Goal: Task Accomplishment & Management: Manage account settings

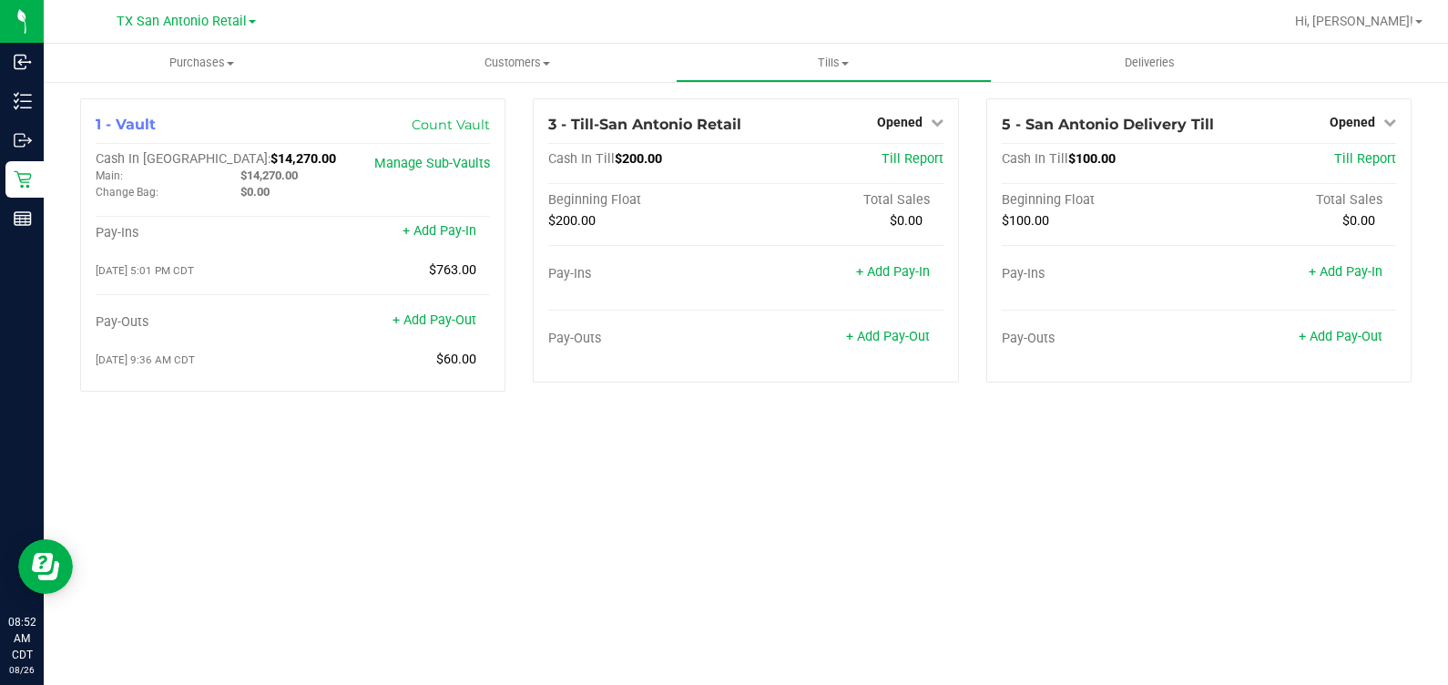
click at [109, 446] on div "Purchases Summary of purchases Fulfillment All purchases Customers All customer…" at bounding box center [746, 364] width 1404 height 641
click at [501, 66] on span "Customers" at bounding box center [518, 63] width 314 height 16
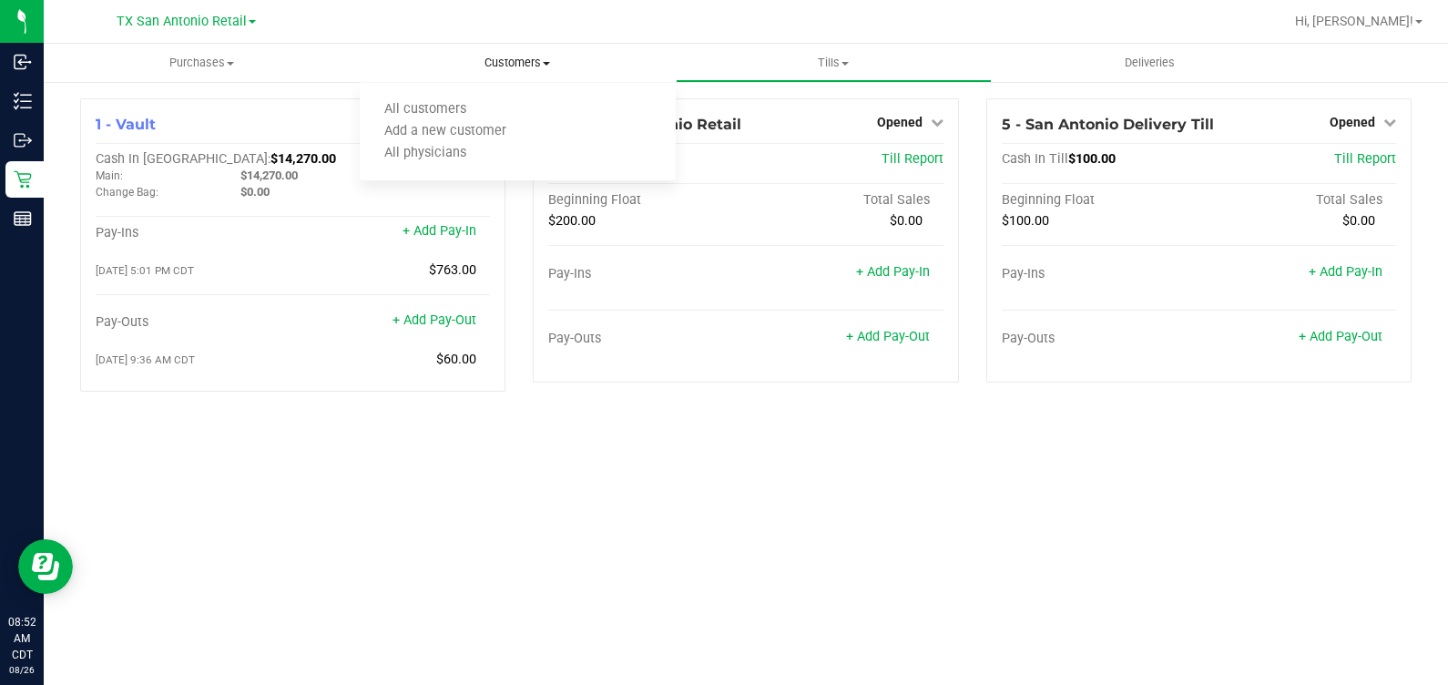
click at [511, 88] on ul "All customers Add a new customer All physicians" at bounding box center [518, 132] width 316 height 98
click at [489, 62] on span "Customers" at bounding box center [518, 63] width 316 height 16
click at [489, 105] on li "All customers" at bounding box center [518, 110] width 316 height 22
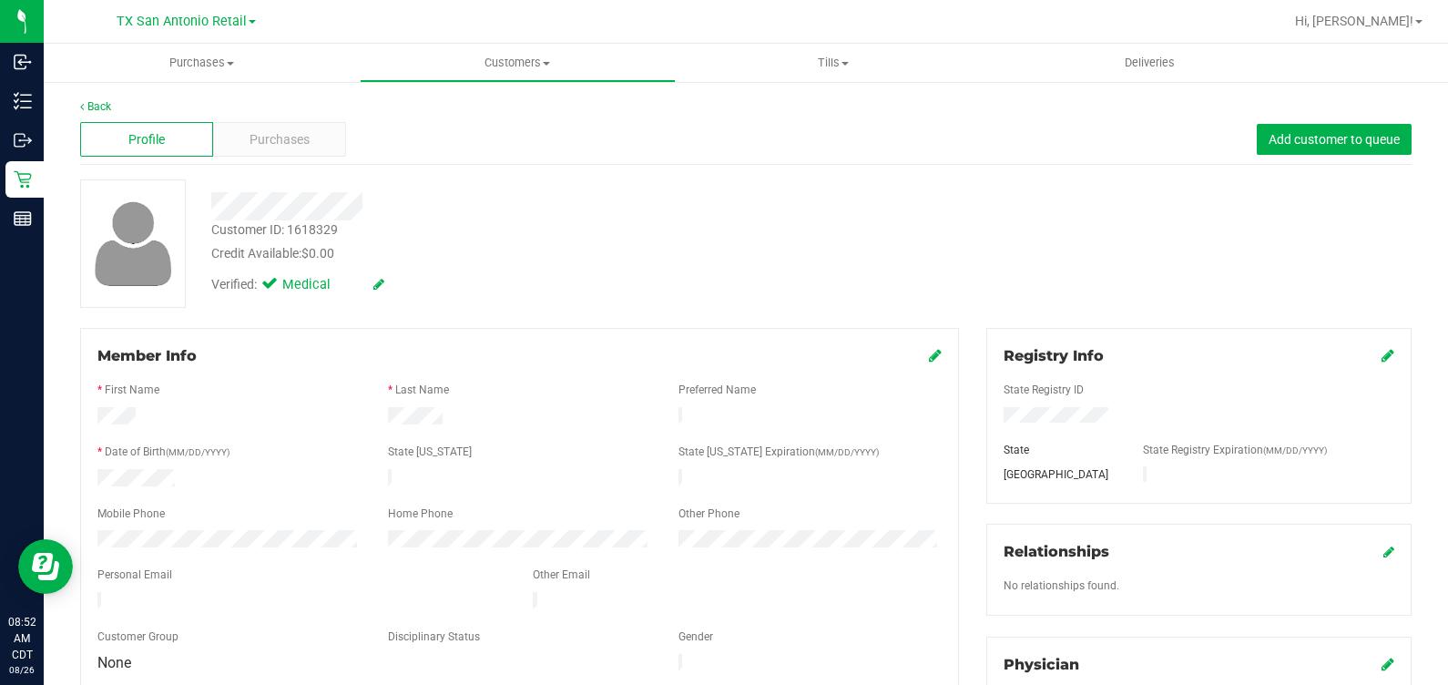
scroll to position [754, 0]
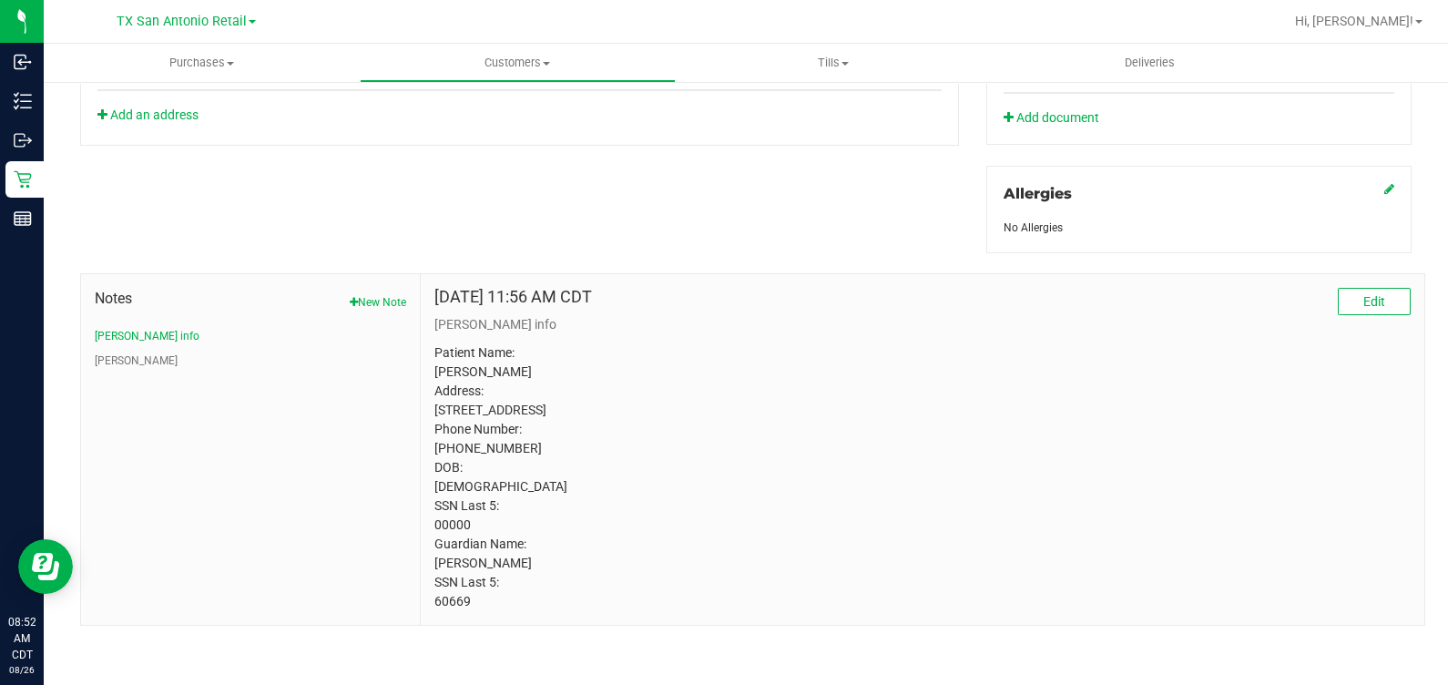
click at [454, 525] on p "Patient Name: [PERSON_NAME] Address: [STREET_ADDRESS] Phone Number: [PHONE_NUMB…" at bounding box center [922, 477] width 976 height 268
click at [107, 352] on button "[PERSON_NAME]" at bounding box center [136, 360] width 83 height 16
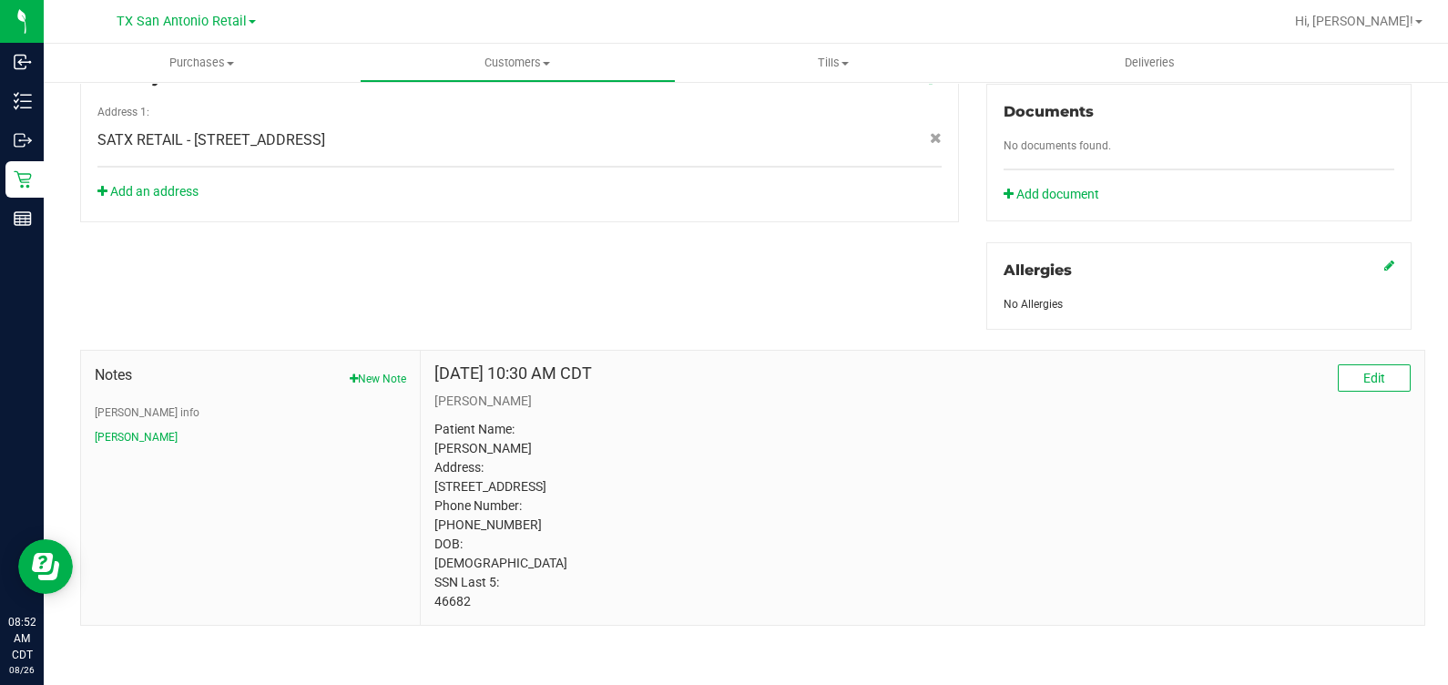
click at [508, 435] on p "Patient Name: [PERSON_NAME] Address: [STREET_ADDRESS] Phone Number: [PHONE_NUMB…" at bounding box center [922, 515] width 976 height 191
click at [451, 601] on p "Patient Name: [PERSON_NAME] Address: [STREET_ADDRESS] Phone Number: [PHONE_NUMB…" at bounding box center [922, 515] width 976 height 191
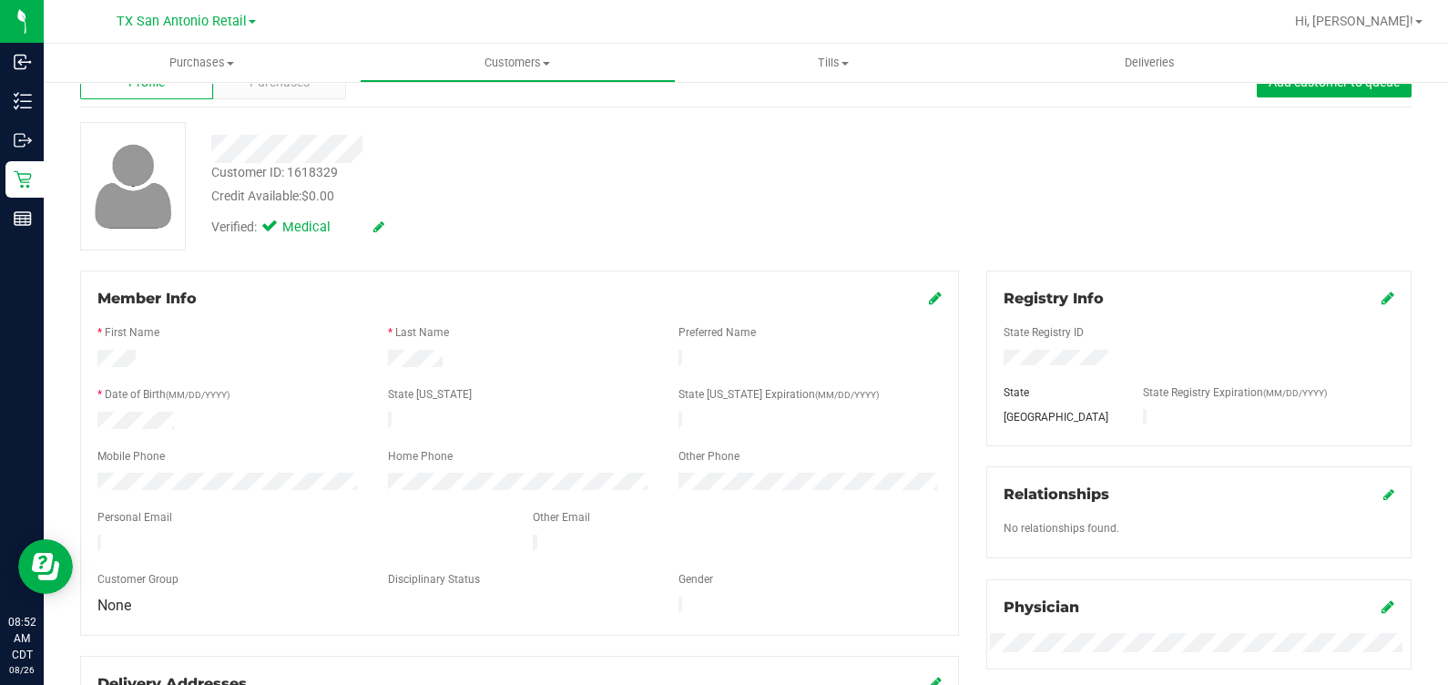
scroll to position [0, 0]
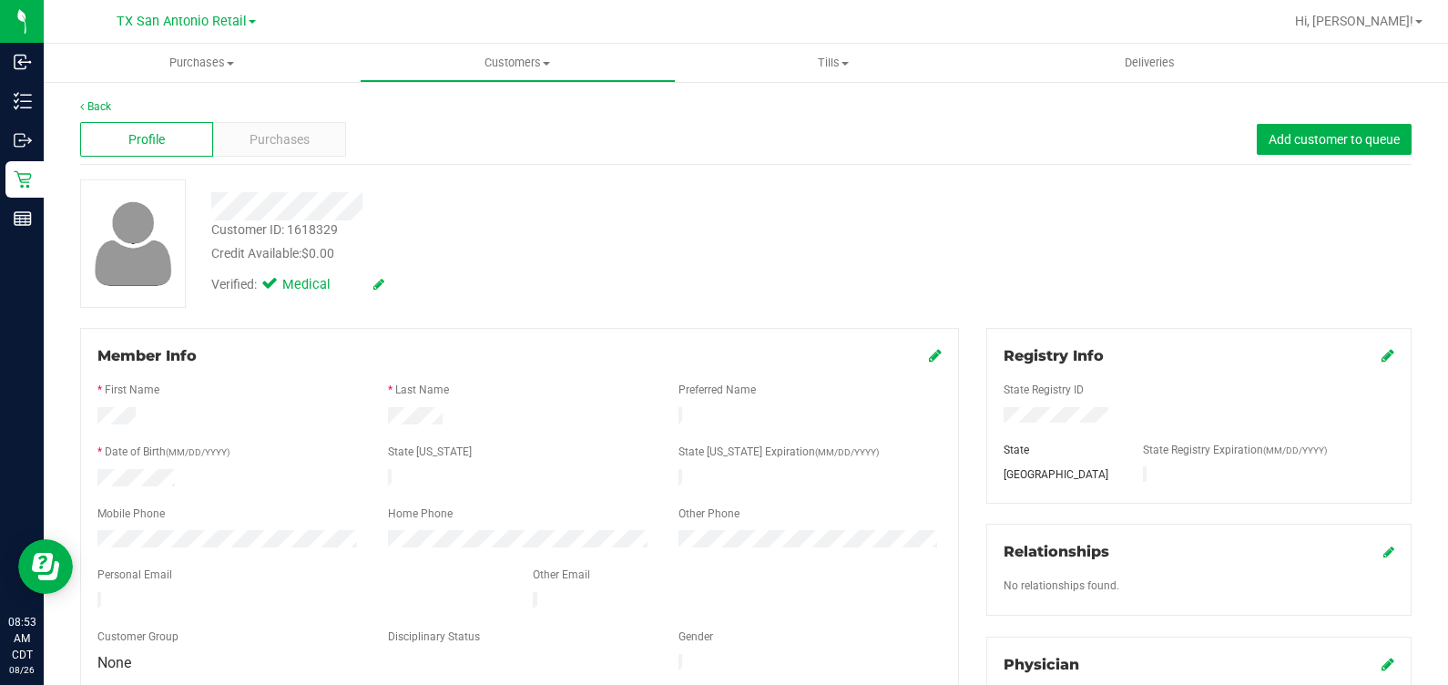
click at [100, 282] on img at bounding box center [134, 244] width 96 height 94
click at [492, 60] on span "Customers" at bounding box center [518, 63] width 314 height 16
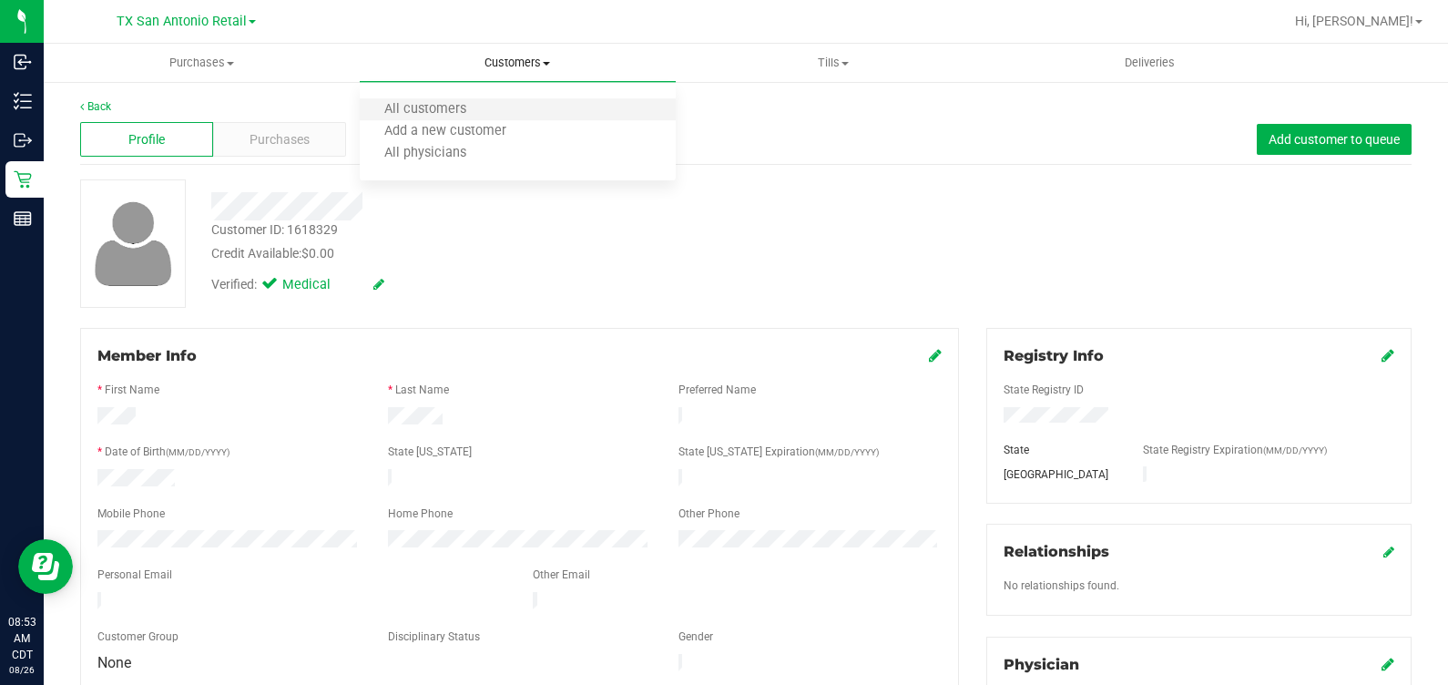
click at [492, 108] on li "All customers" at bounding box center [518, 110] width 316 height 22
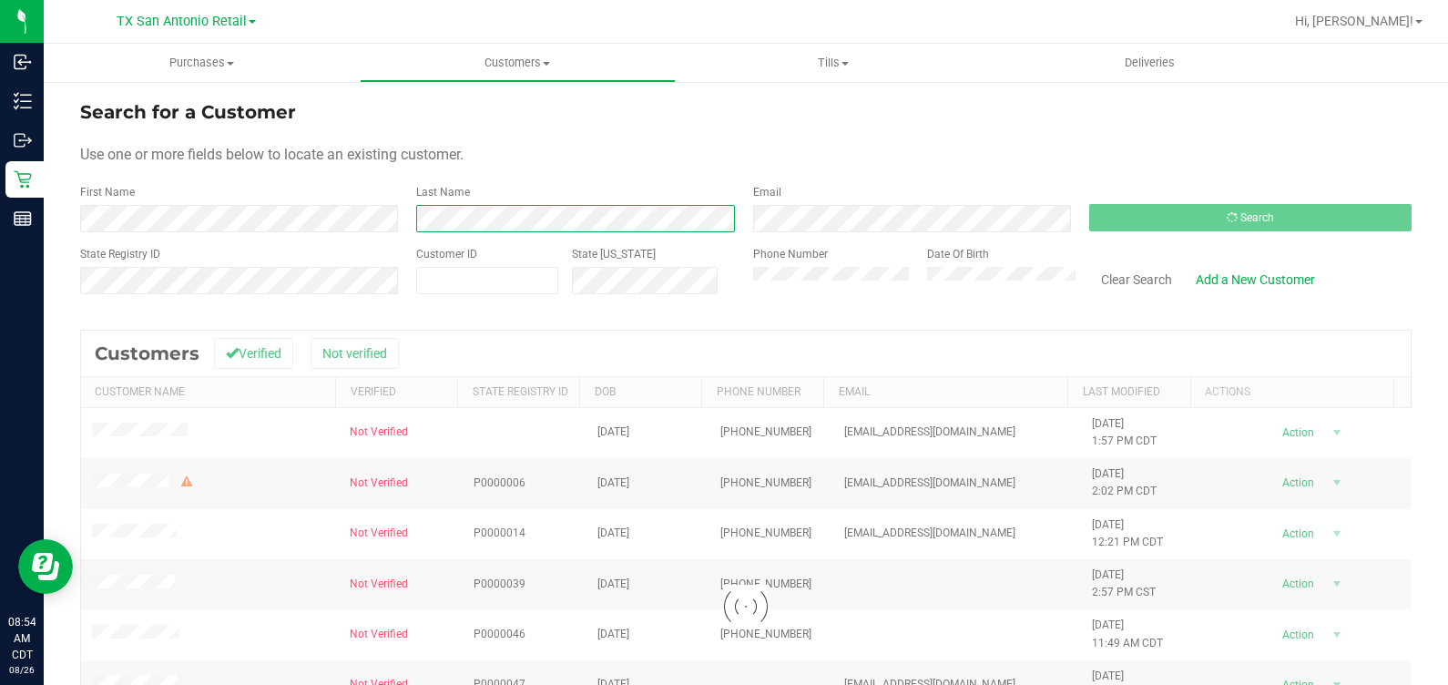
scroll to position [113, 0]
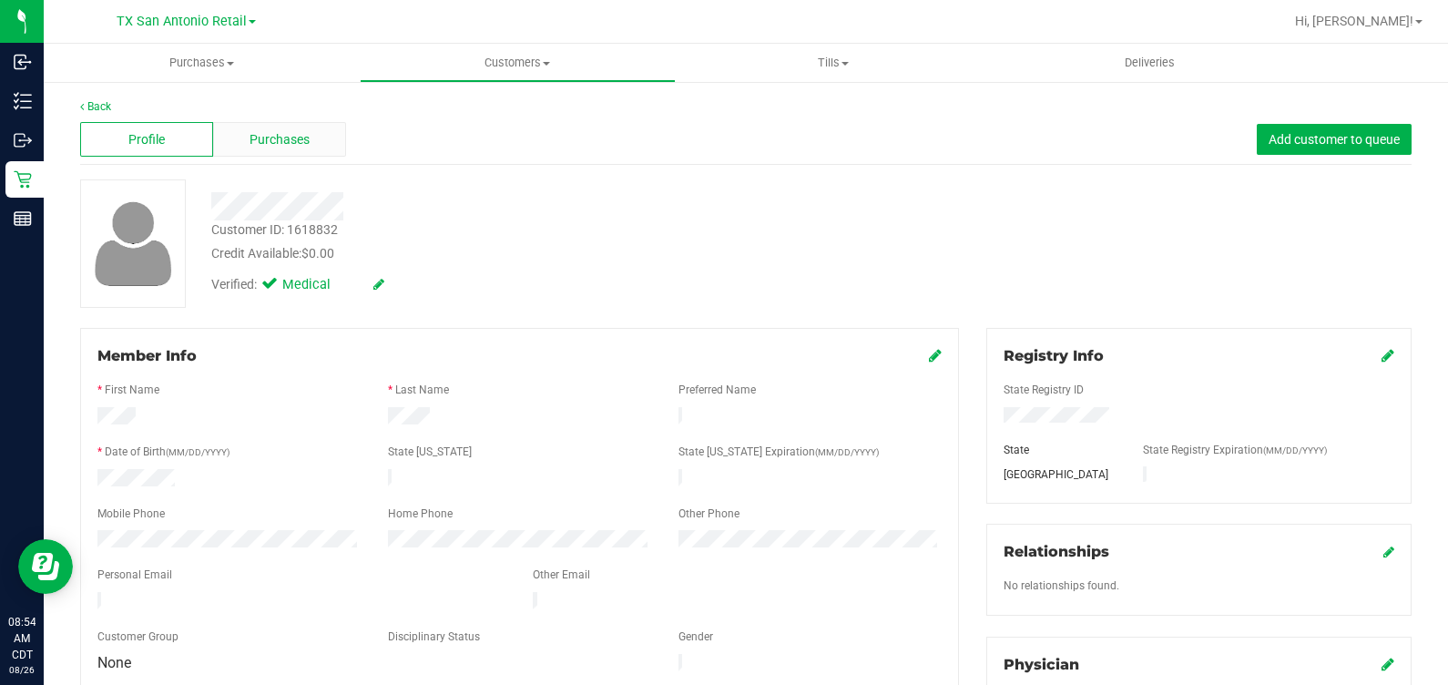
click at [317, 141] on div "Purchases" at bounding box center [279, 139] width 133 height 35
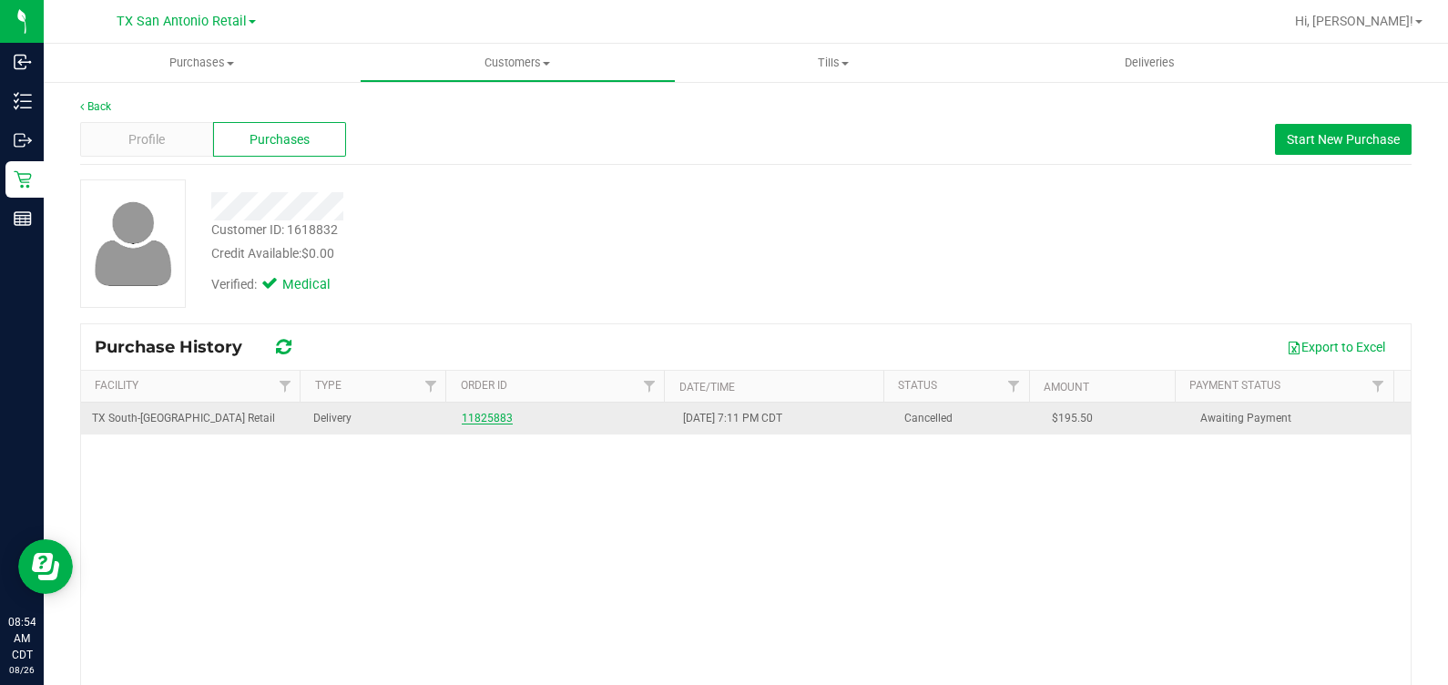
click at [470, 420] on link "11825883" at bounding box center [487, 418] width 51 height 13
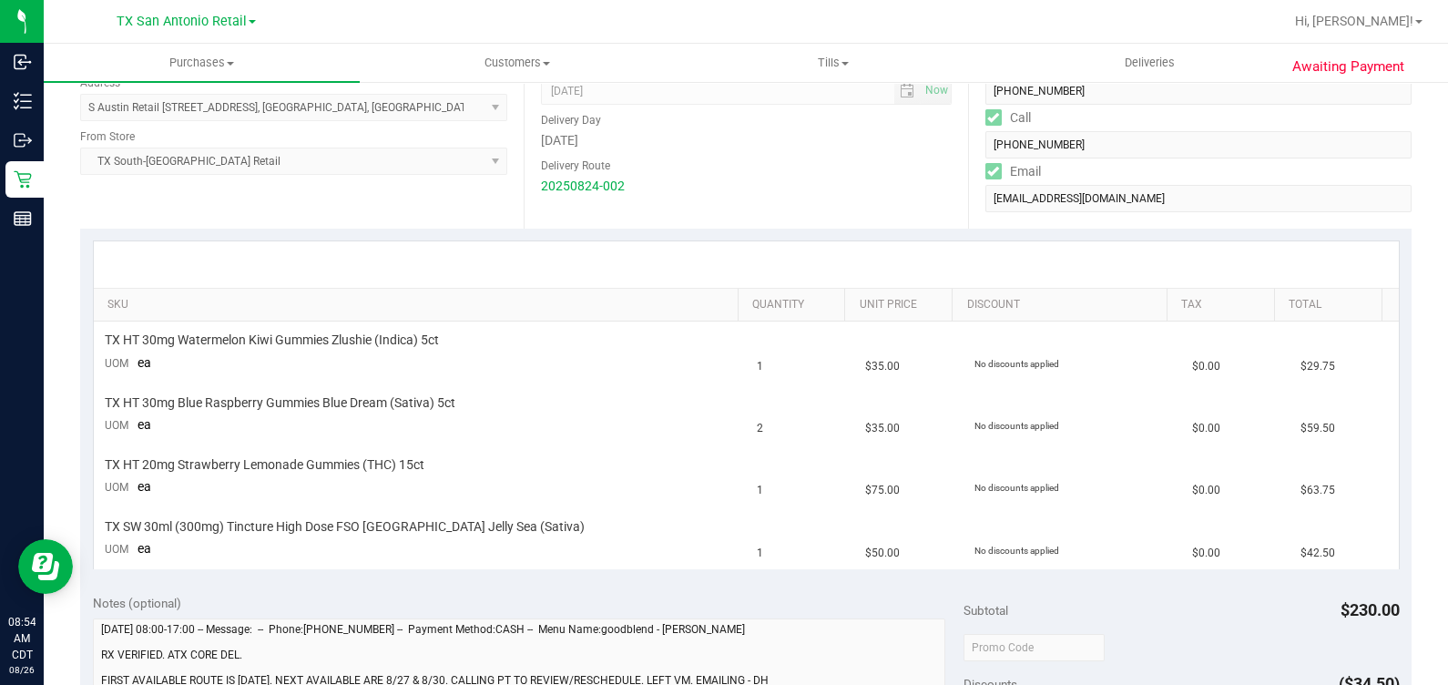
scroll to position [341, 0]
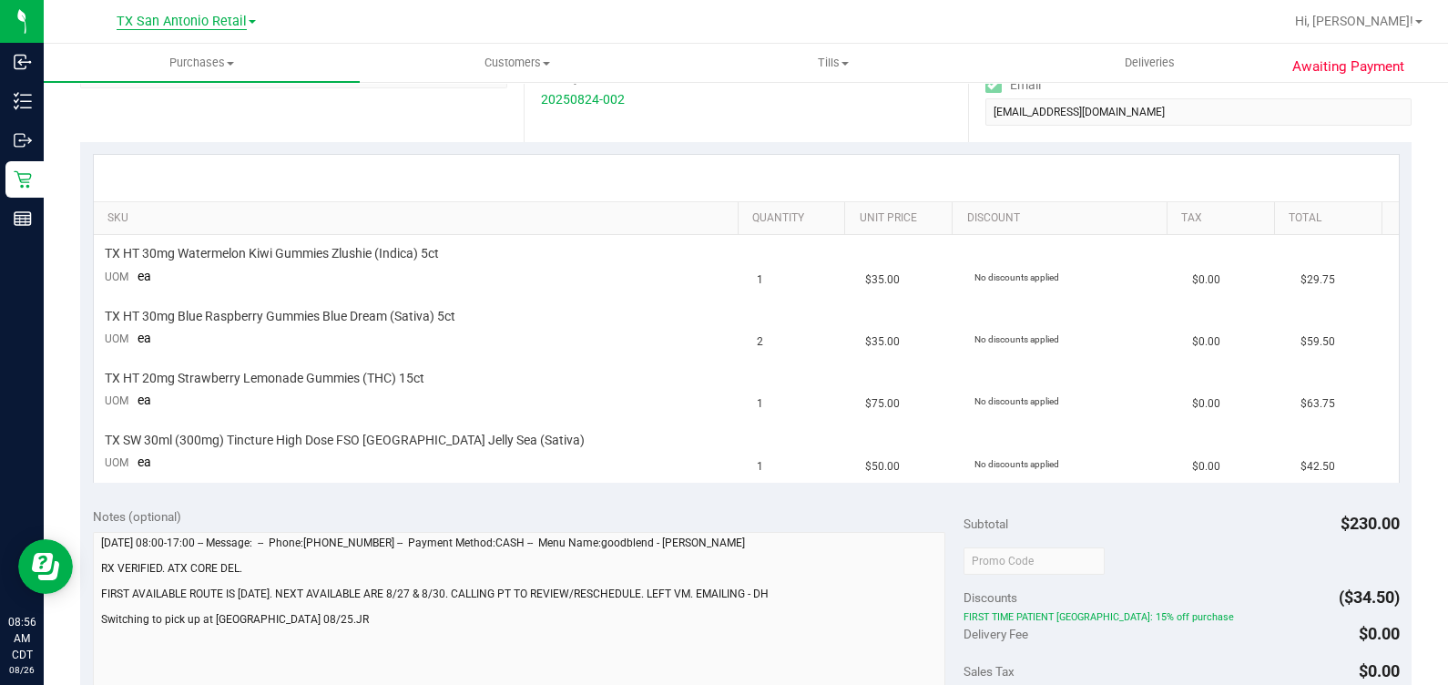
click at [166, 22] on span "TX San Antonio Retail" at bounding box center [182, 22] width 130 height 16
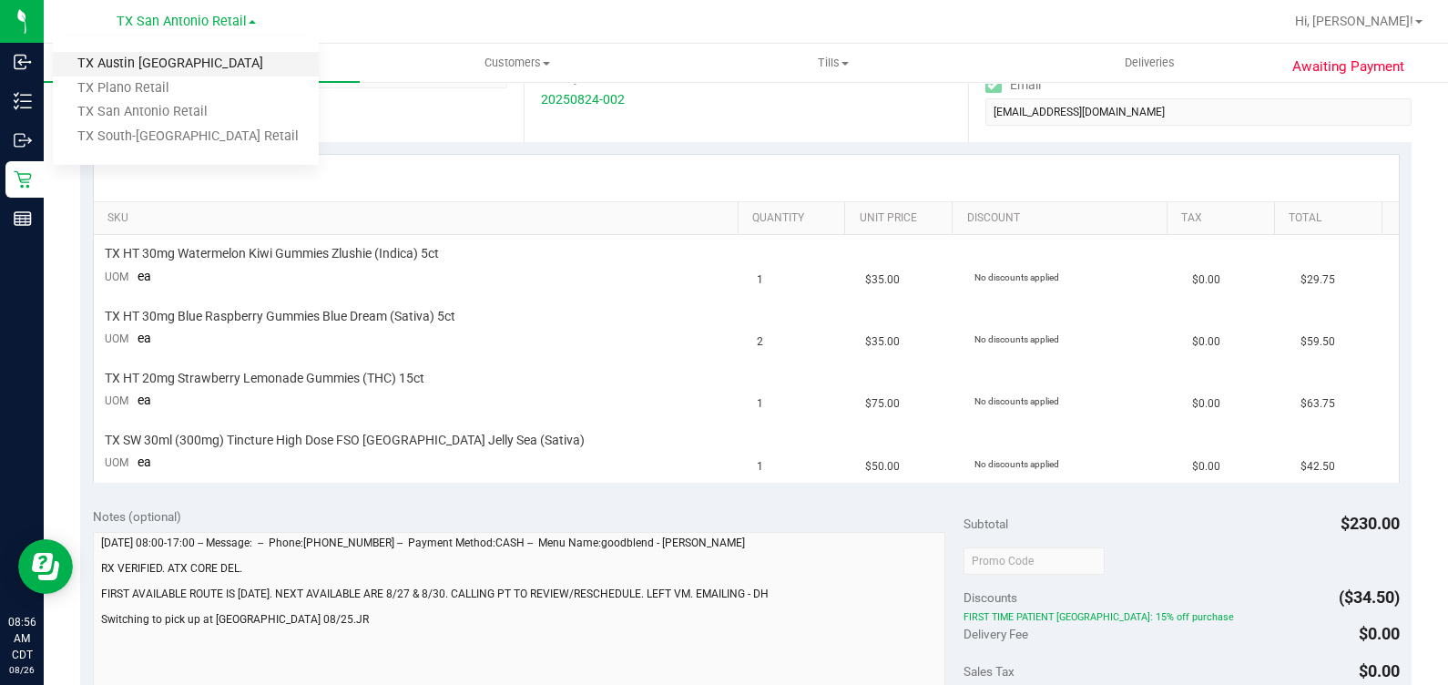
click at [149, 63] on link "TX Austin [GEOGRAPHIC_DATA]" at bounding box center [186, 64] width 266 height 25
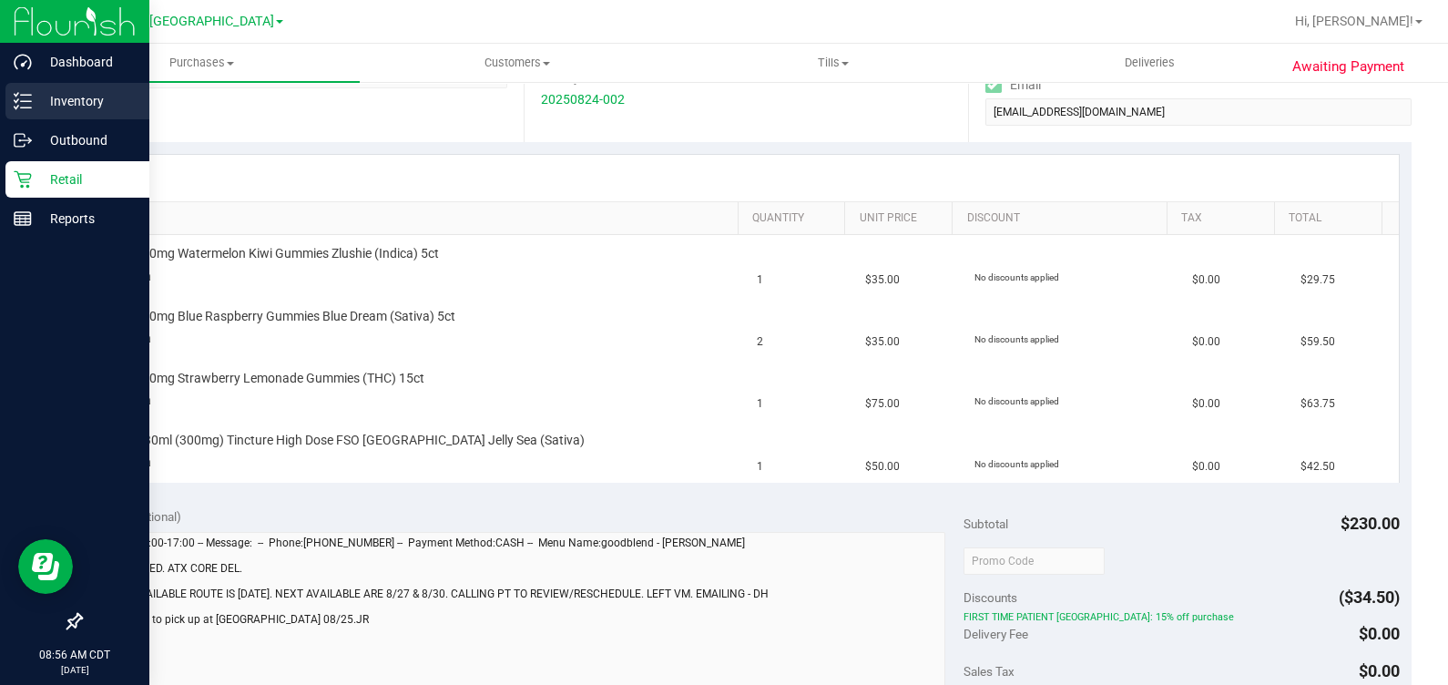
click at [23, 111] on div "Inventory" at bounding box center [77, 101] width 144 height 36
click at [43, 100] on p "Inventory" at bounding box center [86, 101] width 109 height 22
click at [86, 97] on p "Inventory" at bounding box center [86, 101] width 109 height 22
click at [26, 101] on line at bounding box center [26, 101] width 10 height 0
click at [8, 105] on div "Inventory" at bounding box center [77, 101] width 144 height 36
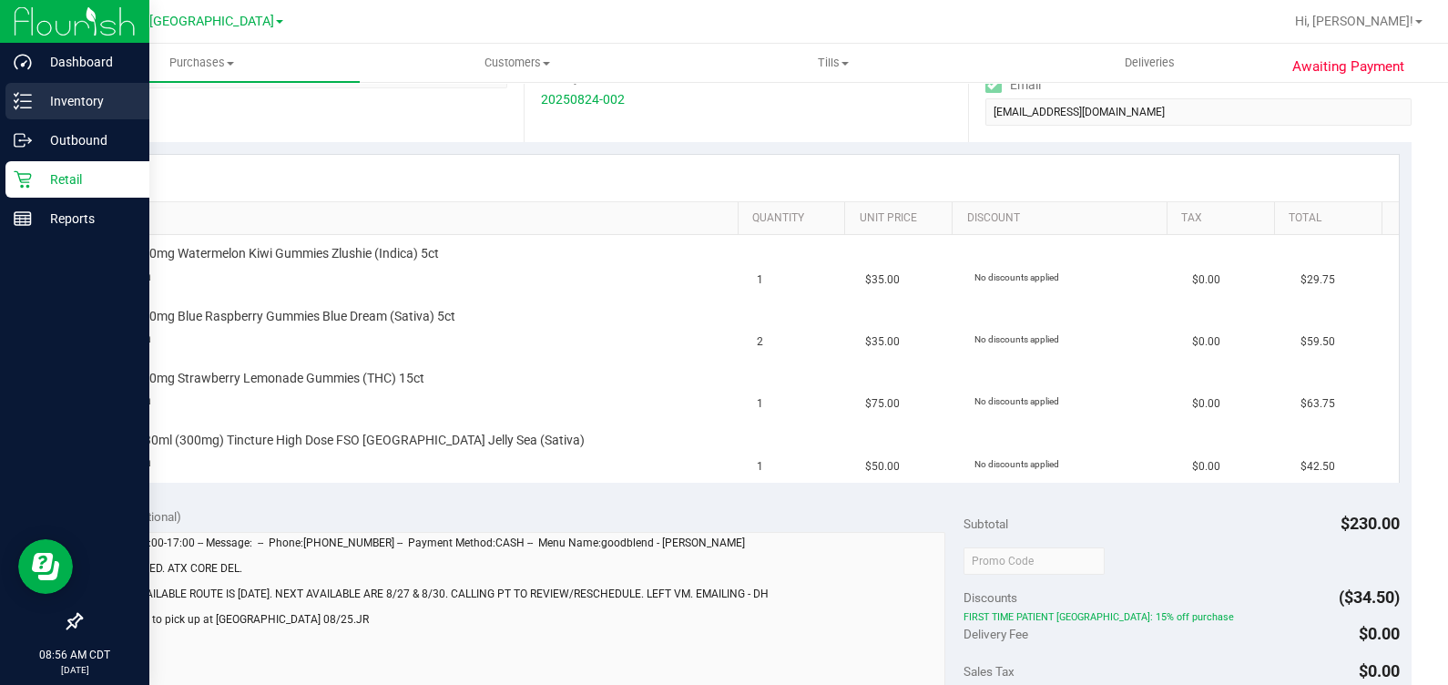
click at [10, 105] on div "Inventory" at bounding box center [77, 101] width 144 height 36
drag, startPoint x: 9, startPoint y: 104, endPoint x: 23, endPoint y: 56, distance: 50.2
click at [9, 103] on div "Inventory" at bounding box center [77, 101] width 144 height 36
click at [30, 97] on icon at bounding box center [23, 101] width 18 height 18
click at [80, 98] on p "Inventory" at bounding box center [86, 101] width 109 height 22
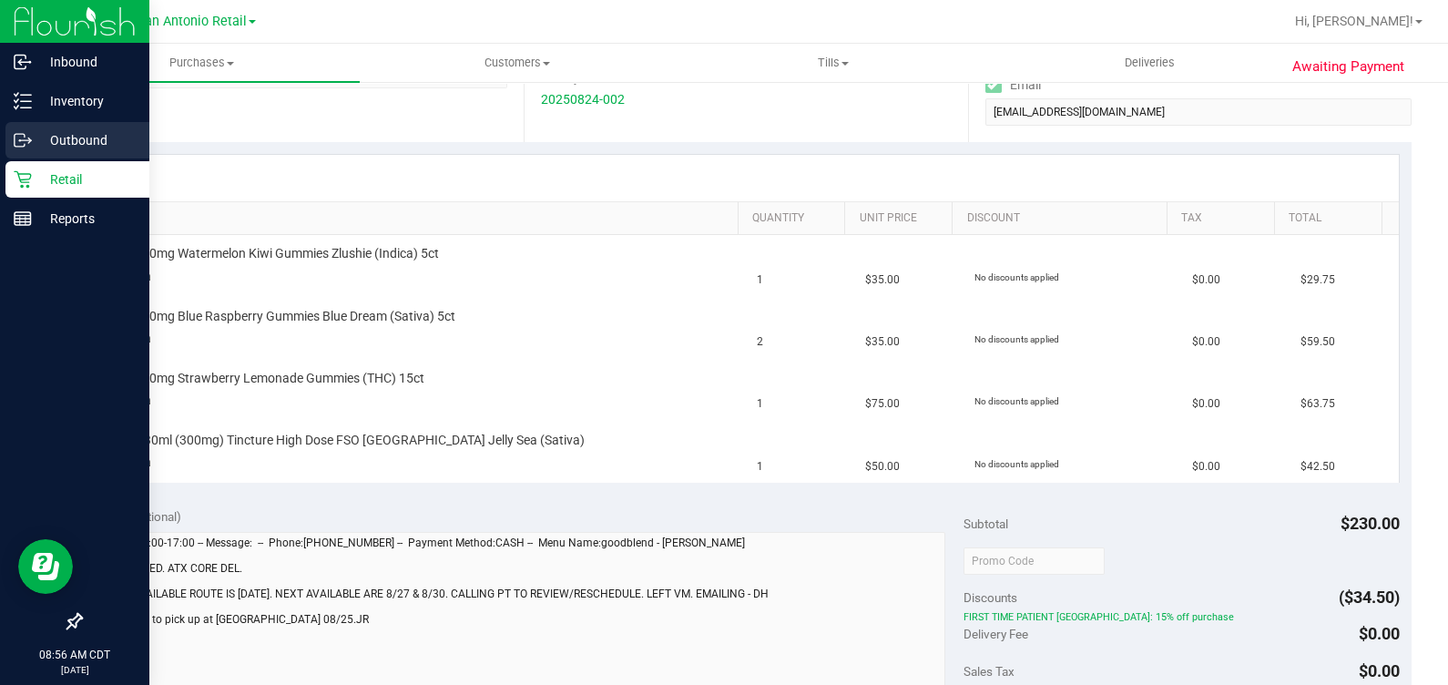
click at [32, 147] on p "Outbound" at bounding box center [86, 140] width 109 height 22
click at [56, 213] on p "Reports" at bounding box center [86, 219] width 109 height 22
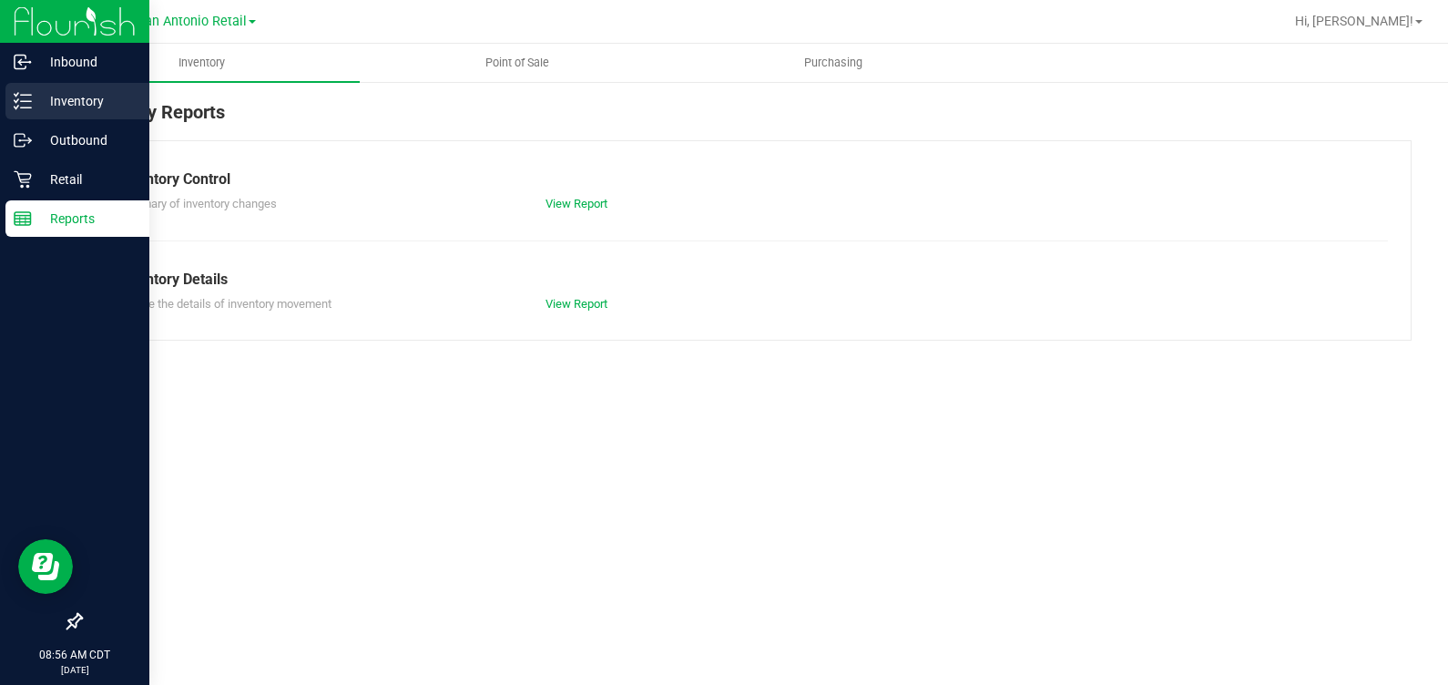
click at [21, 87] on div "Inventory" at bounding box center [77, 101] width 144 height 36
click at [96, 103] on p "Inventory" at bounding box center [86, 101] width 109 height 22
click at [83, 103] on p "Inventory" at bounding box center [86, 101] width 109 height 22
click at [82, 103] on p "Inventory" at bounding box center [86, 101] width 109 height 22
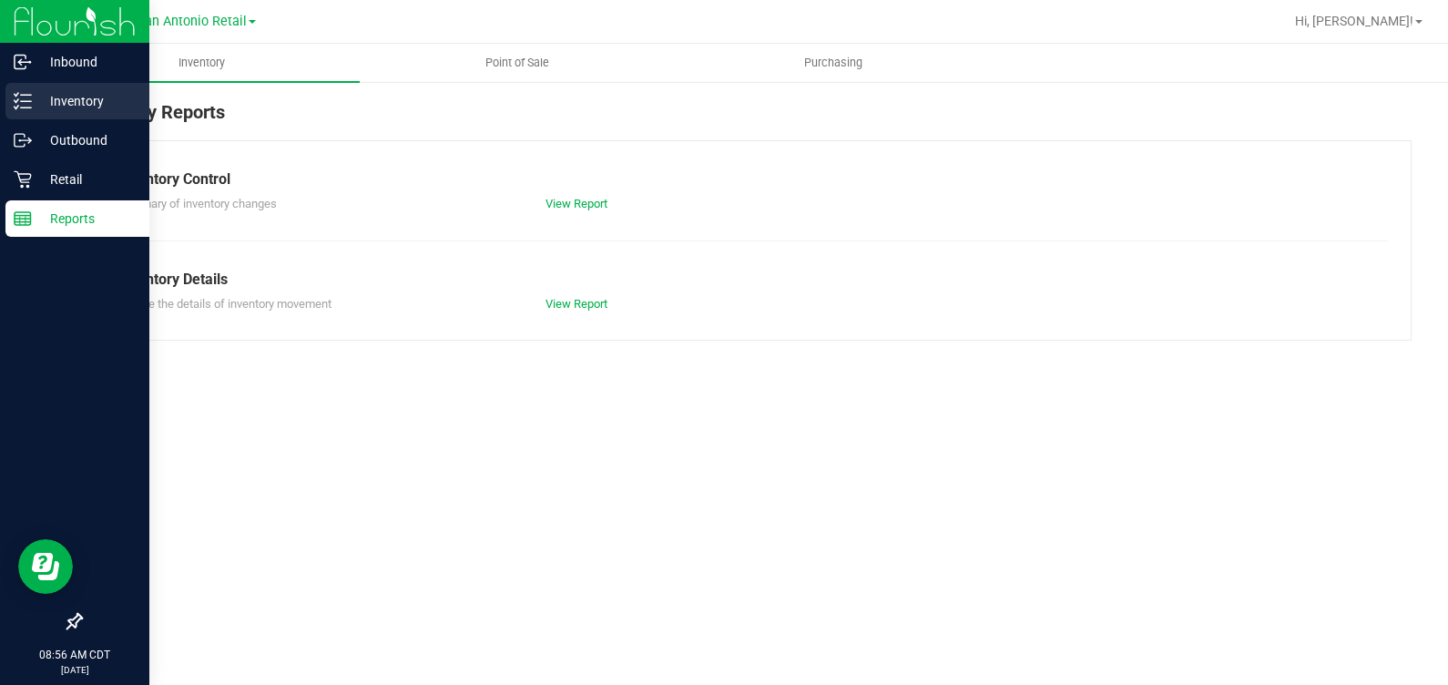
drag, startPoint x: 82, startPoint y: 103, endPoint x: 138, endPoint y: 91, distance: 56.8
click at [83, 103] on p "Inventory" at bounding box center [86, 101] width 109 height 22
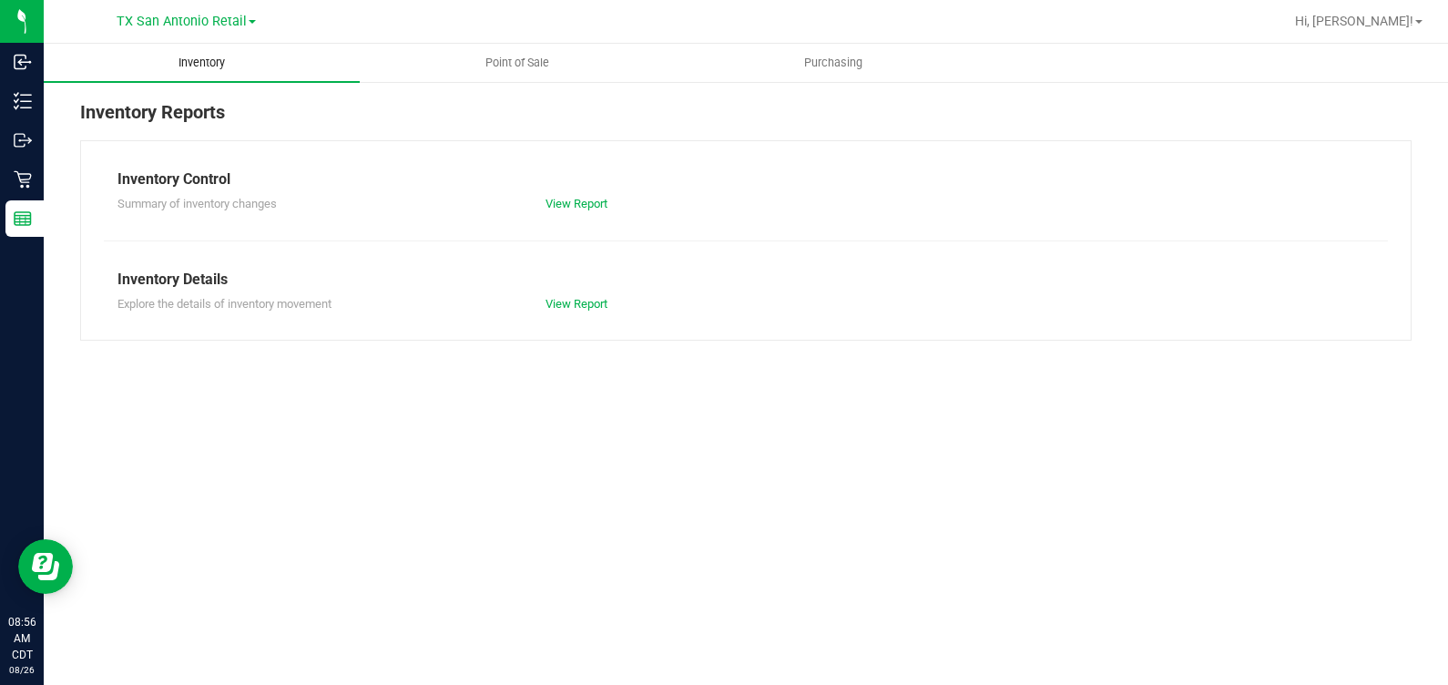
click at [196, 65] on span "Inventory" at bounding box center [202, 63] width 96 height 16
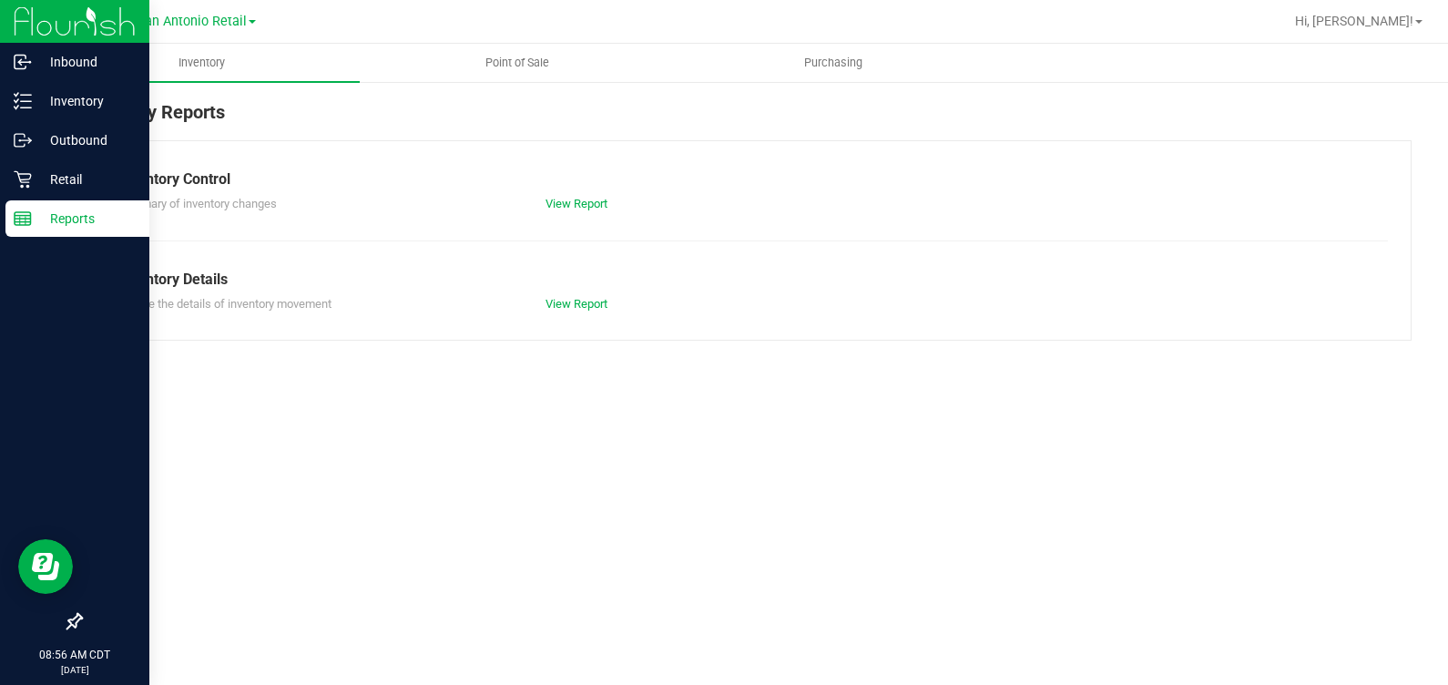
click at [15, 20] on img at bounding box center [75, 21] width 122 height 43
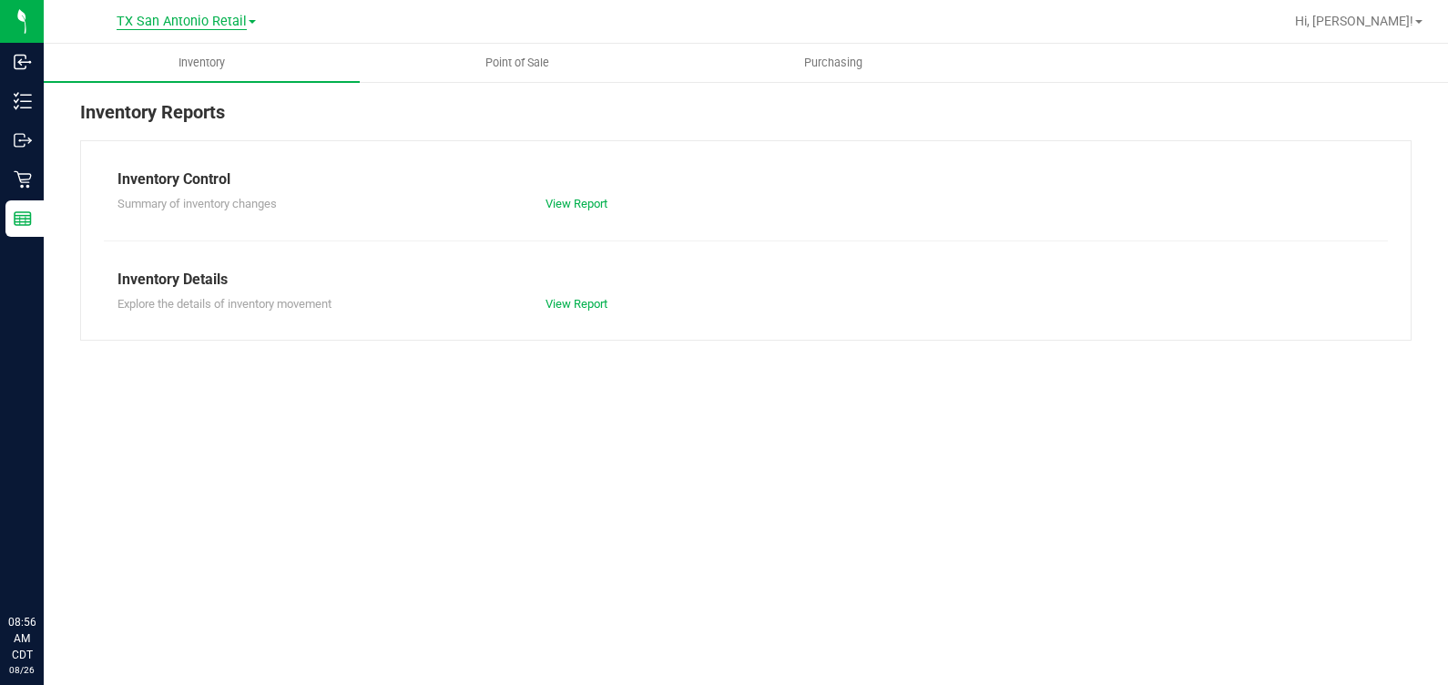
click at [189, 17] on span "TX San Antonio Retail" at bounding box center [182, 22] width 130 height 16
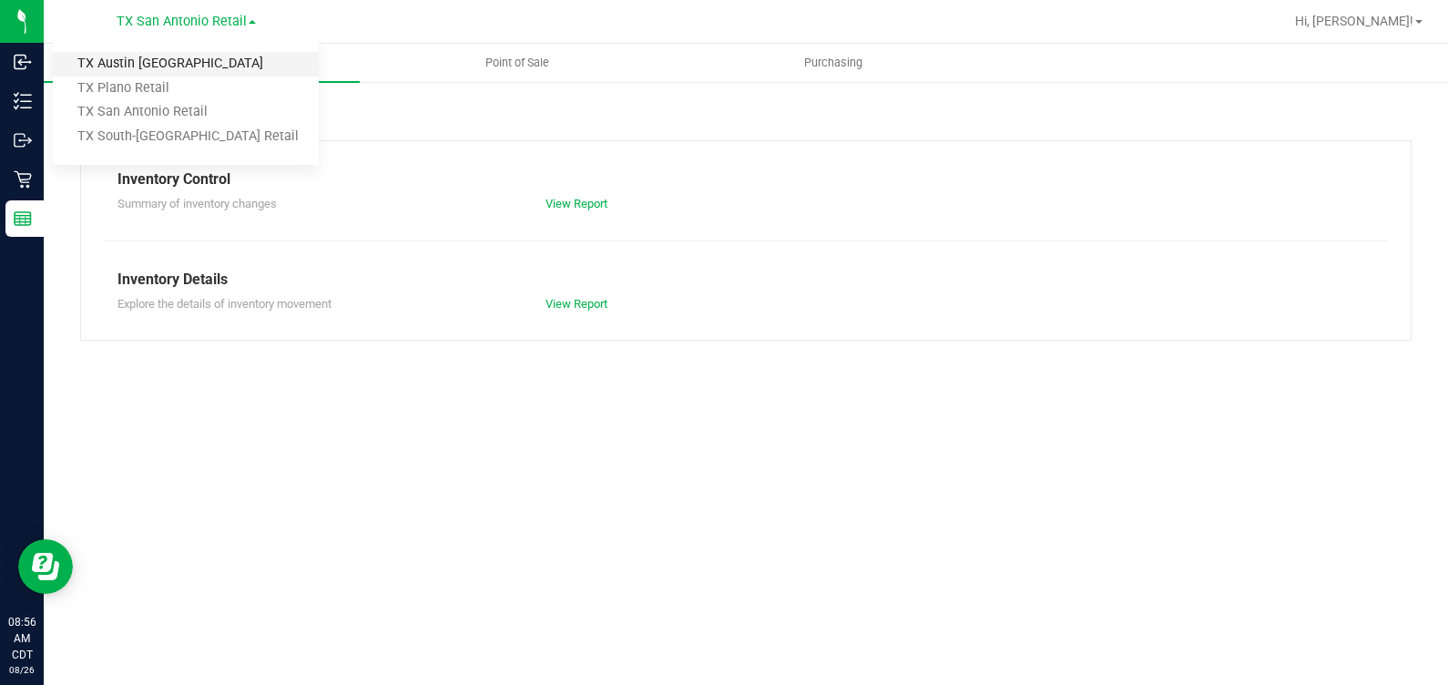
click at [168, 68] on link "TX Austin [GEOGRAPHIC_DATA]" at bounding box center [186, 64] width 266 height 25
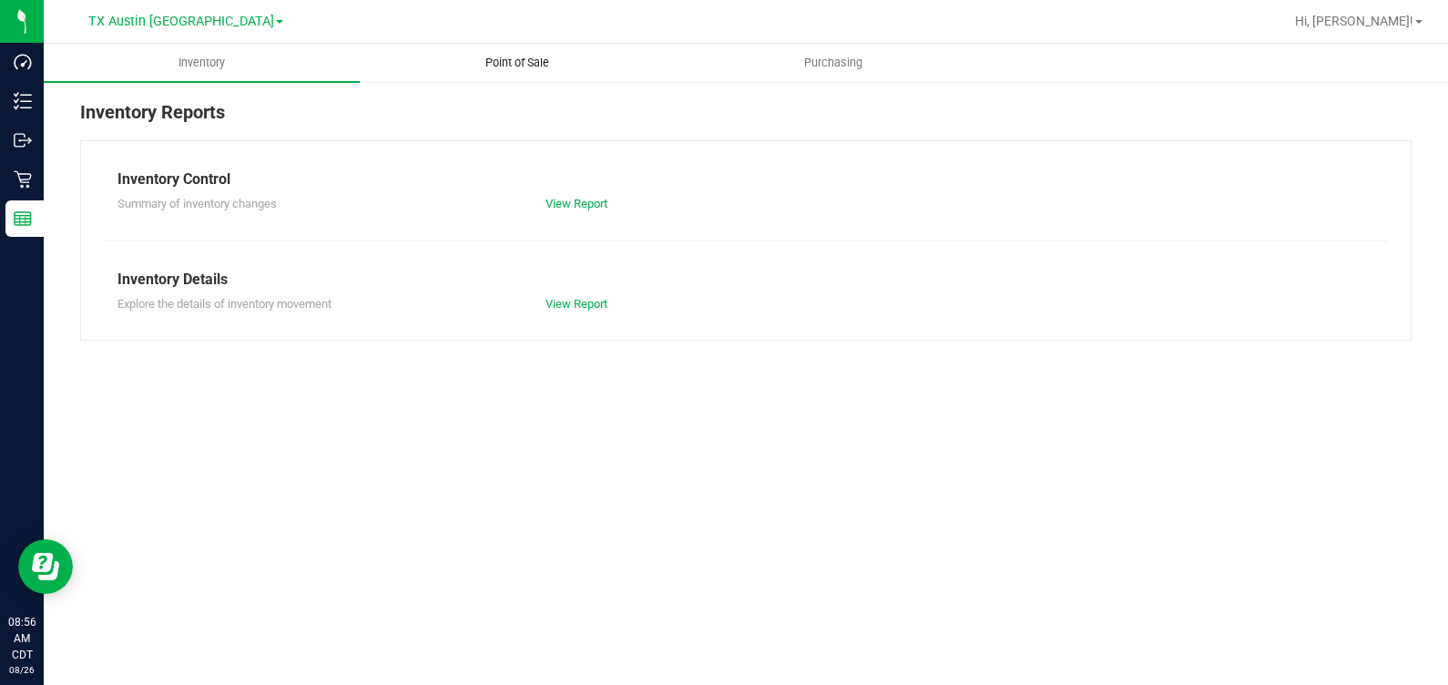
click at [538, 68] on span "Point of Sale" at bounding box center [517, 63] width 113 height 16
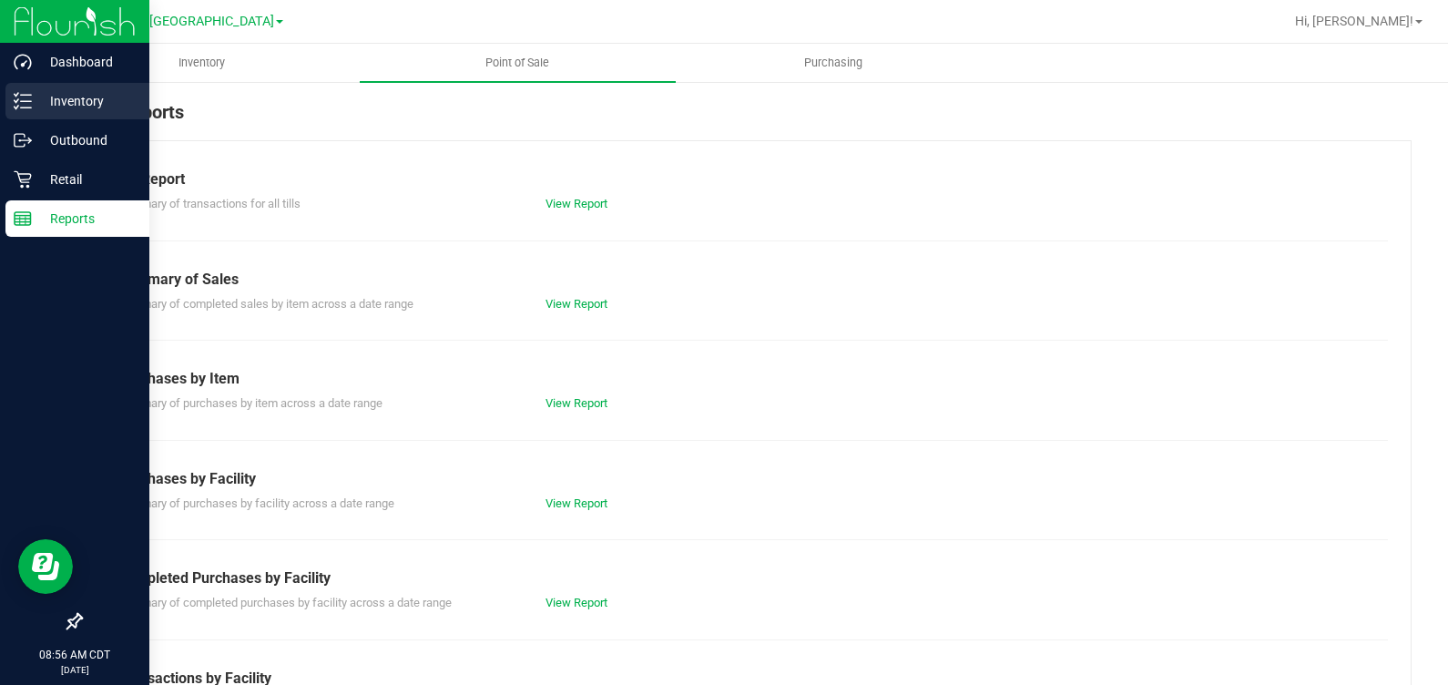
click at [29, 103] on icon at bounding box center [23, 101] width 18 height 18
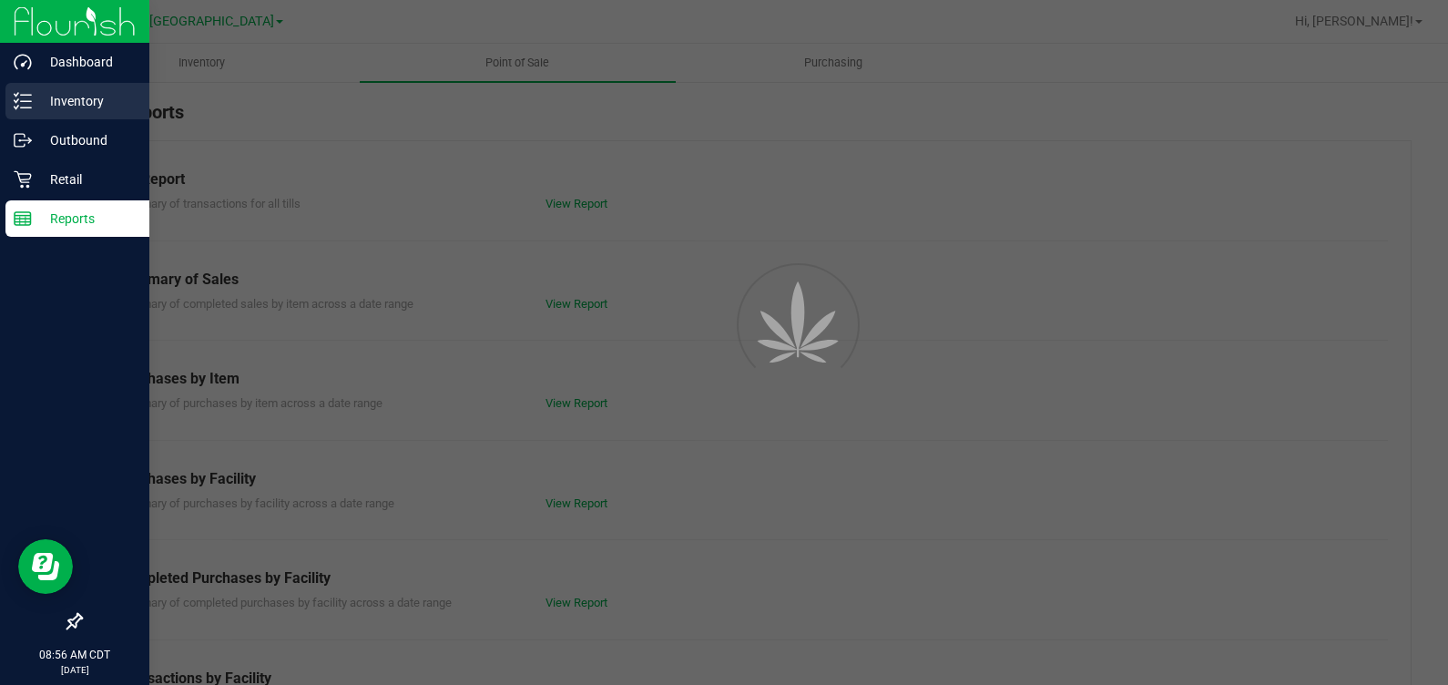
click at [59, 97] on p "Inventory" at bounding box center [86, 101] width 109 height 22
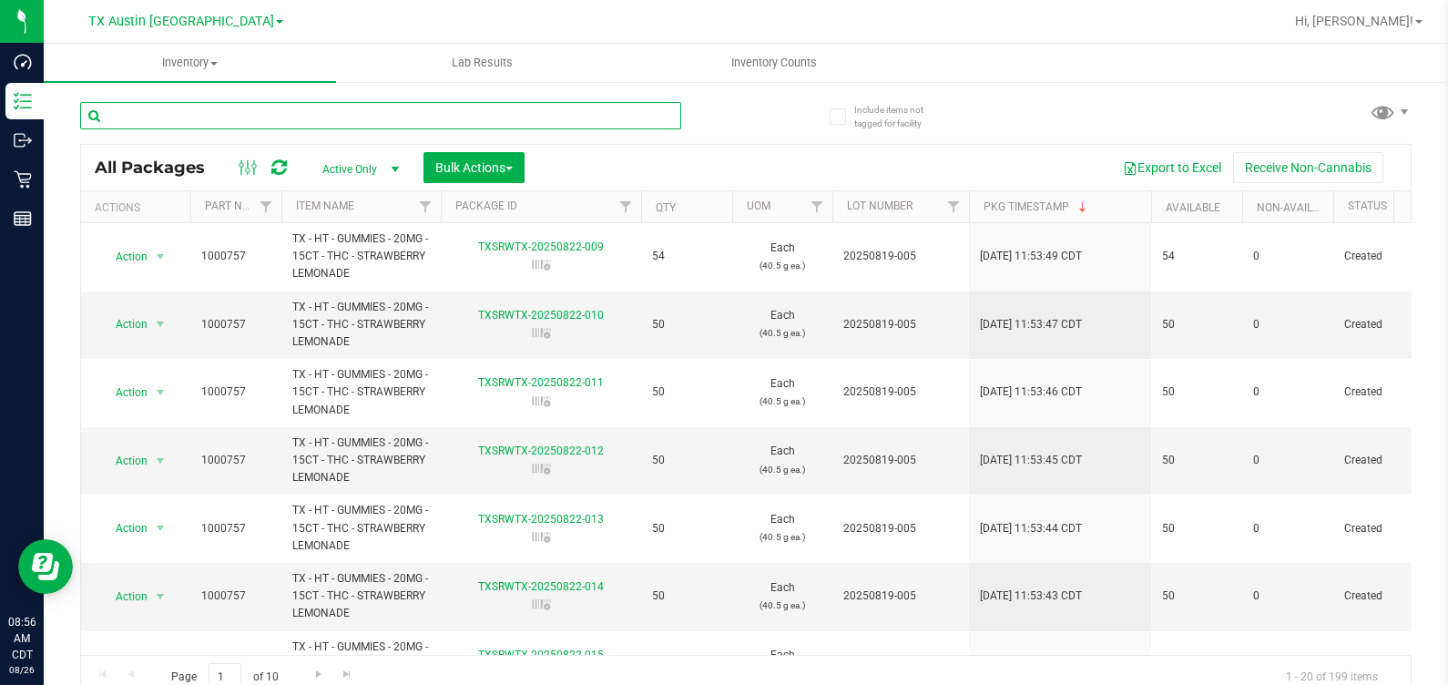
click at [470, 107] on input "text" at bounding box center [380, 115] width 601 height 27
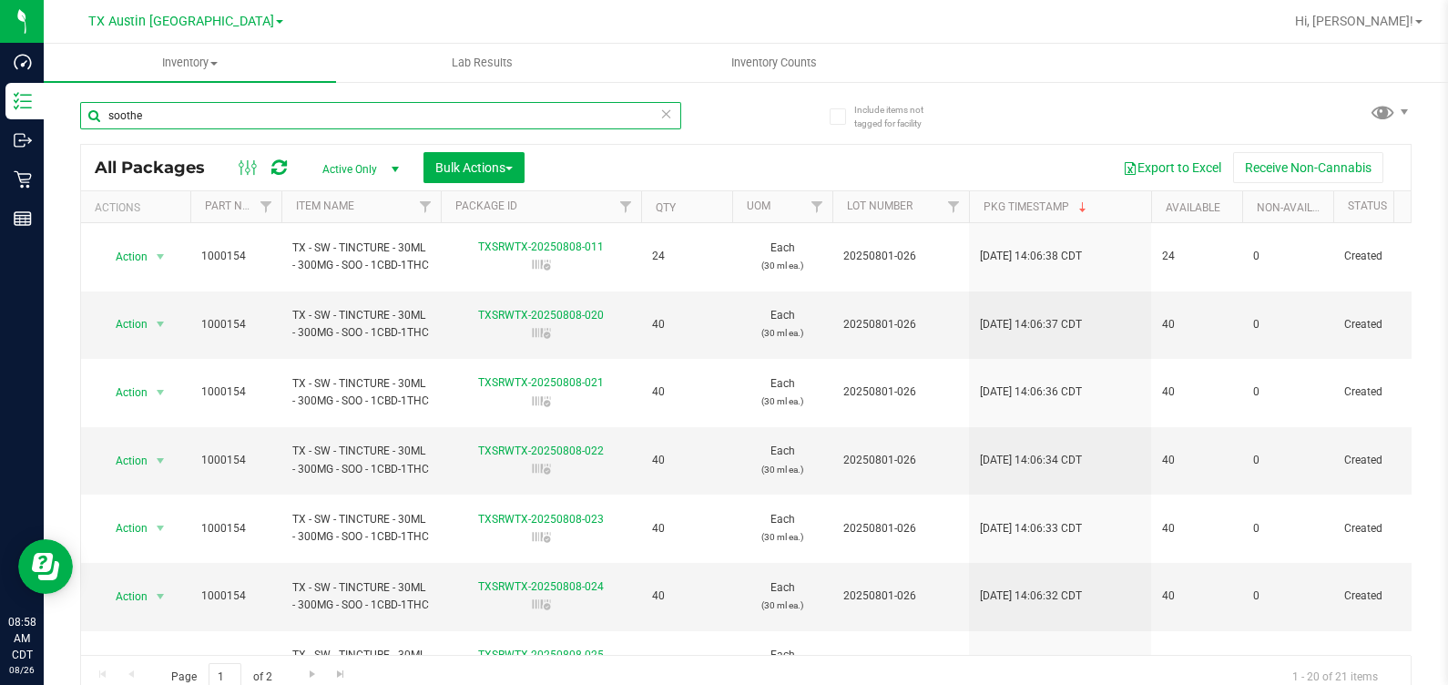
type input "soothe"
click at [178, 18] on span "TX Austin [GEOGRAPHIC_DATA]" at bounding box center [181, 22] width 186 height 16
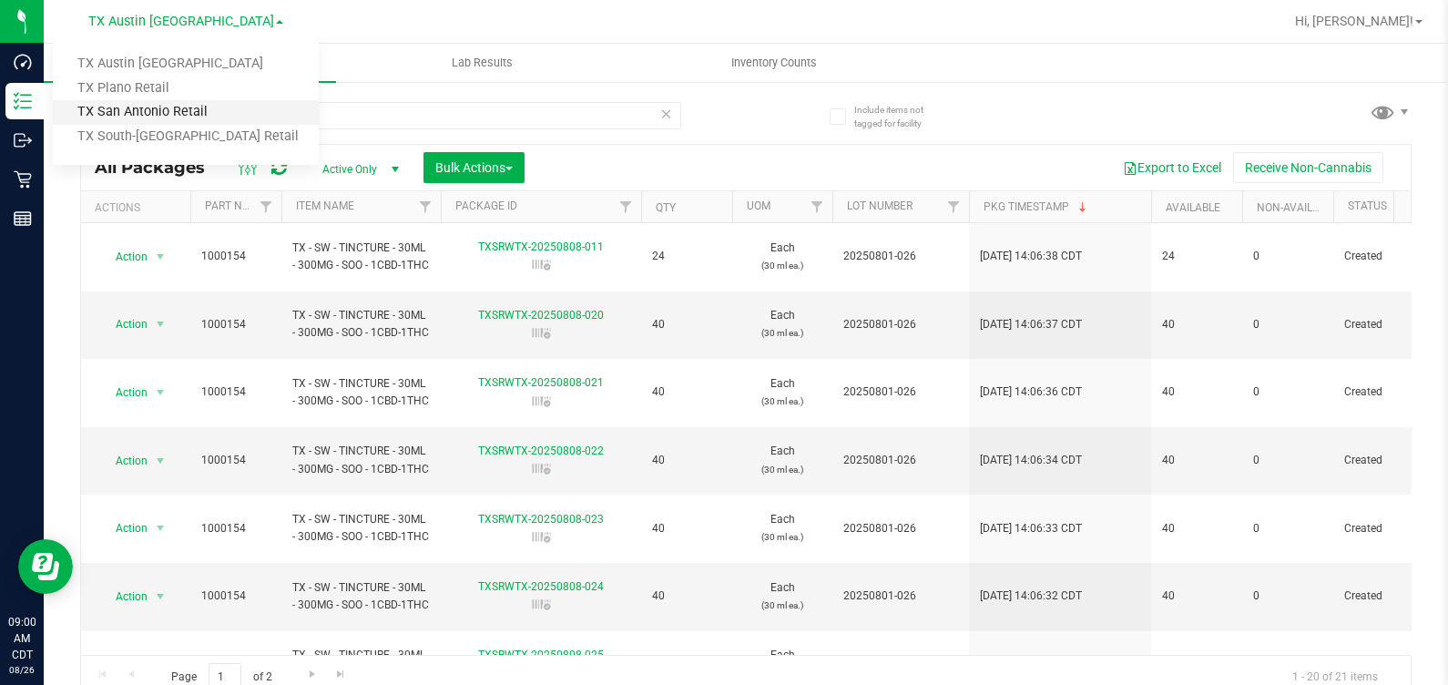
click at [150, 105] on link "TX San Antonio Retail" at bounding box center [186, 112] width 266 height 25
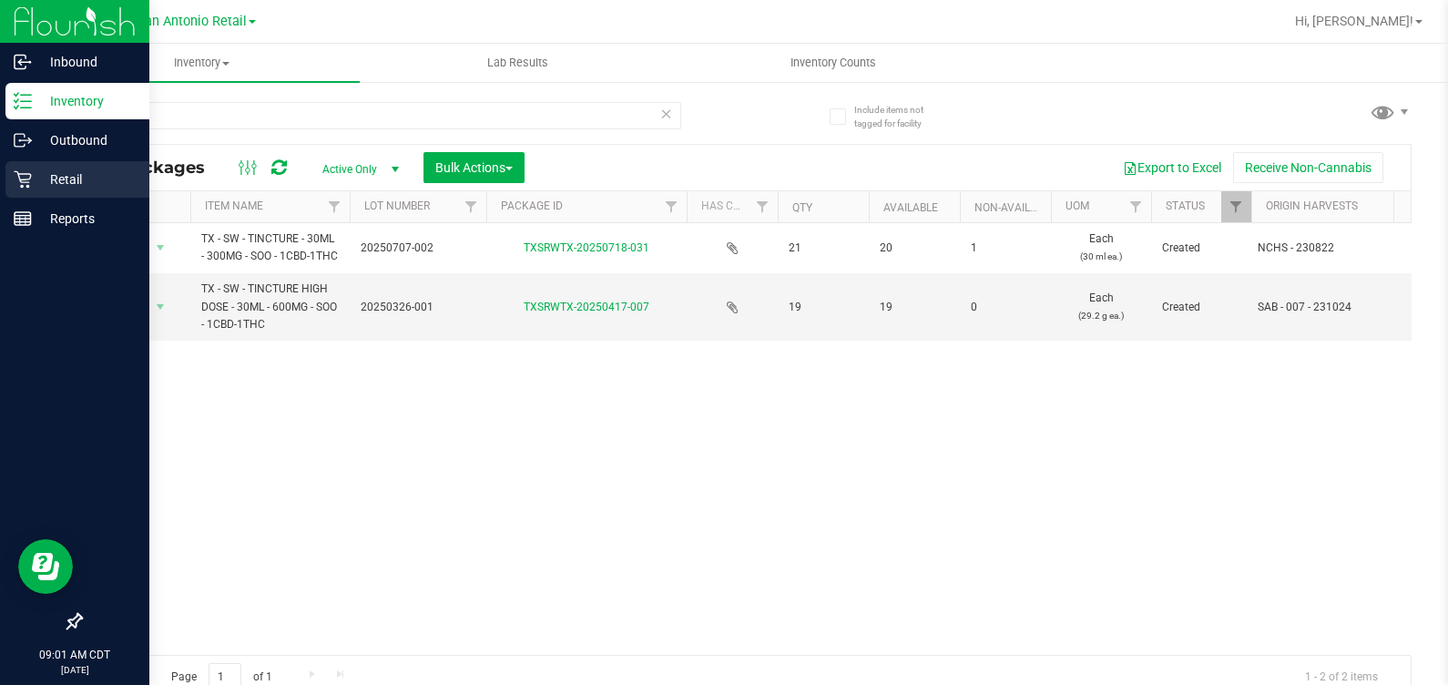
click at [18, 178] on icon at bounding box center [23, 179] width 18 height 18
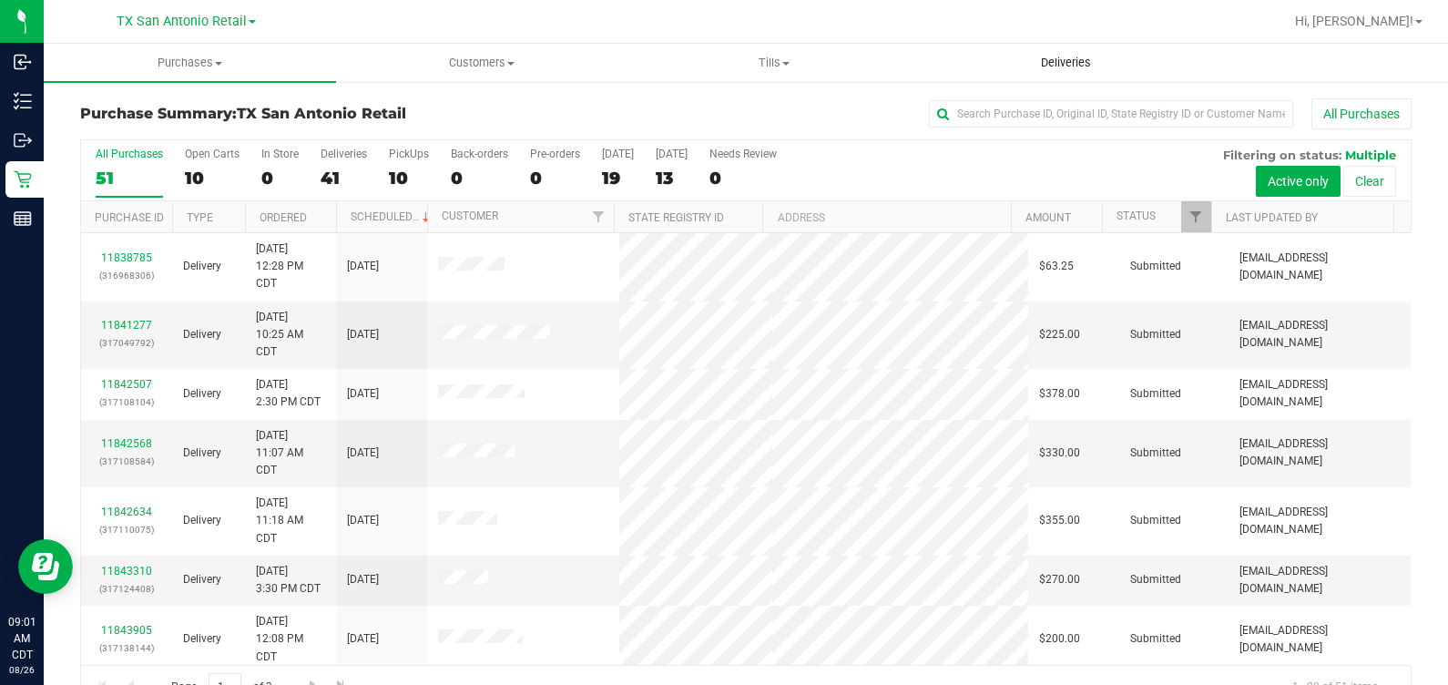
click at [1103, 58] on span "Deliveries" at bounding box center [1065, 63] width 99 height 16
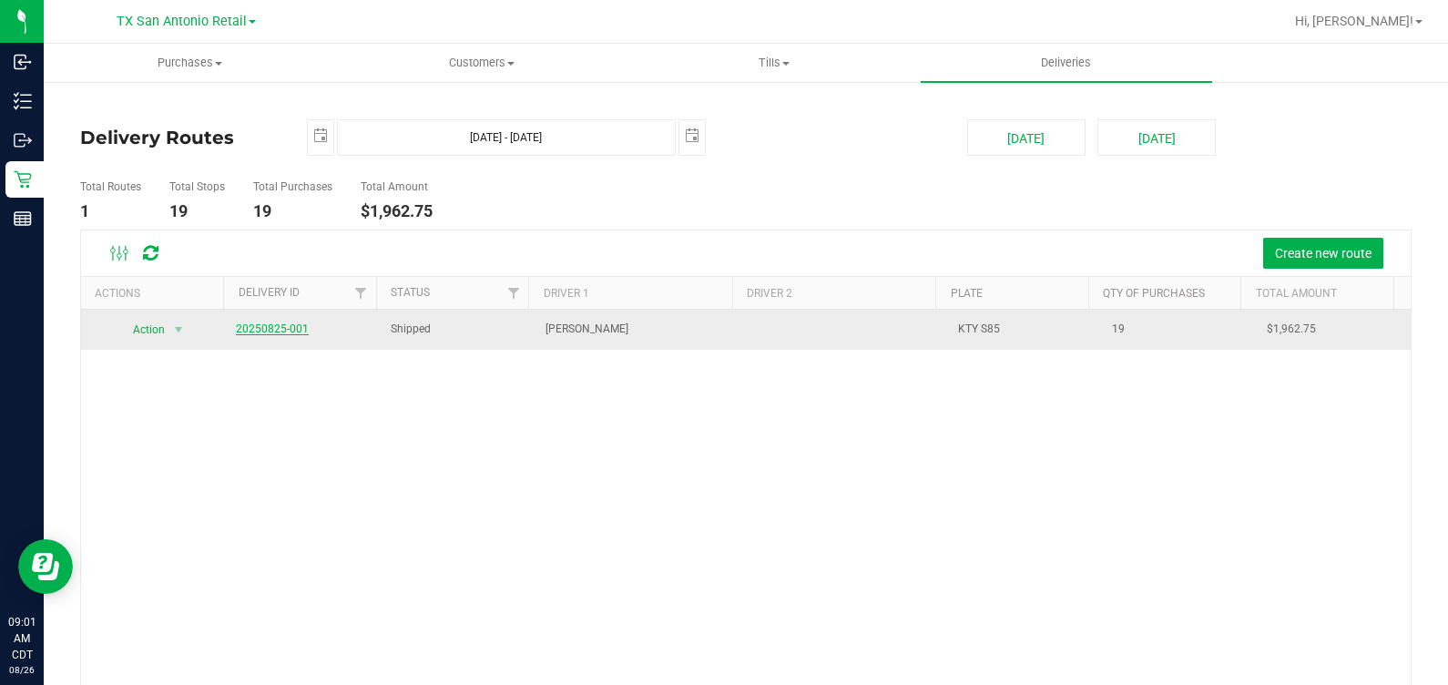
click at [273, 333] on link "20250825-001" at bounding box center [272, 328] width 73 height 13
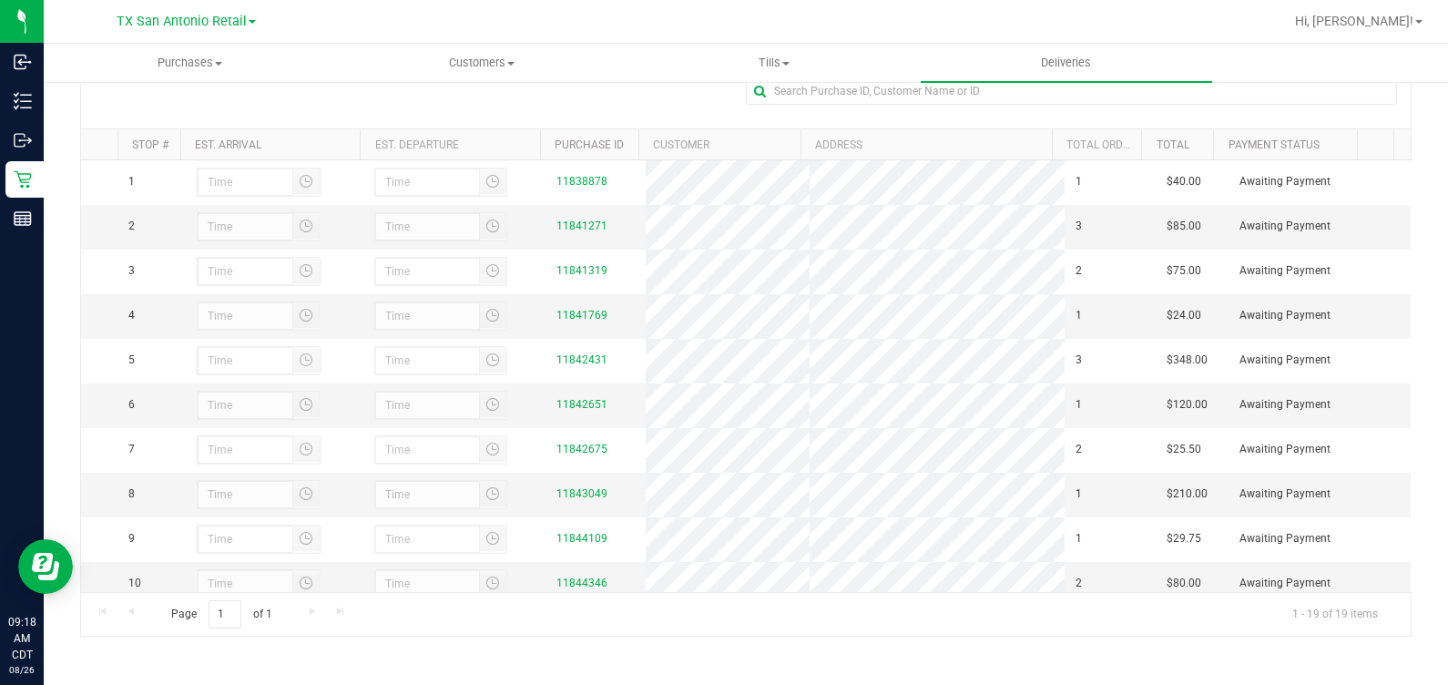
scroll to position [540, 0]
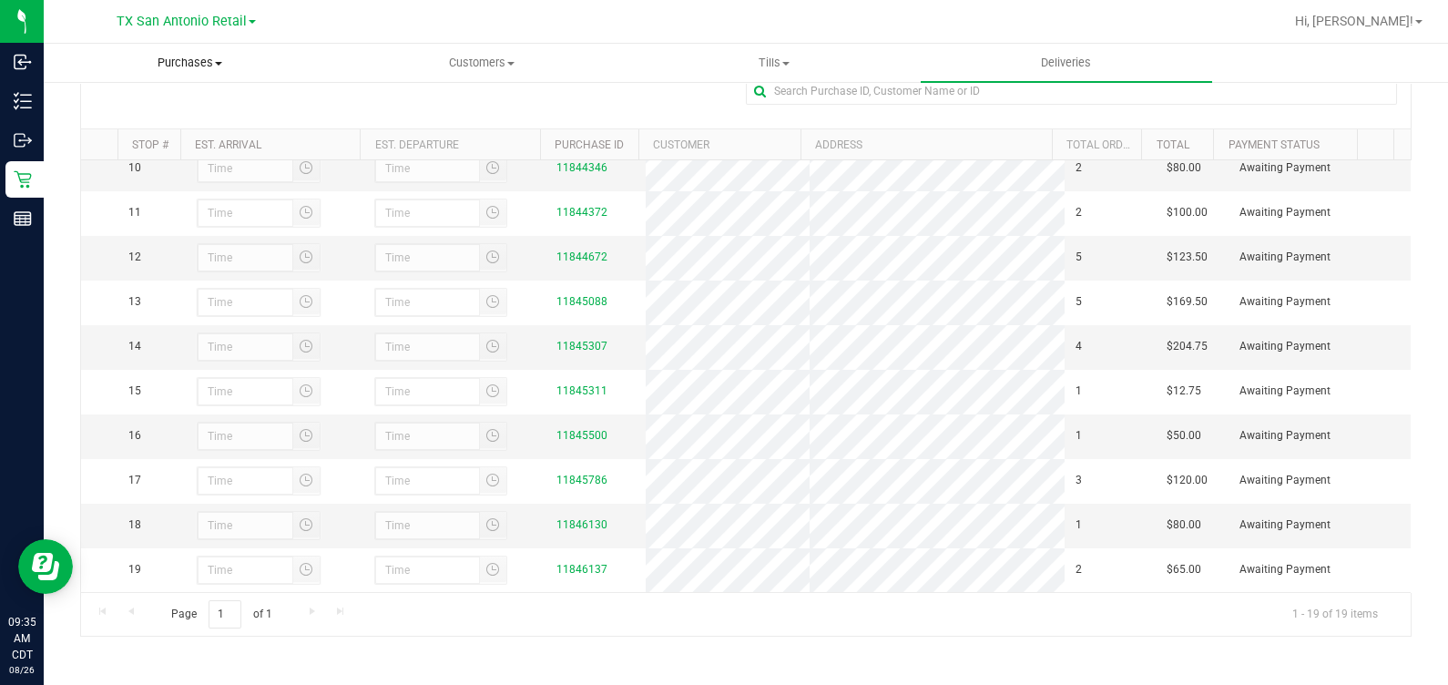
click at [136, 53] on uib-tab-heading "Purchases Summary of purchases Fulfillment All purchases" at bounding box center [190, 63] width 291 height 36
click at [152, 25] on span "TX San Antonio Retail" at bounding box center [182, 22] width 130 height 16
click at [141, 66] on link "TX Austin [GEOGRAPHIC_DATA]" at bounding box center [186, 64] width 266 height 25
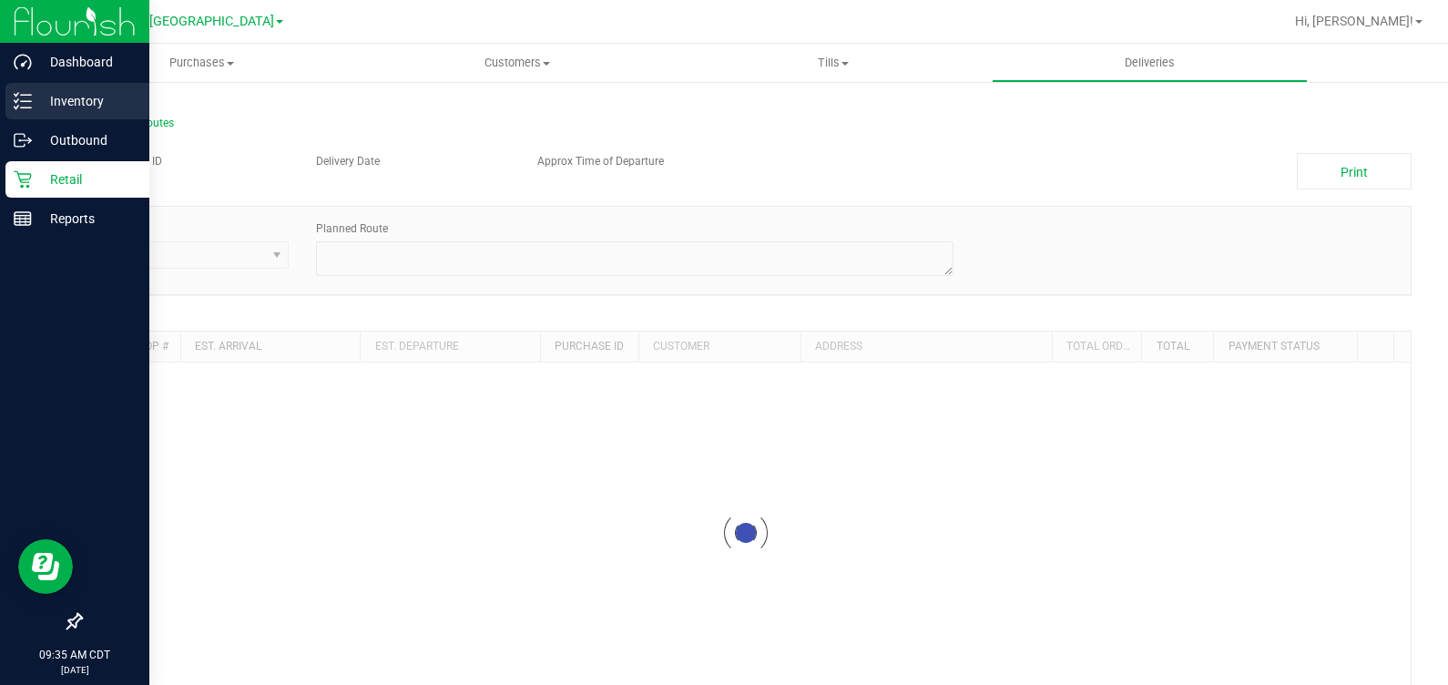
click at [48, 110] on p "Inventory" at bounding box center [86, 101] width 109 height 22
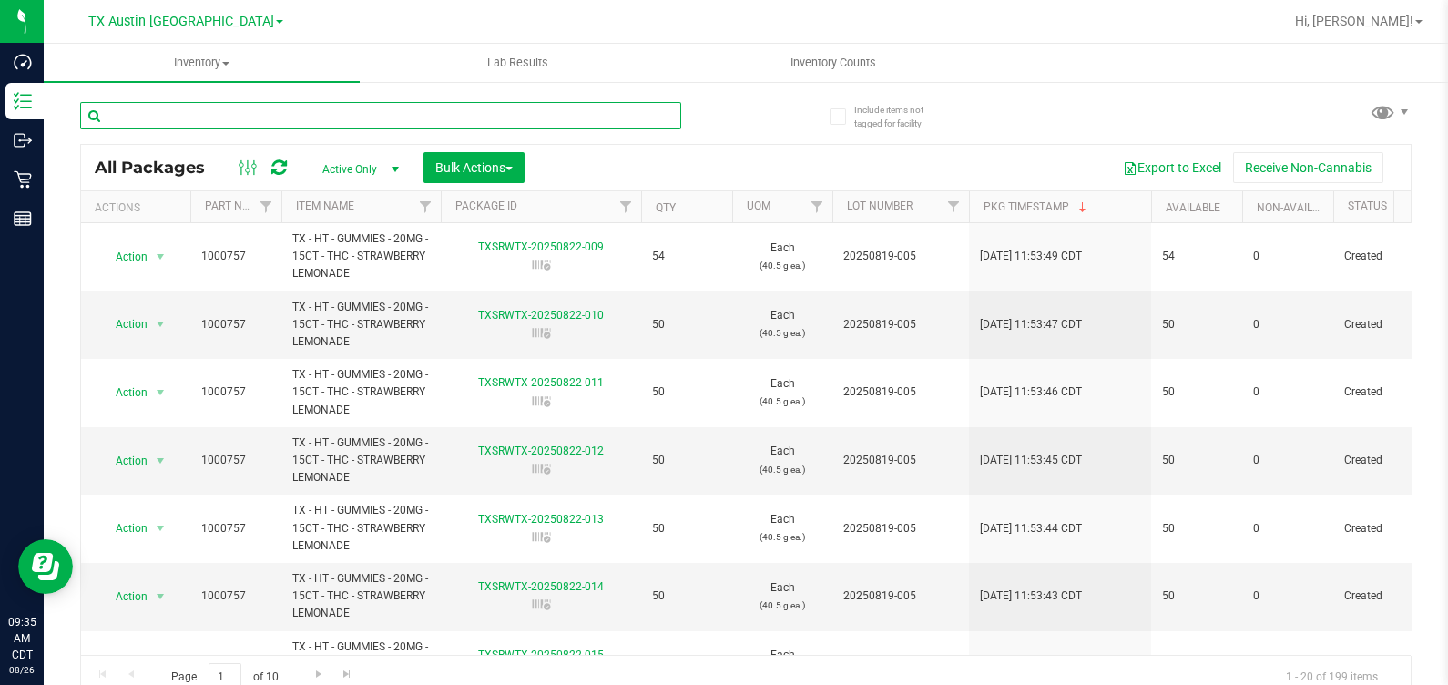
click at [246, 116] on input "text" at bounding box center [380, 115] width 601 height 27
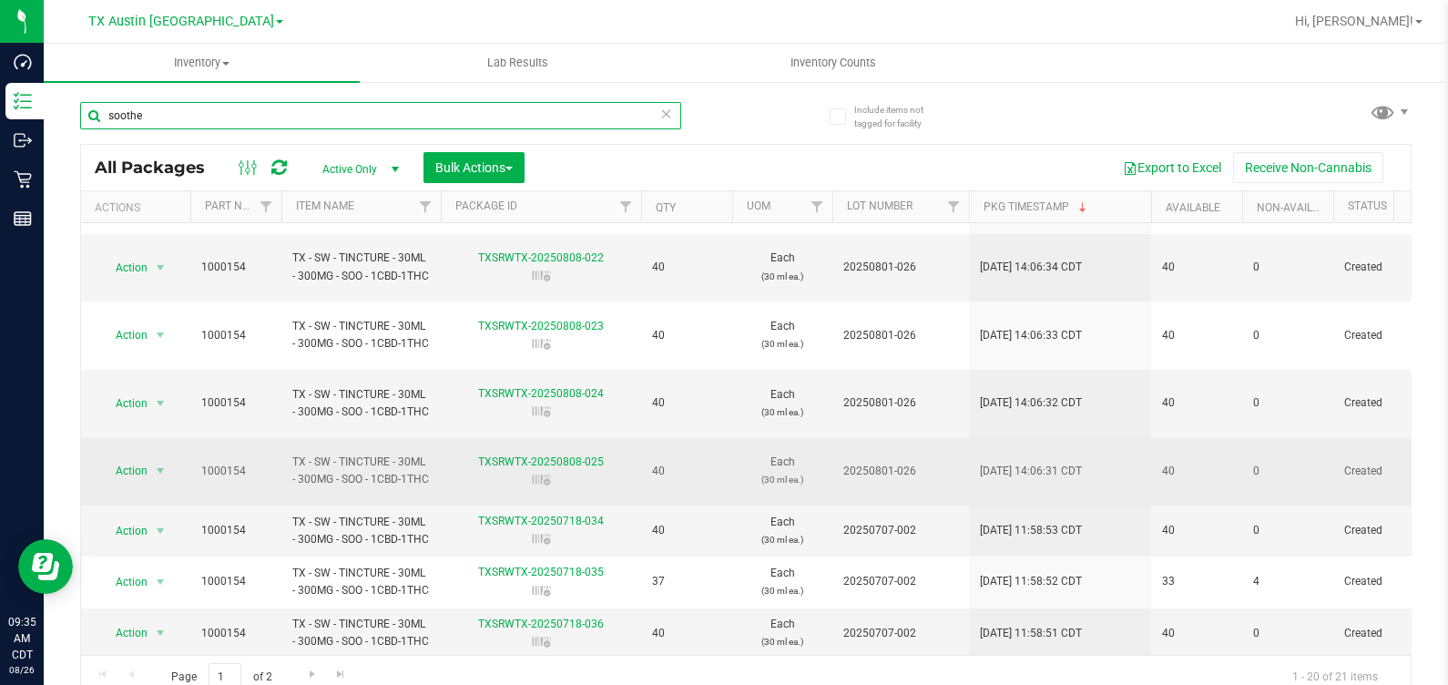
scroll to position [227, 0]
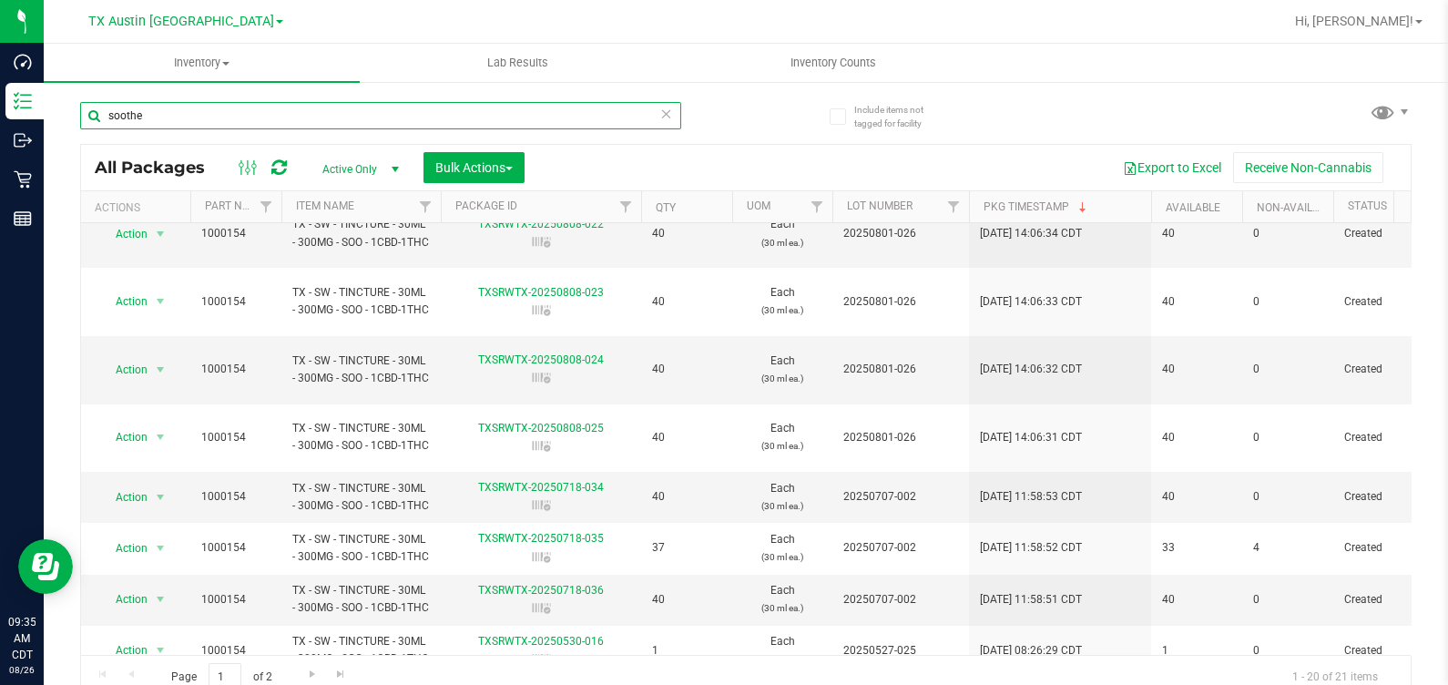
type input "soothe"
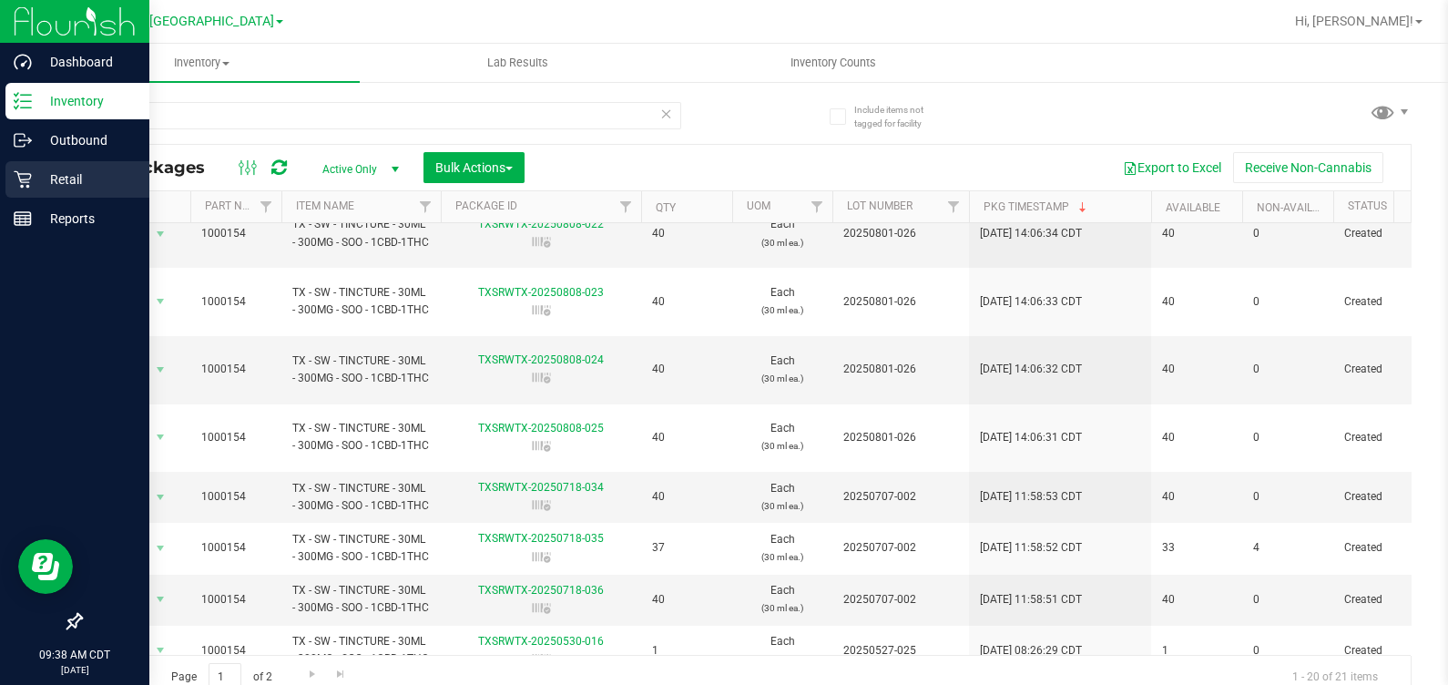
click at [27, 189] on div "Retail" at bounding box center [77, 179] width 144 height 36
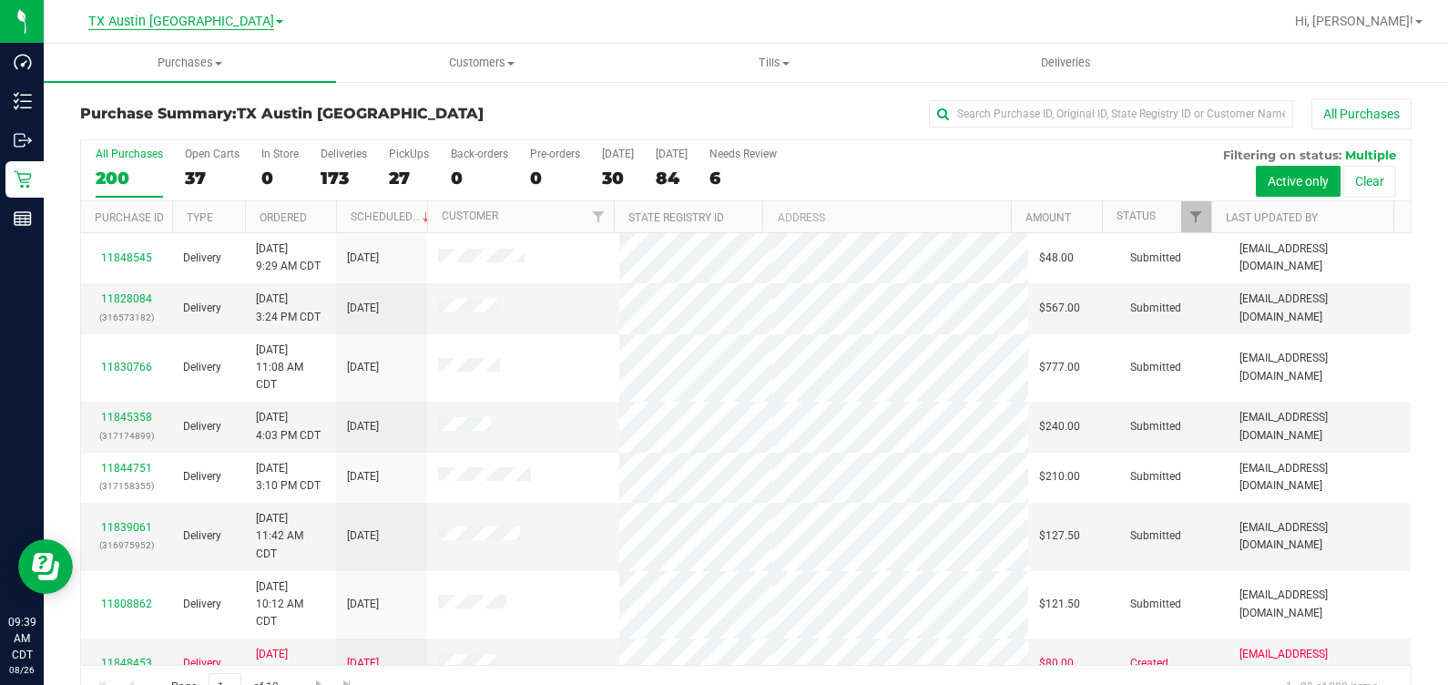
click at [202, 22] on span "TX Austin [GEOGRAPHIC_DATA]" at bounding box center [181, 22] width 186 height 16
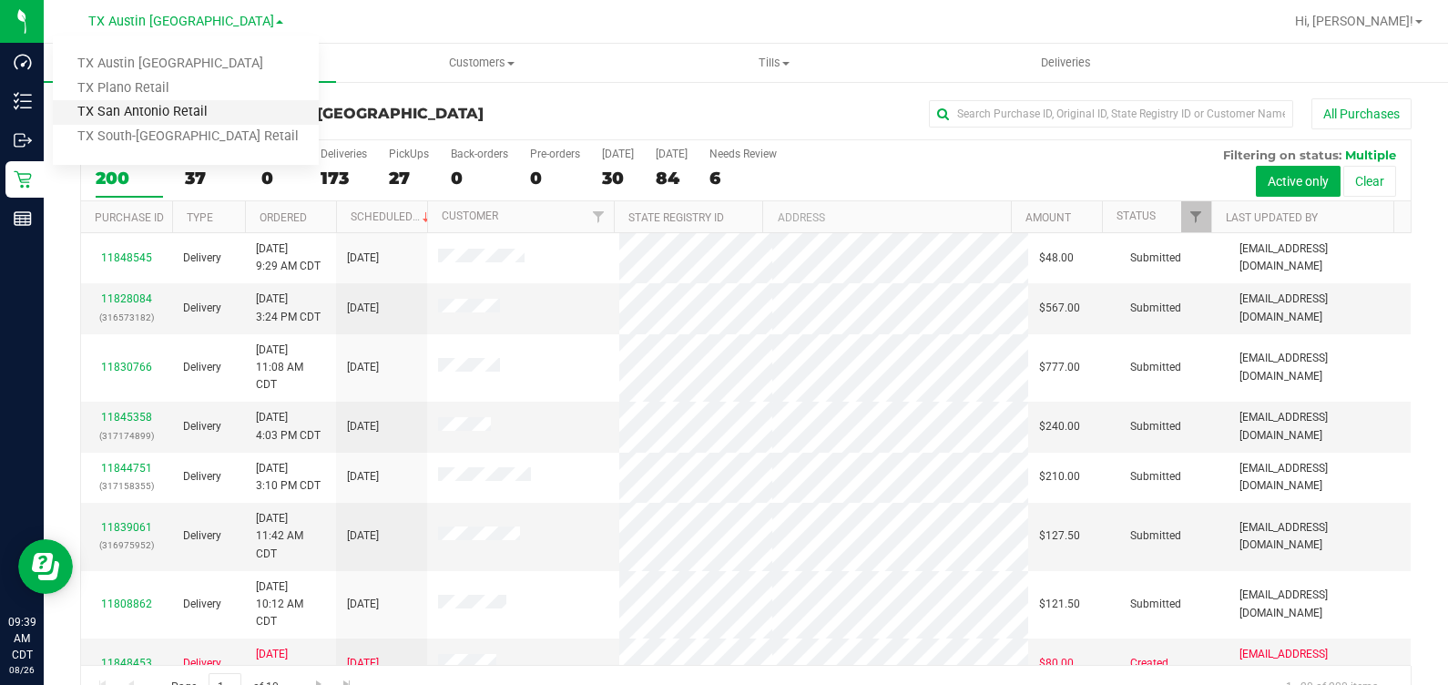
click at [191, 114] on link "TX San Antonio Retail" at bounding box center [186, 112] width 266 height 25
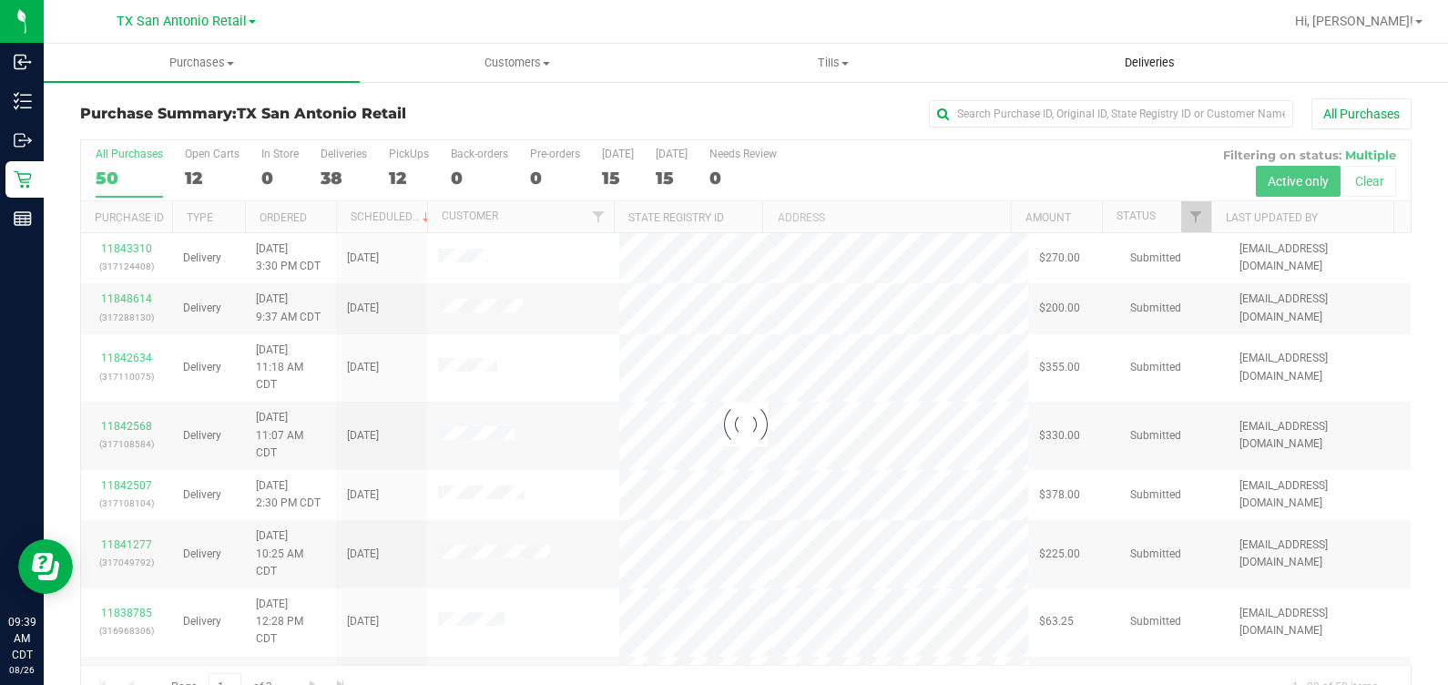
click at [1170, 53] on uib-tab-heading "Deliveries" at bounding box center [1150, 63] width 314 height 36
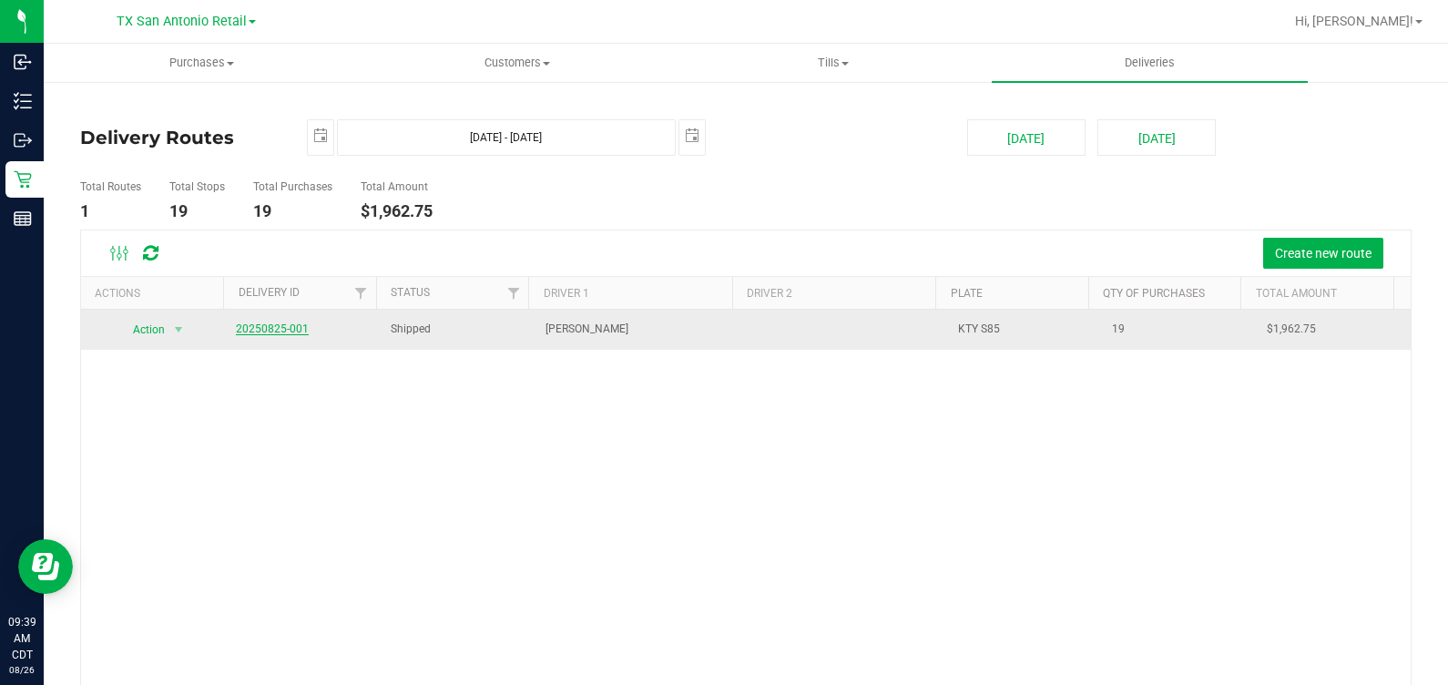
click at [275, 323] on link "20250825-001" at bounding box center [272, 328] width 73 height 13
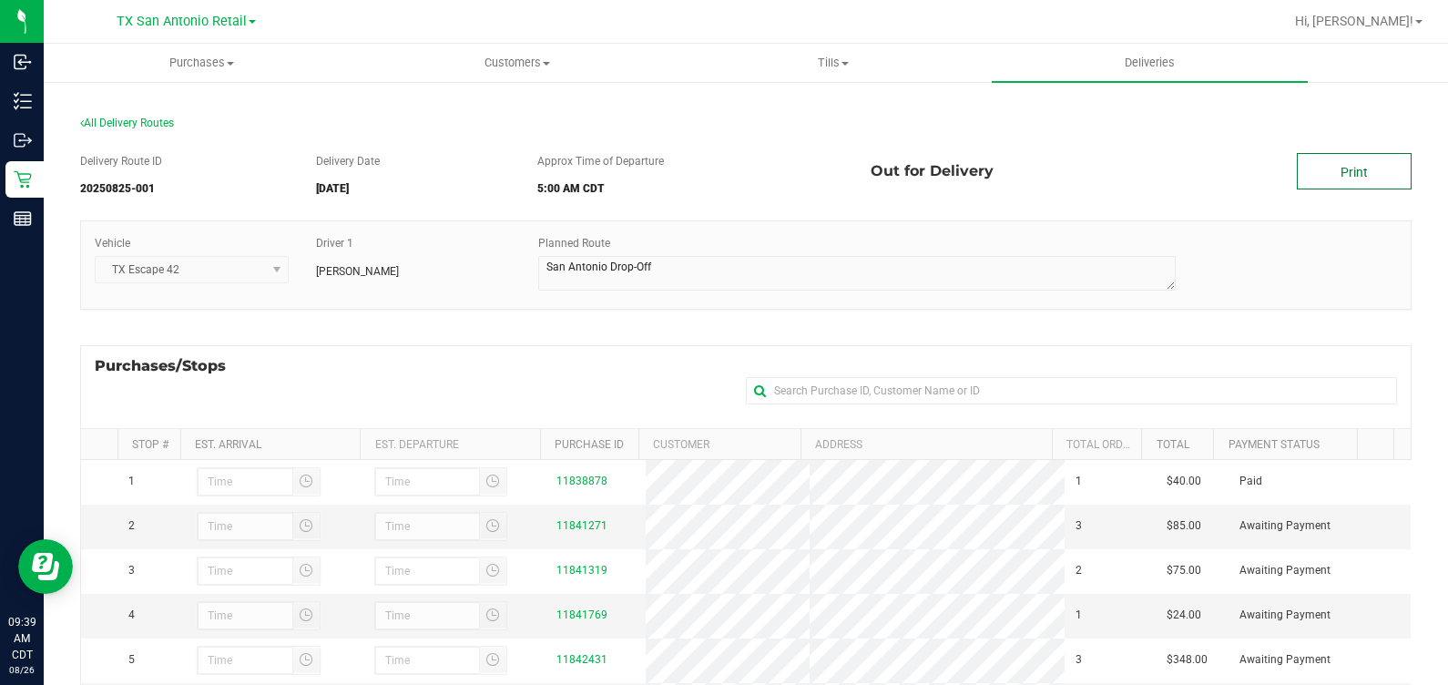
click at [1328, 181] on link "Print" at bounding box center [1354, 171] width 115 height 36
drag, startPoint x: 117, startPoint y: 64, endPoint x: 136, endPoint y: 48, distance: 24.6
click at [117, 64] on span "Purchases" at bounding box center [202, 63] width 314 height 16
click at [159, 21] on span "TX San Antonio Retail" at bounding box center [182, 22] width 130 height 16
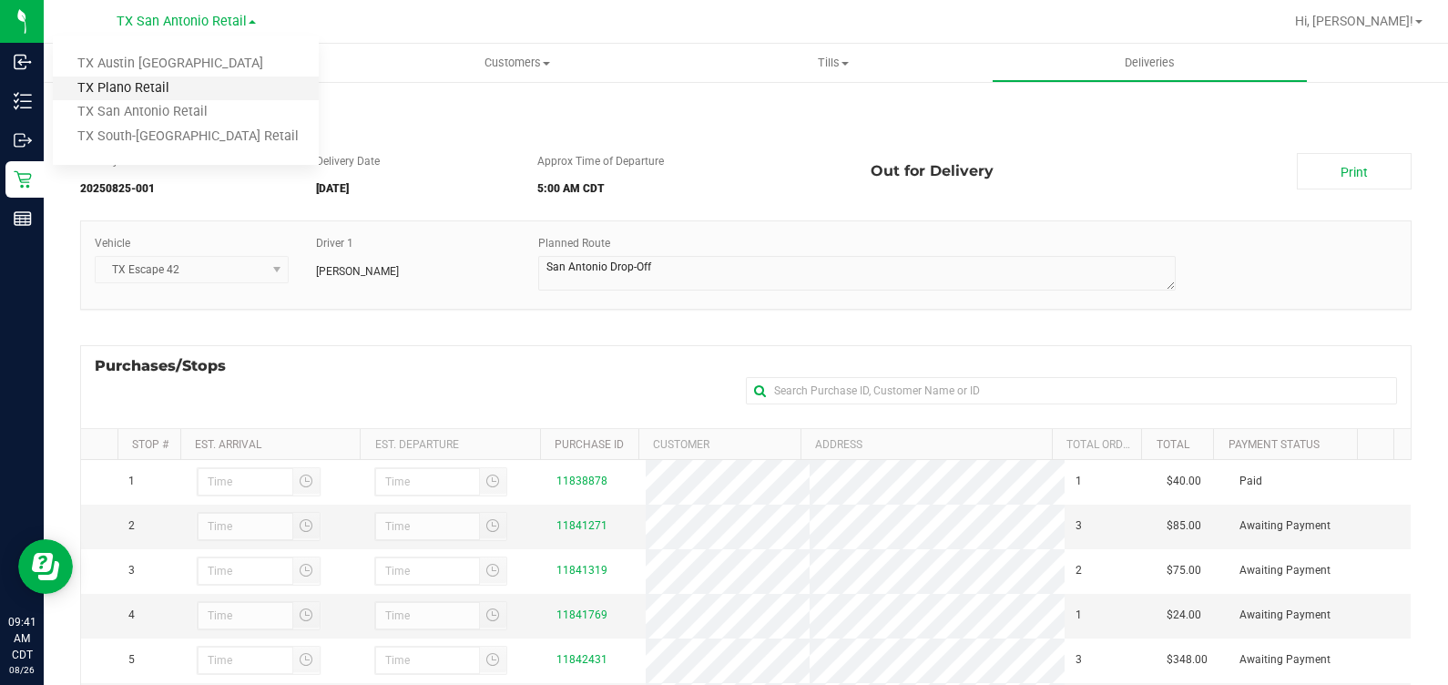
click at [127, 88] on link "TX Plano Retail" at bounding box center [186, 88] width 266 height 25
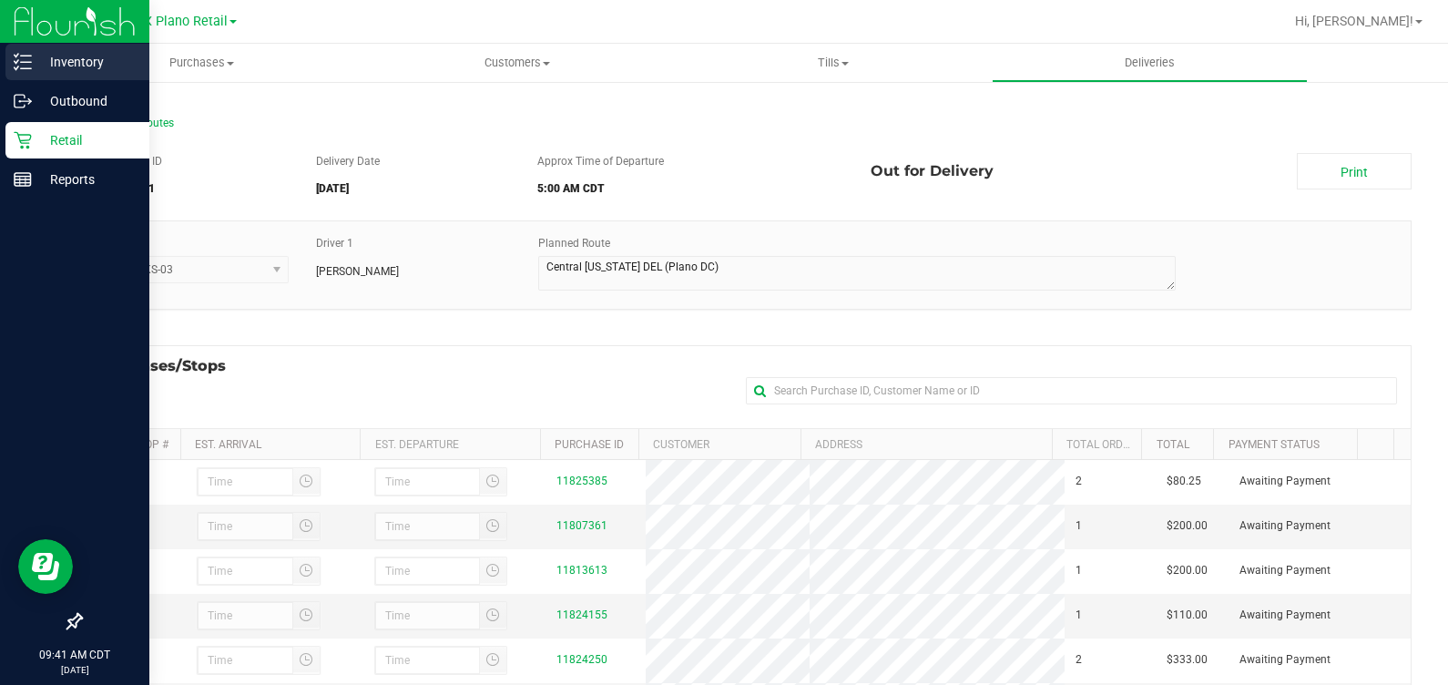
click at [38, 56] on p "Inventory" at bounding box center [86, 62] width 109 height 22
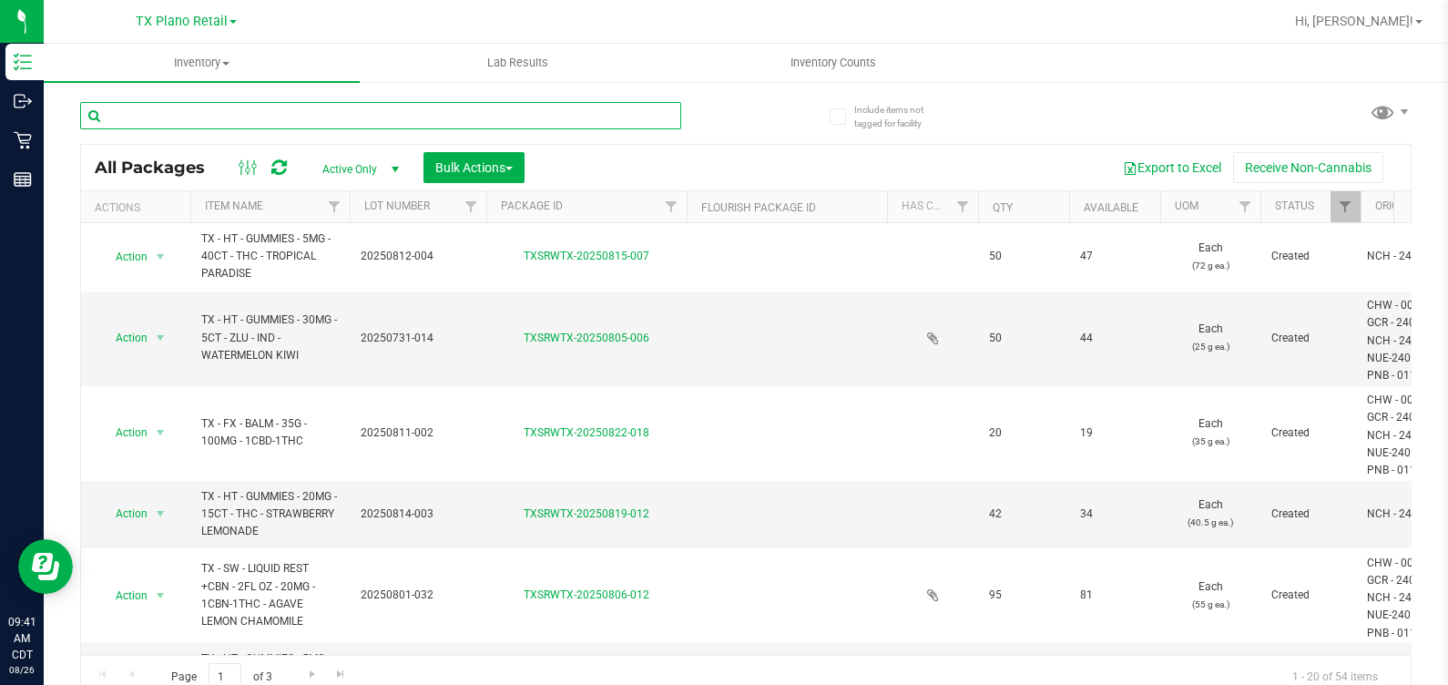
click at [200, 117] on input "text" at bounding box center [380, 115] width 601 height 27
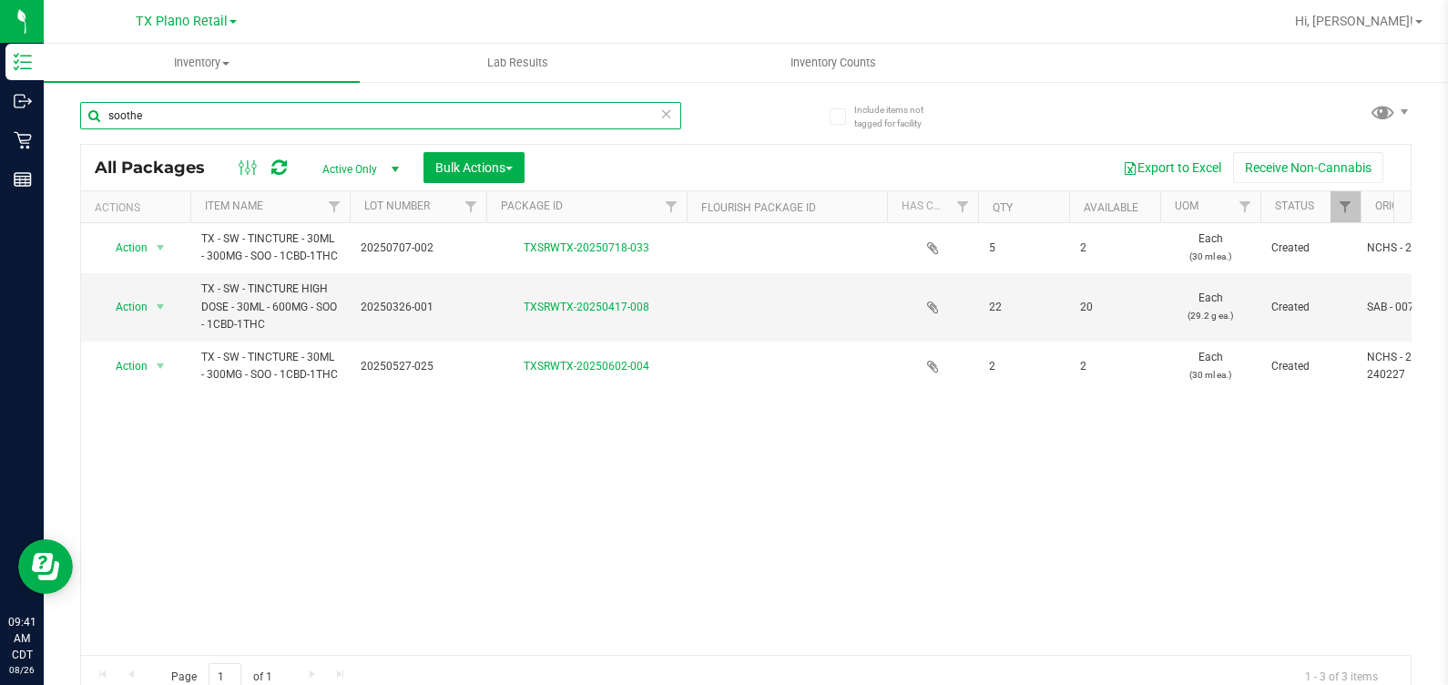
type input "soothe"
click at [213, 12] on div "TX Plano Retail TX Austin DC TX Plano Retail TX San Antonio Retail TX South-Aus…" at bounding box center [186, 21] width 101 height 22
click at [197, 27] on span "TX Plano Retail" at bounding box center [182, 22] width 92 height 16
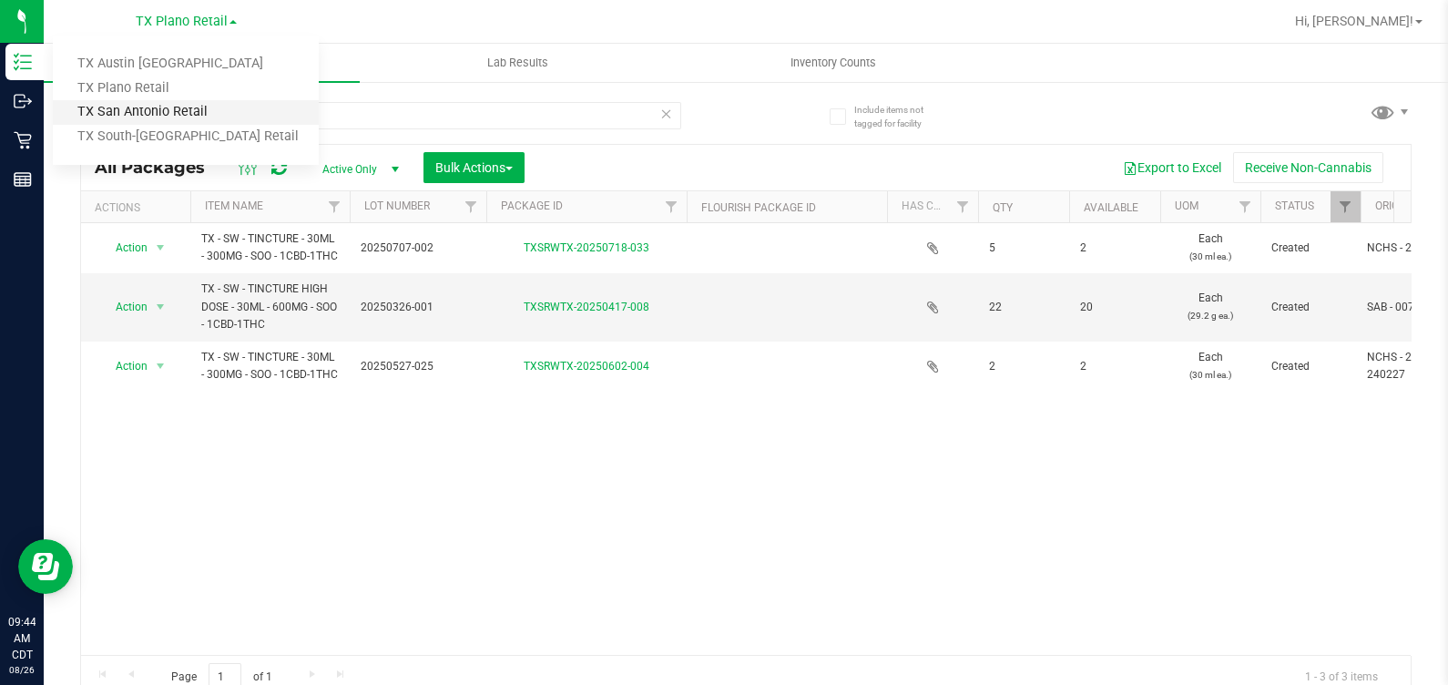
click at [162, 104] on link "TX San Antonio Retail" at bounding box center [186, 112] width 266 height 25
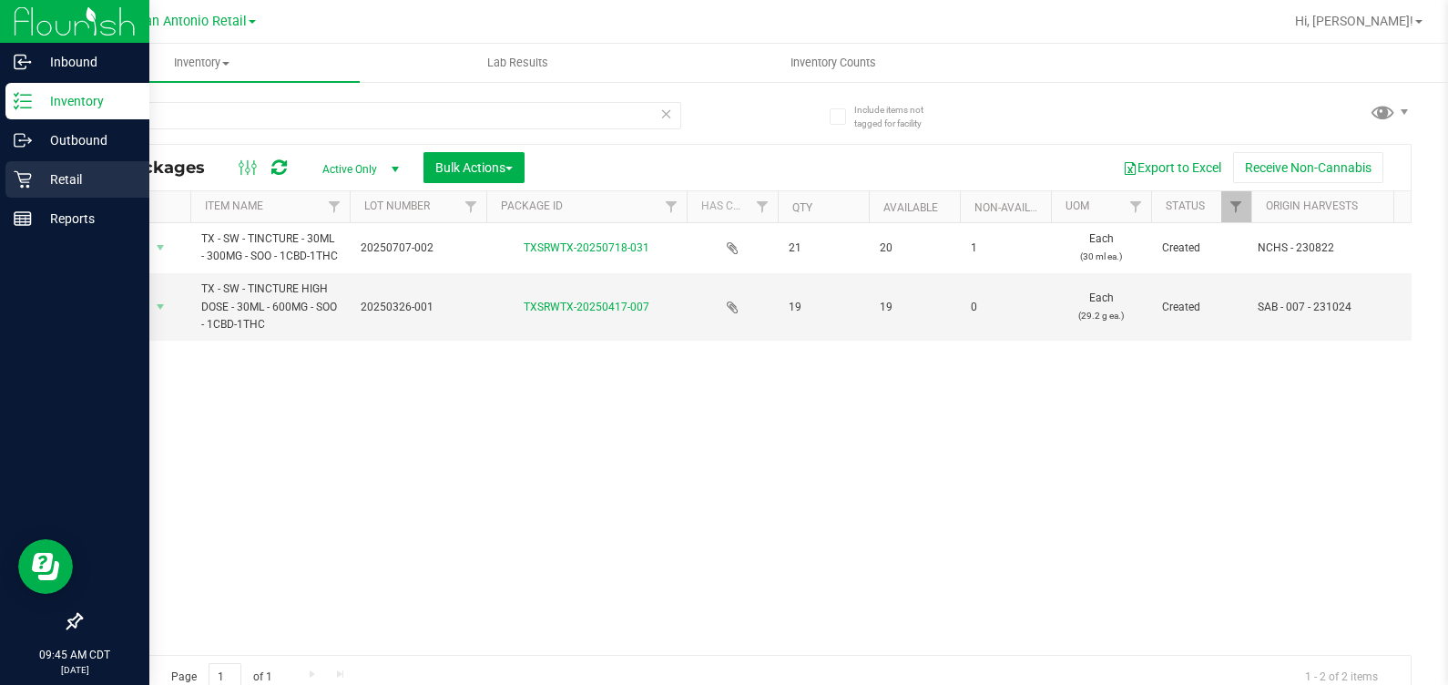
click at [40, 173] on p "Retail" at bounding box center [86, 179] width 109 height 22
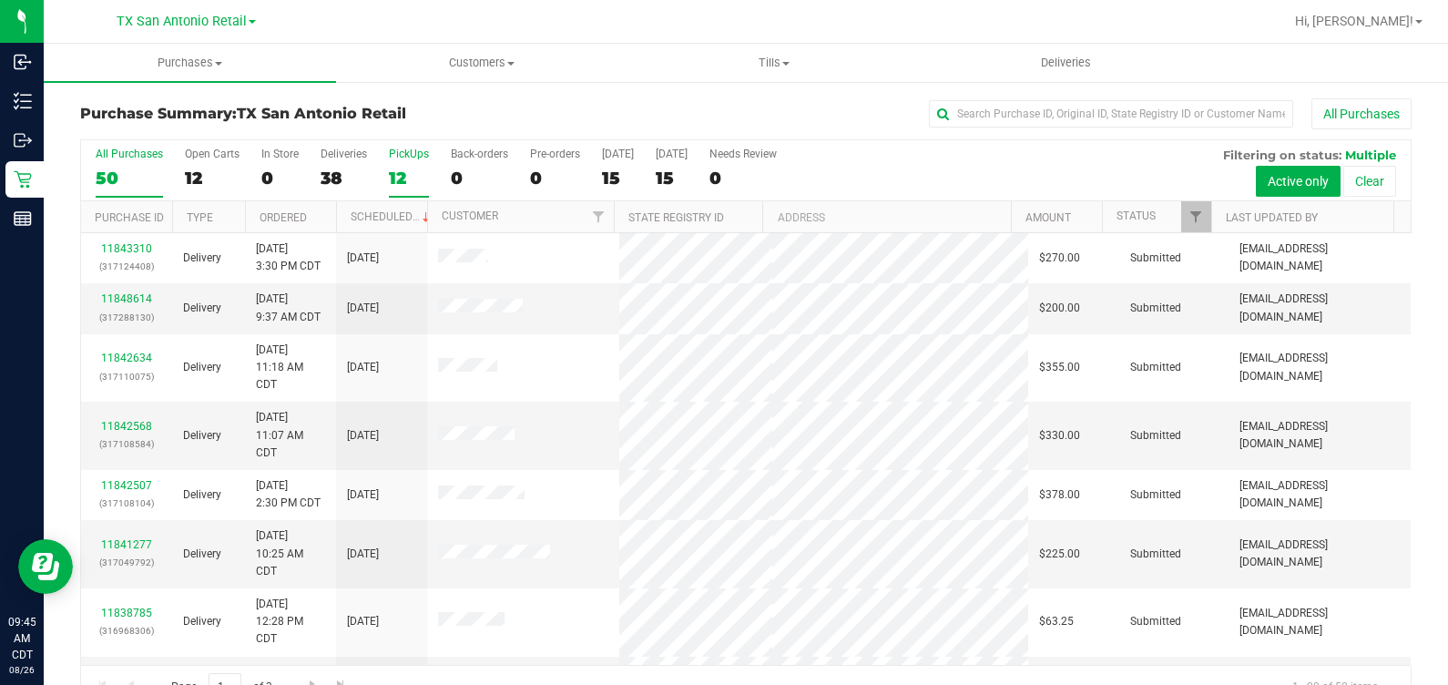
click at [416, 164] on label "PickUps 12" at bounding box center [409, 173] width 40 height 50
click at [0, 0] on input "PickUps 12" at bounding box center [0, 0] width 0 height 0
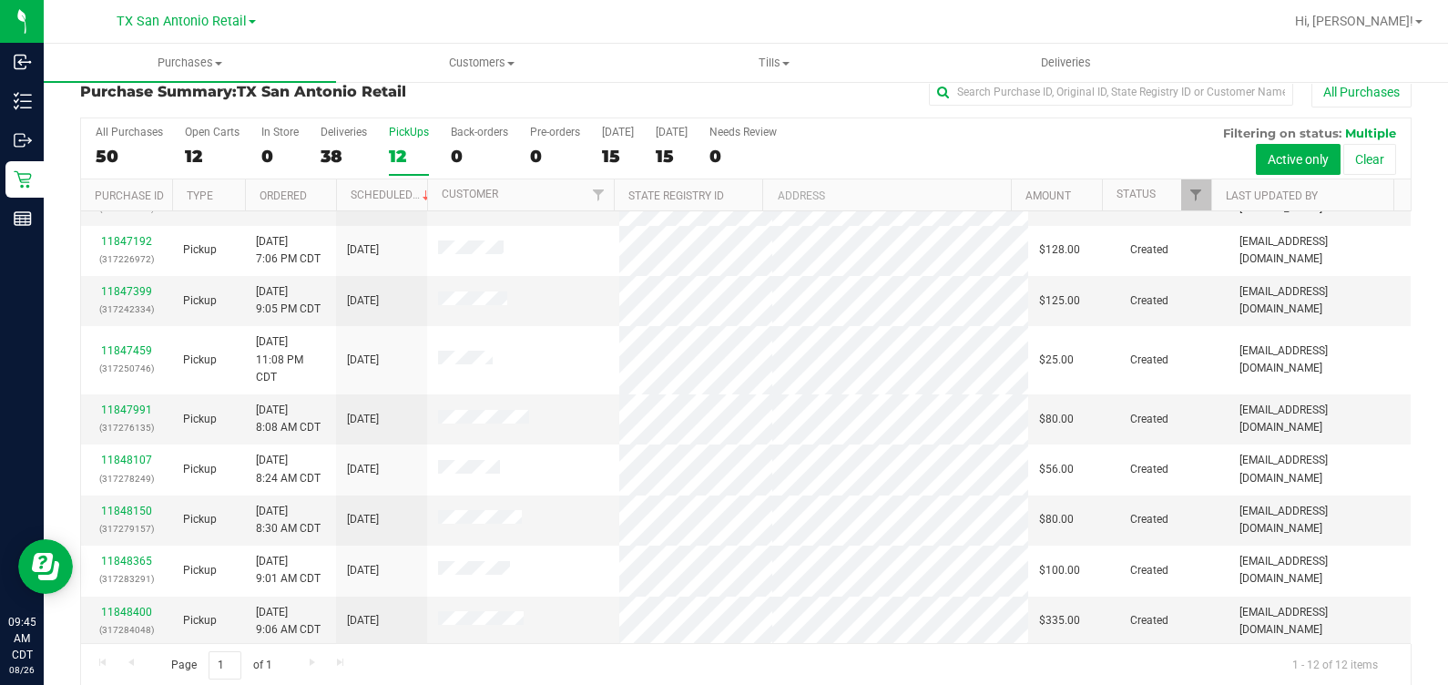
scroll to position [41, 0]
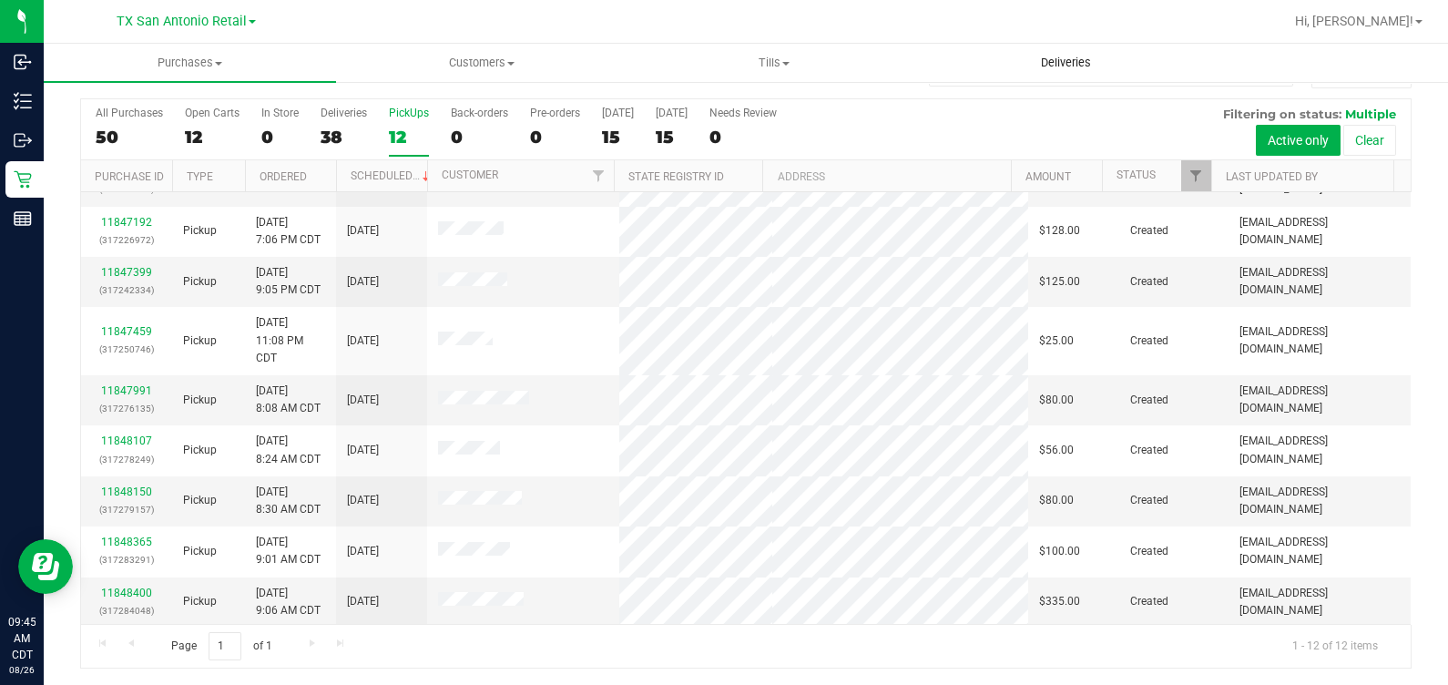
click at [1088, 45] on uib-tab-heading "Deliveries" at bounding box center [1067, 63] width 291 height 36
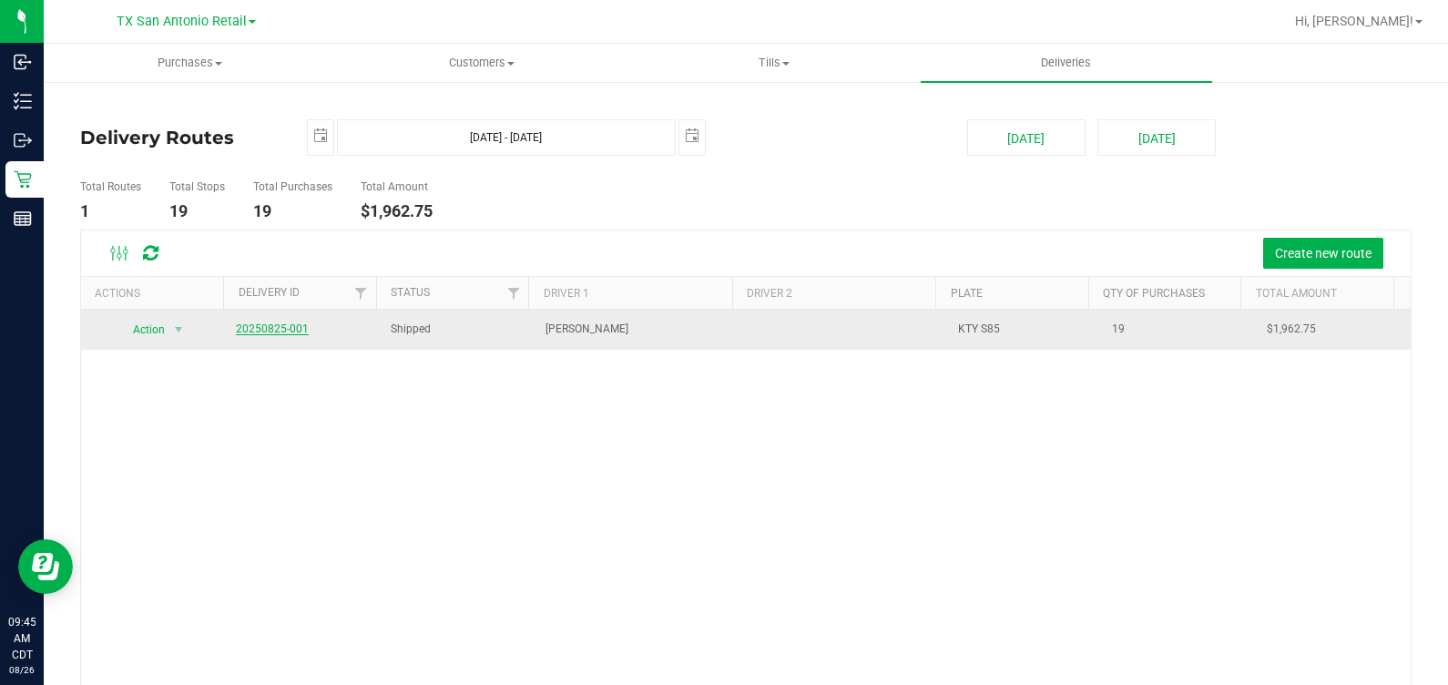
click at [301, 331] on link "20250825-001" at bounding box center [272, 328] width 73 height 13
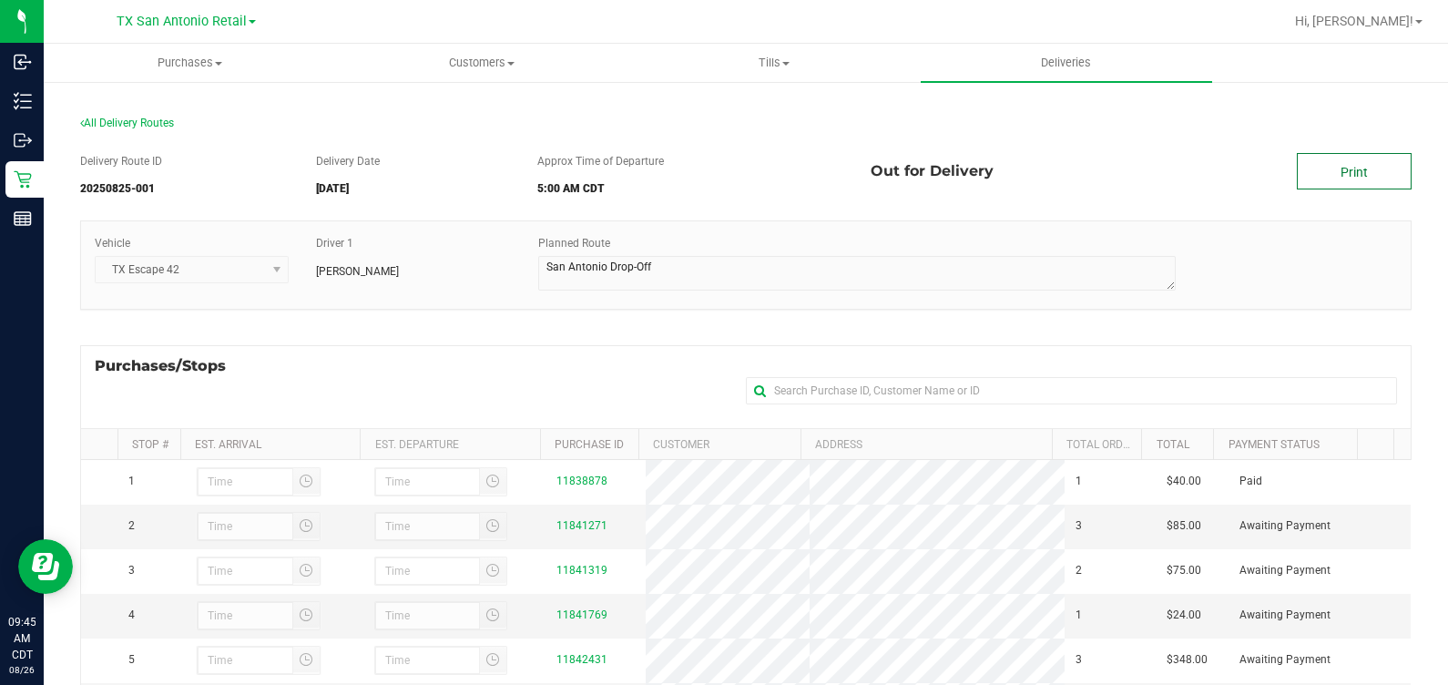
click at [1347, 174] on link "Print" at bounding box center [1354, 171] width 115 height 36
click at [1327, 163] on link "Print" at bounding box center [1354, 171] width 115 height 36
click at [1358, 175] on link "Print" at bounding box center [1354, 171] width 115 height 36
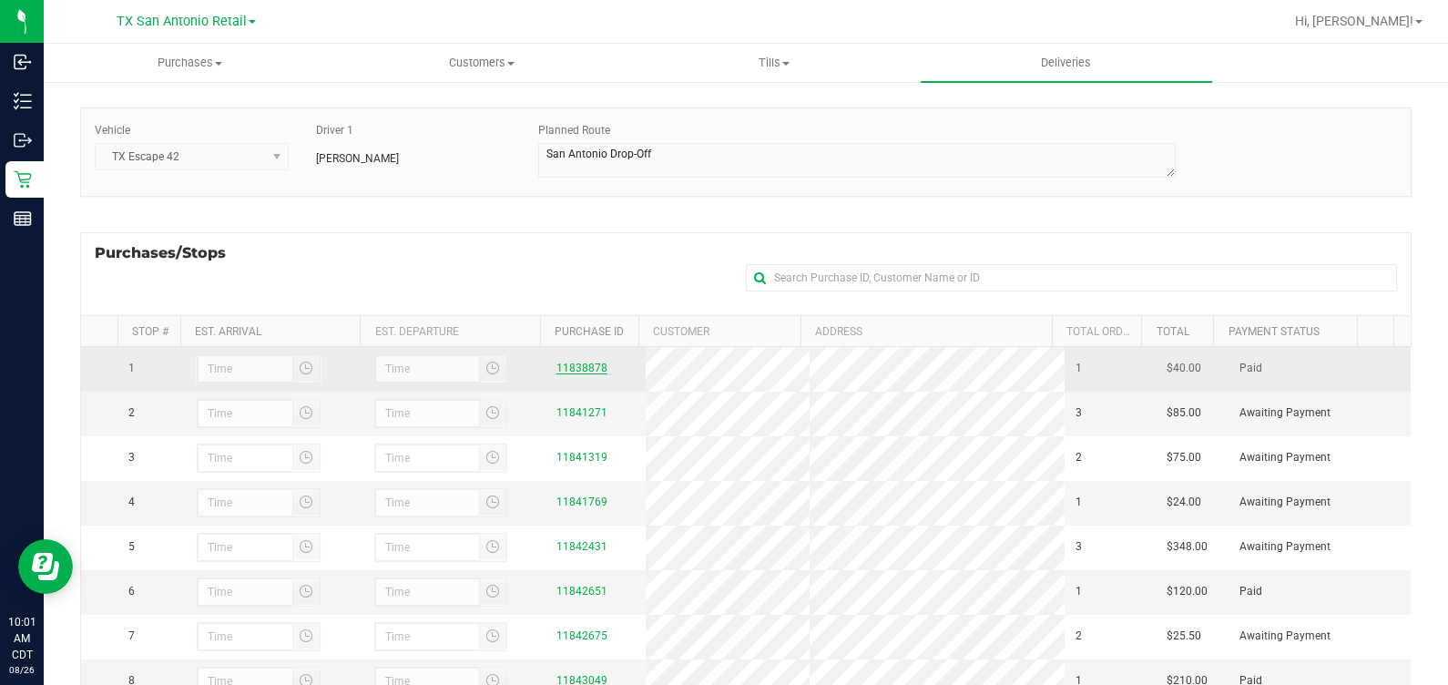
click at [572, 372] on link "11838878" at bounding box center [581, 368] width 51 height 13
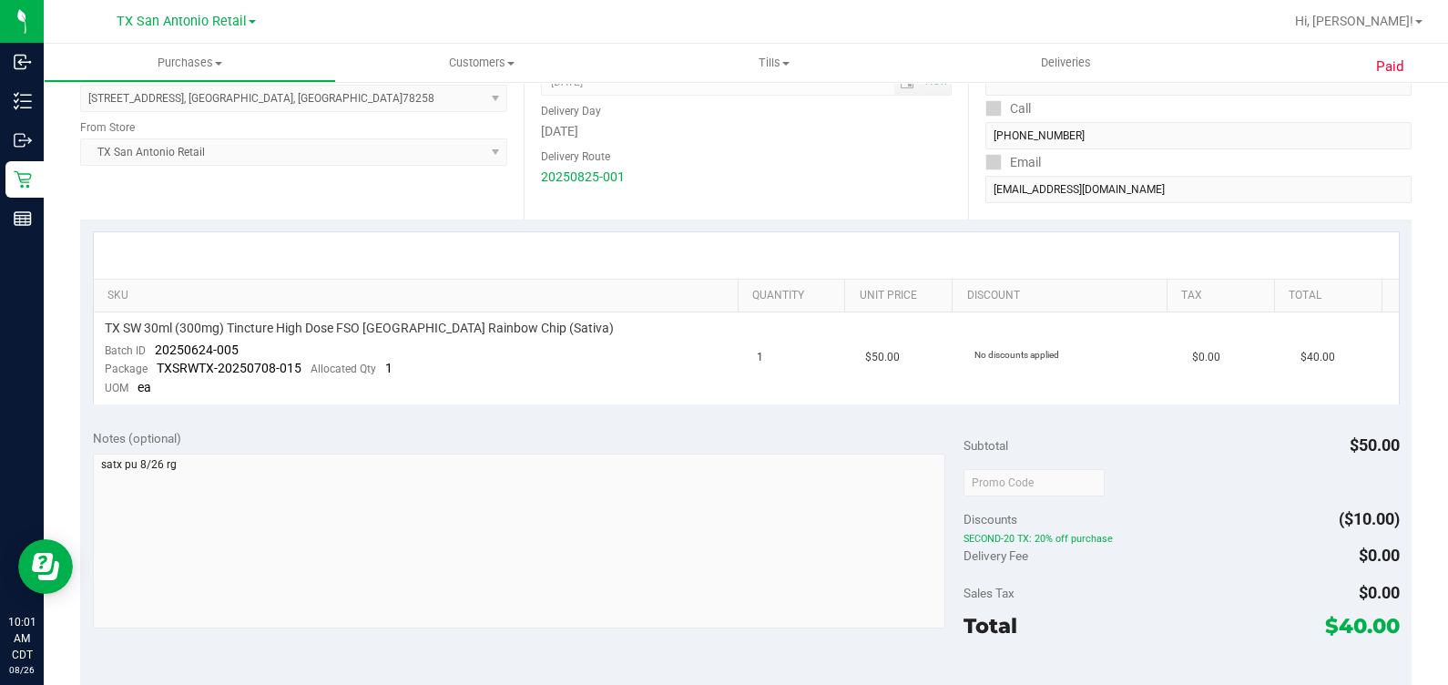
scroll to position [341, 0]
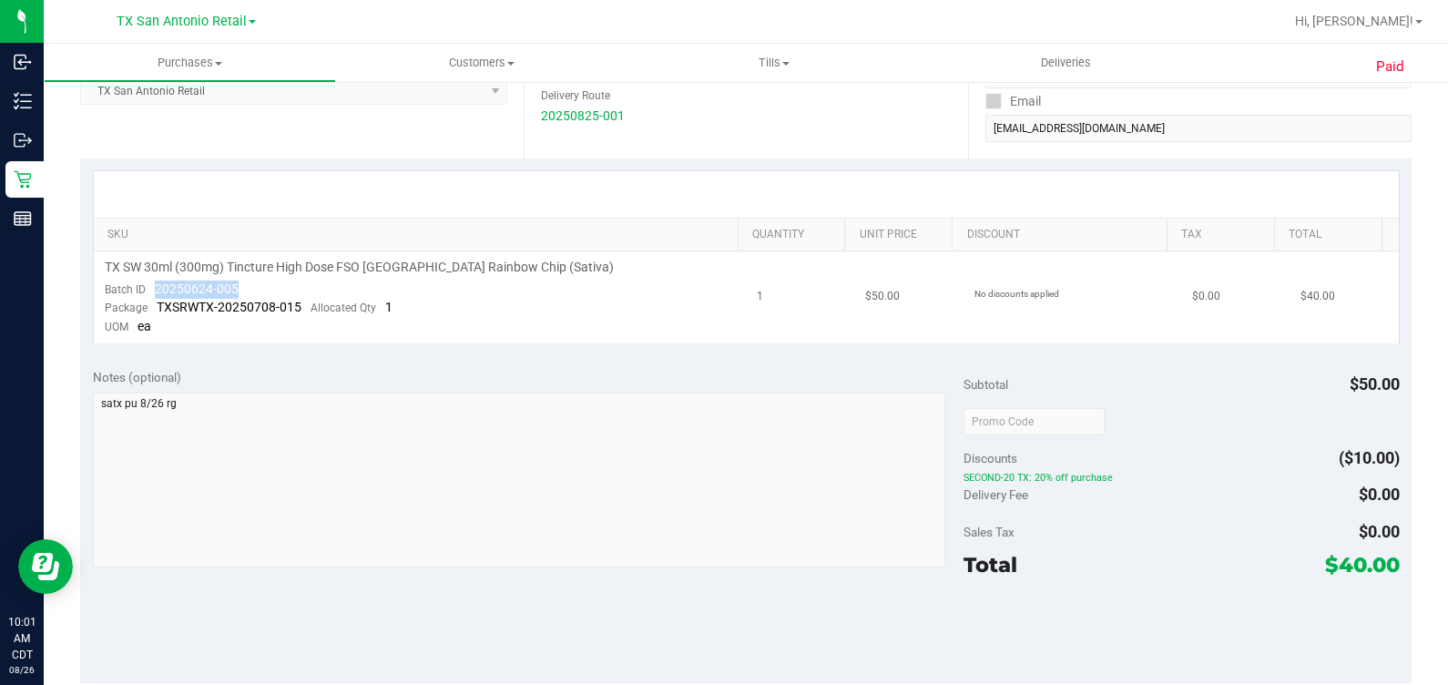
drag, startPoint x: 250, startPoint y: 287, endPoint x: 145, endPoint y: 290, distance: 105.7
click at [145, 290] on td "TX SW 30ml (300mg) Tincture High Dose FSO TX Rainbow Chip (Sativa) Batch ID 202…" at bounding box center [420, 297] width 653 height 92
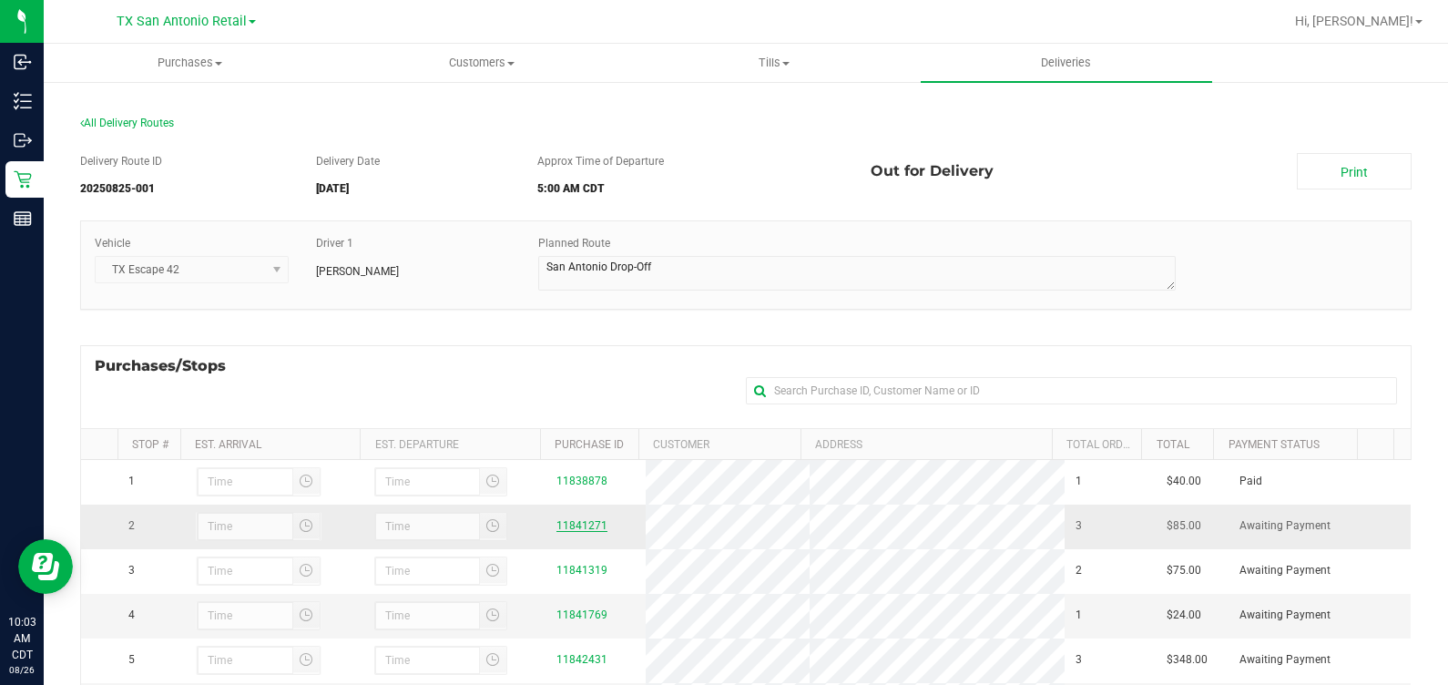
click at [560, 532] on link "11841271" at bounding box center [581, 525] width 51 height 13
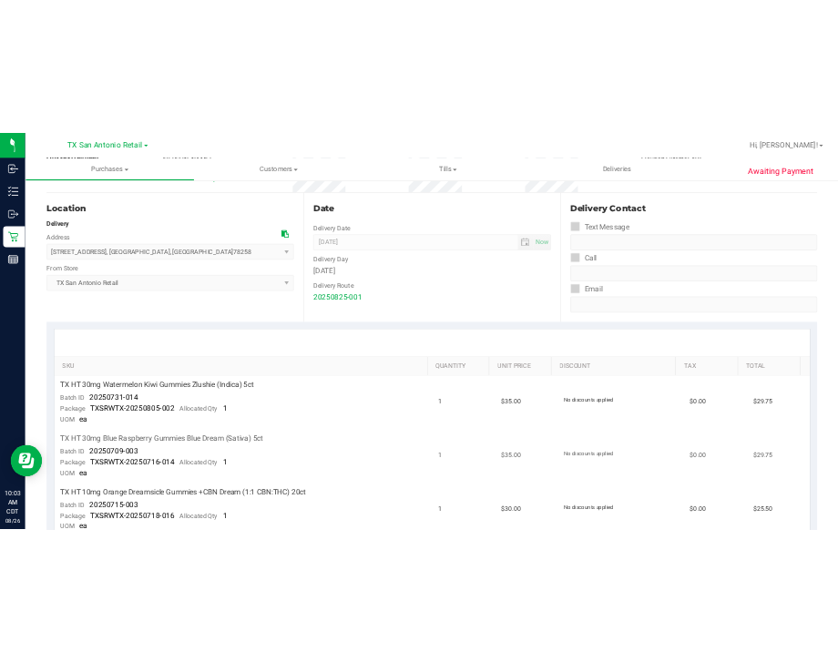
scroll to position [341, 0]
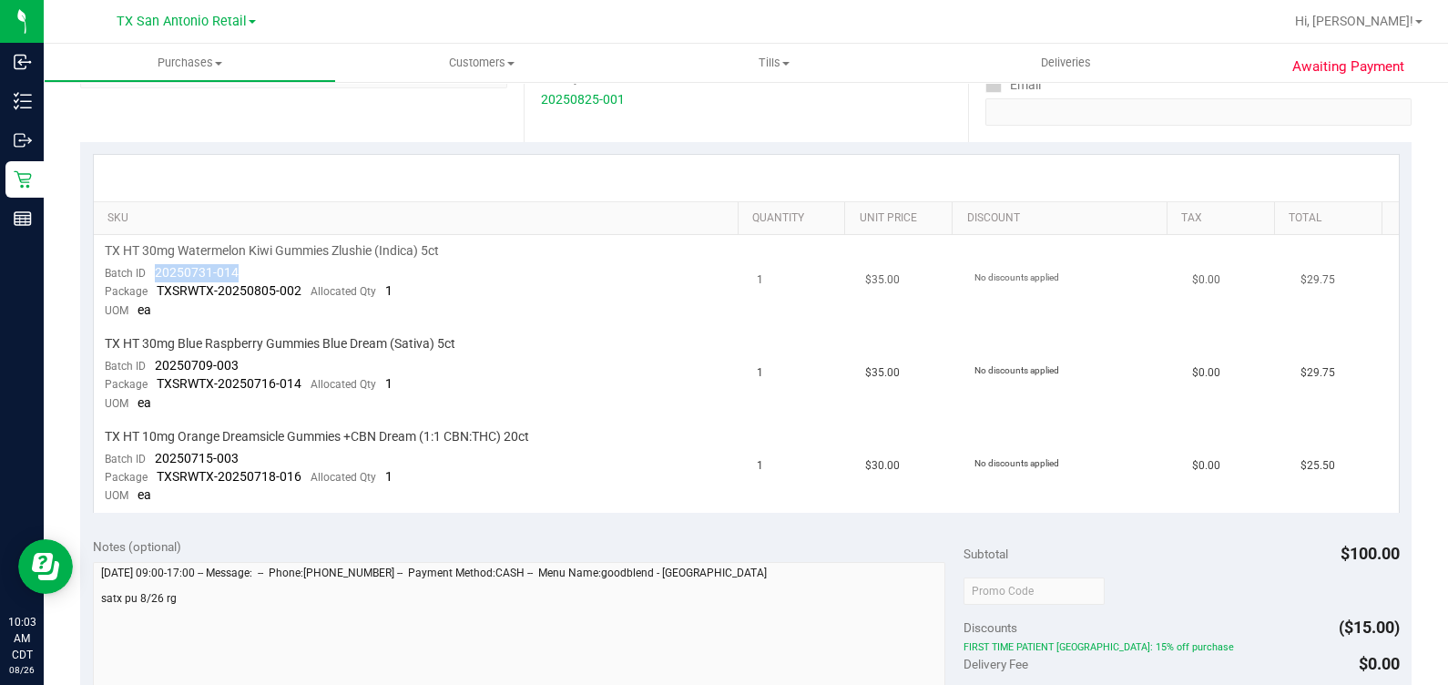
drag, startPoint x: 198, startPoint y: 264, endPoint x: 152, endPoint y: 276, distance: 47.0
click at [152, 276] on td "TX HT 30mg Watermelon Kiwi Gummies Zlushie (Indica) 5ct Batch ID 20250731-014 P…" at bounding box center [420, 281] width 653 height 93
drag, startPoint x: 150, startPoint y: 364, endPoint x: 258, endPoint y: 374, distance: 107.9
click at [258, 374] on td "TX HT 30mg Blue Raspberry Gummies Blue Dream (Sativa) 5ct Batch ID 20250709-003…" at bounding box center [420, 374] width 653 height 93
click at [533, 421] on td "TX HT 10mg Orange Dreamsicle Gummies +CBN Dream (1:1 CBN:THC) 20ct Batch ID 202…" at bounding box center [420, 467] width 653 height 92
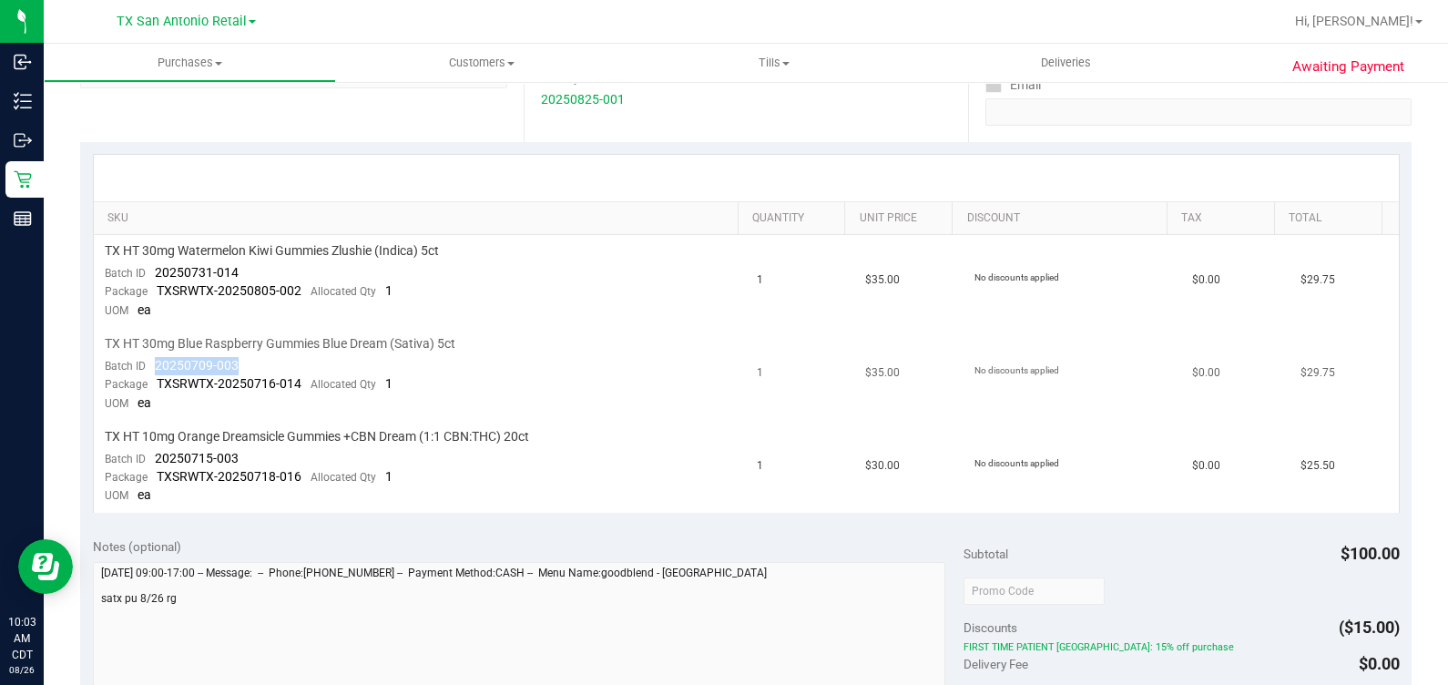
drag, startPoint x: 264, startPoint y: 356, endPoint x: 152, endPoint y: 364, distance: 112.3
click at [152, 364] on td "TX HT 30mg Blue Raspberry Gummies Blue Dream (Sativa) 5ct Batch ID 20250709-003…" at bounding box center [420, 374] width 653 height 93
drag, startPoint x: 262, startPoint y: 451, endPoint x: 156, endPoint y: 452, distance: 106.6
click at [156, 452] on td "TX HT 10mg Orange Dreamsicle Gummies +CBN Dream (1:1 CBN:THC) 20ct Batch ID 202…" at bounding box center [420, 467] width 653 height 92
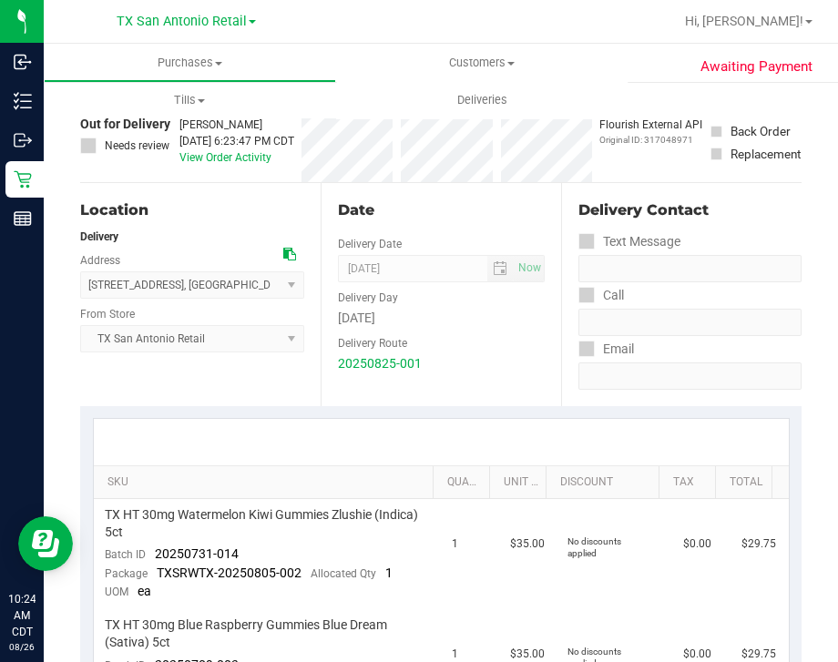
scroll to position [0, 0]
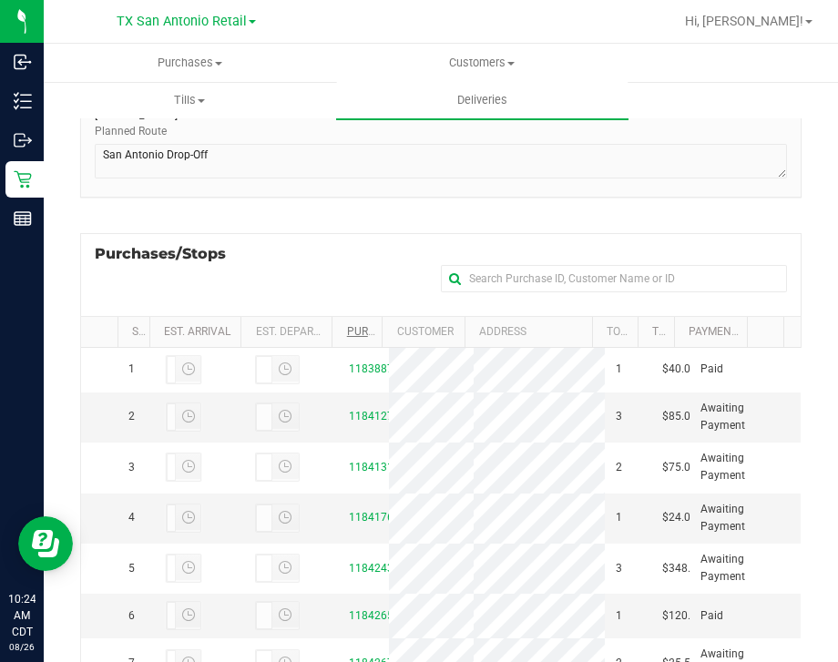
scroll to position [227, 0]
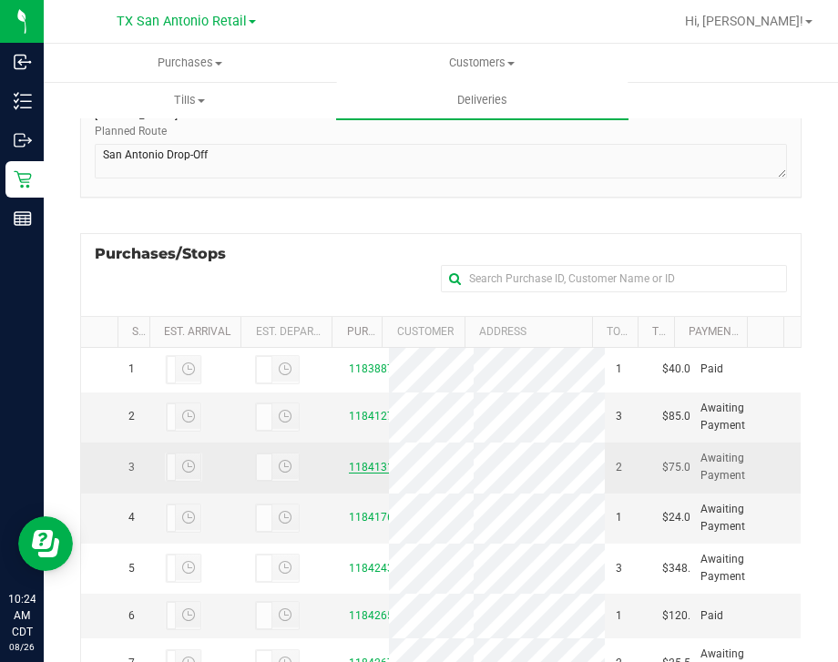
click at [352, 474] on link "11841319" at bounding box center [374, 467] width 51 height 13
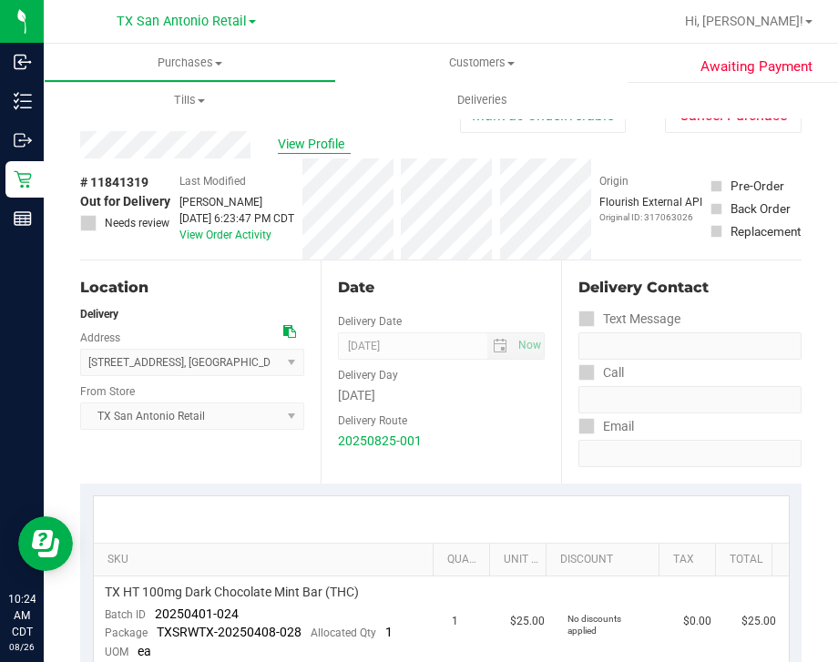
click at [305, 148] on span "View Profile" at bounding box center [314, 144] width 73 height 19
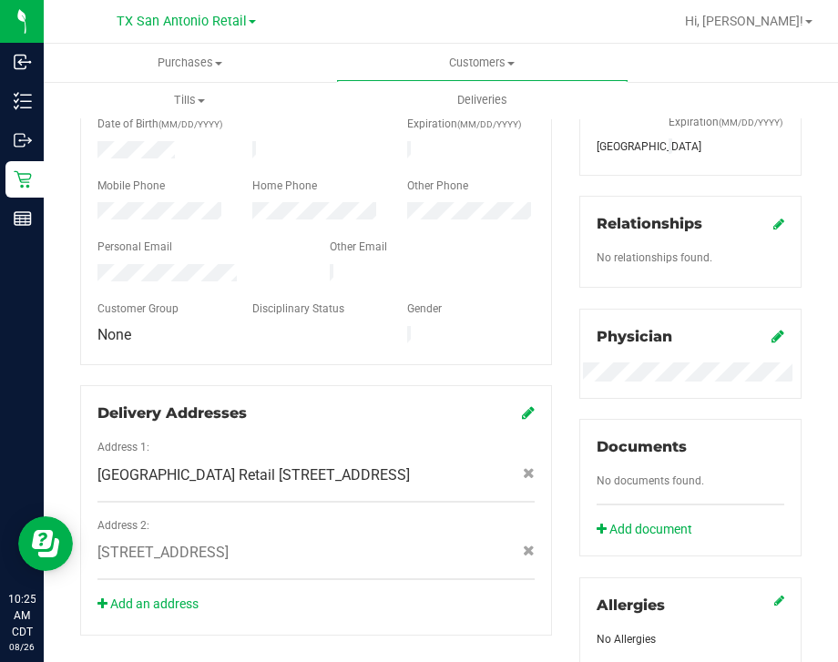
scroll to position [733, 0]
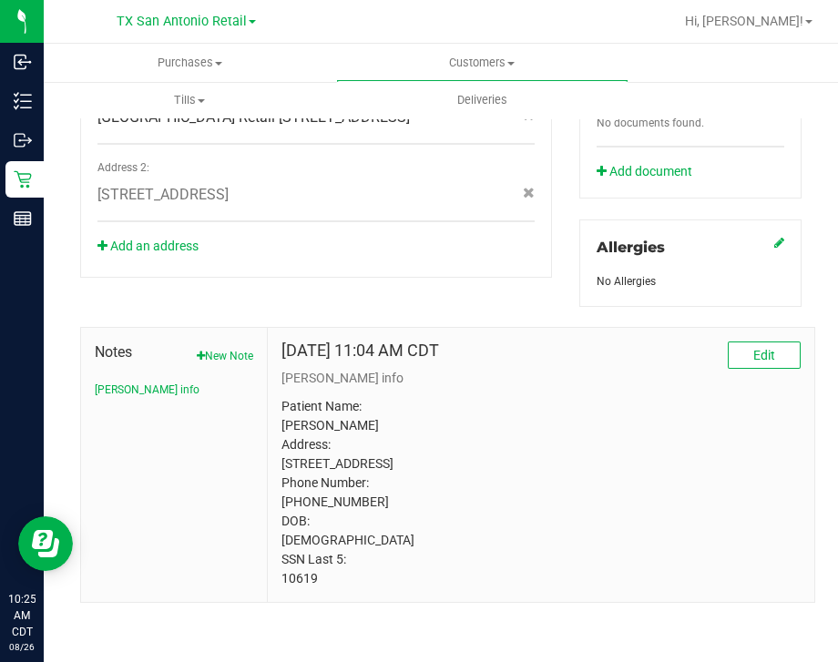
click at [297, 581] on p "Patient Name: Nicholas Bautizta Address: 3126 Magnolia Manor New Braunfels, TX,…" at bounding box center [540, 492] width 519 height 191
click at [301, 581] on p "Patient Name: Nicholas Bautizta Address: 3126 Magnolia Manor New Braunfels, TX,…" at bounding box center [540, 492] width 519 height 191
click at [293, 580] on p "Patient Name: Nicholas Bautizta Address: 3126 Magnolia Manor New Braunfels, TX,…" at bounding box center [540, 492] width 519 height 191
click at [292, 580] on p "Patient Name: Nicholas Bautizta Address: 3126 Magnolia Manor New Braunfels, TX,…" at bounding box center [540, 492] width 519 height 191
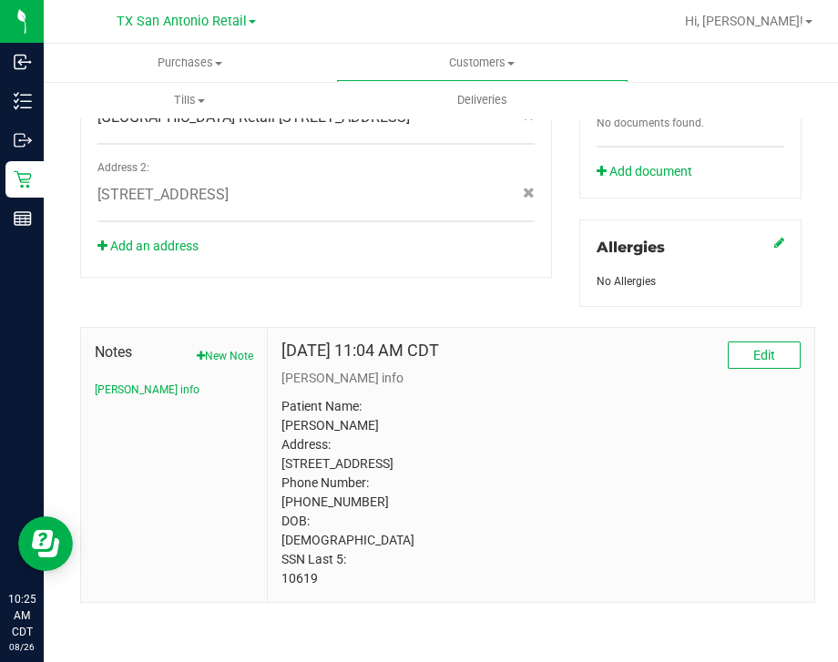
click at [451, 463] on p "Patient Name: Nicholas Bautizta Address: 3126 Magnolia Manor New Braunfels, TX,…" at bounding box center [540, 492] width 519 height 191
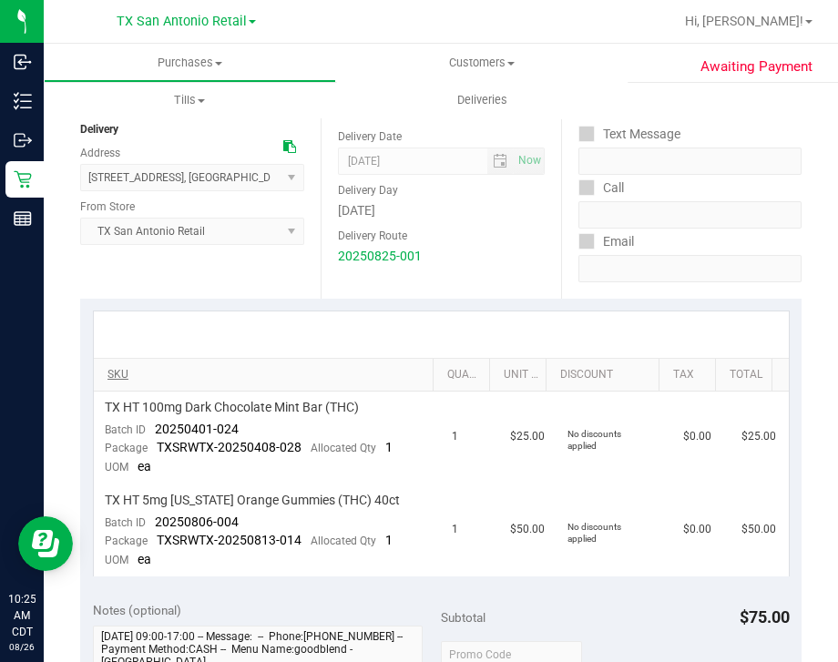
scroll to position [164, 0]
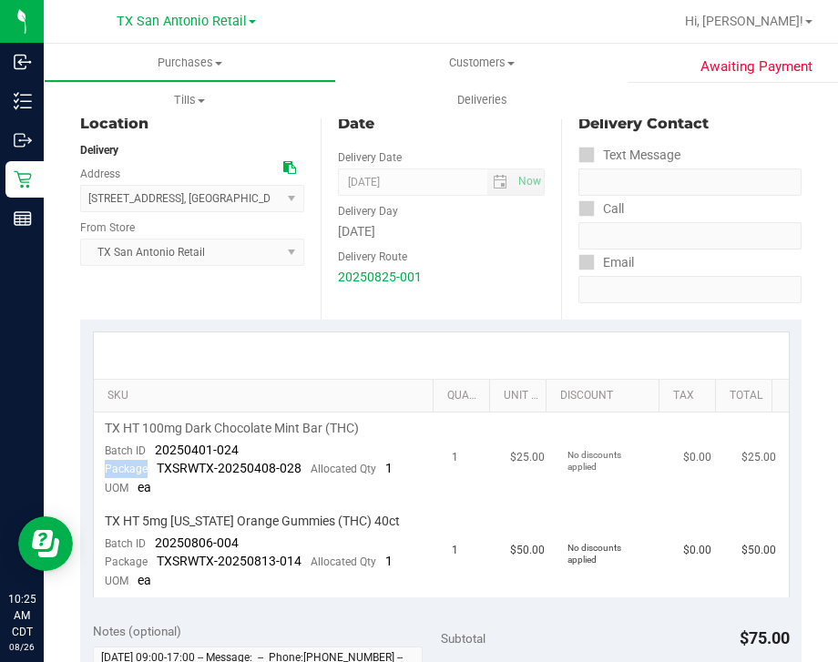
drag, startPoint x: 261, startPoint y: 449, endPoint x: 159, endPoint y: 460, distance: 102.6
click at [159, 460] on td "TX HT 100mg Dark Chocolate Mint Bar (THC) Batch ID 20250401-024 Package TXSRWTX…" at bounding box center [268, 459] width 348 height 93
drag, startPoint x: 159, startPoint y: 460, endPoint x: 260, endPoint y: 453, distance: 101.3
click at [260, 453] on td "TX HT 100mg Dark Chocolate Mint Bar (THC) Batch ID 20250401-024 Package TXSRWTX…" at bounding box center [268, 459] width 348 height 93
click at [441, 579] on td "1" at bounding box center [470, 551] width 58 height 92
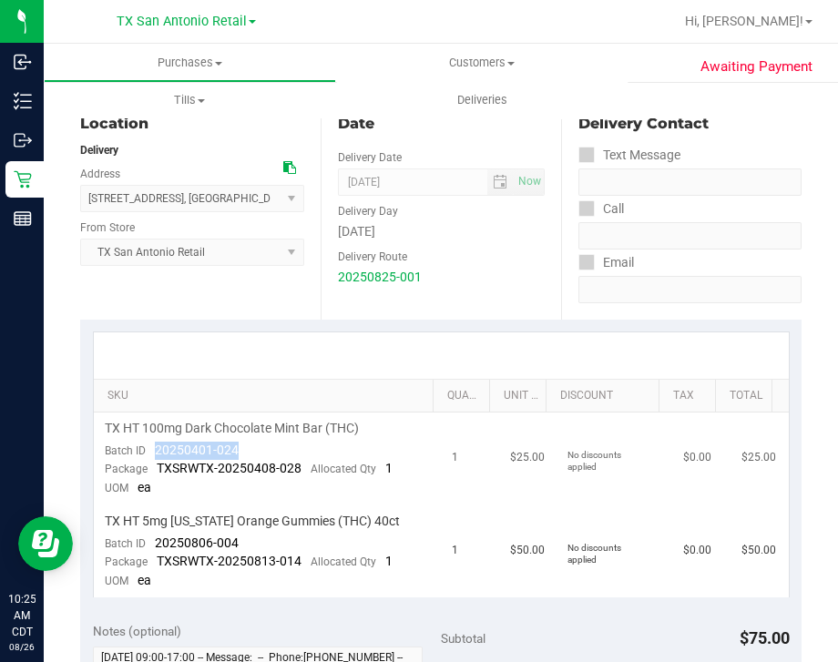
drag, startPoint x: 264, startPoint y: 453, endPoint x: 153, endPoint y: 446, distance: 111.3
click at [153, 446] on td "TX HT 100mg Dark Chocolate Mint Bar (THC) Batch ID 20250401-024 Package TXSRWTX…" at bounding box center [268, 459] width 348 height 93
drag, startPoint x: 253, startPoint y: 536, endPoint x: 148, endPoint y: 539, distance: 104.8
click at [148, 539] on td "TX HT 5mg Texas Orange Gummies (THC) 40ct Batch ID 20250806-004 Package TXSRWTX…" at bounding box center [268, 551] width 348 height 92
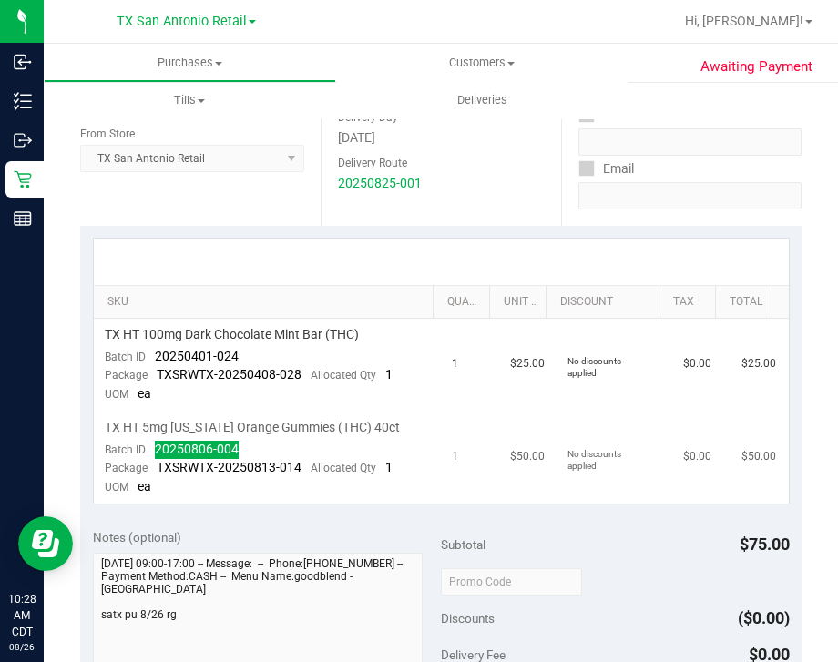
scroll to position [278, 0]
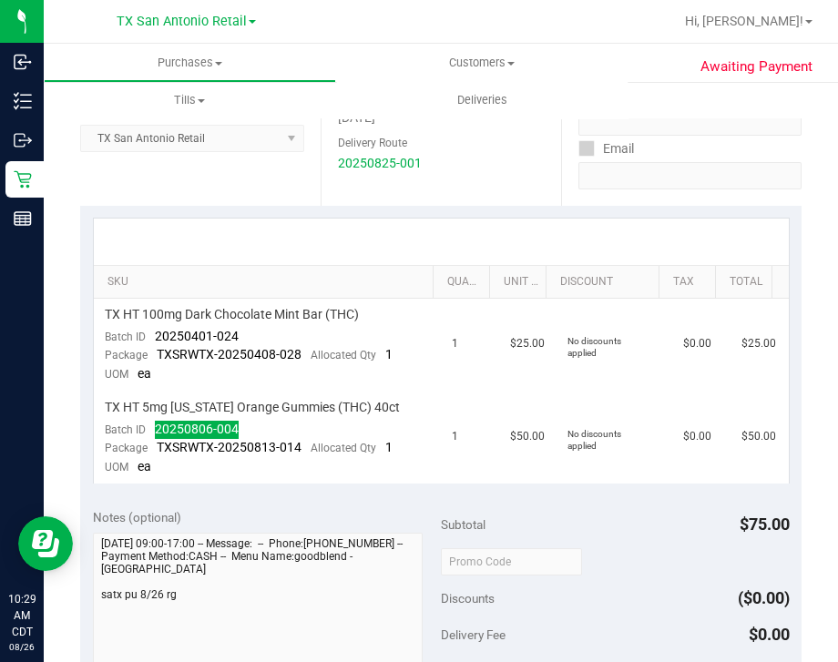
click at [618, 231] on div at bounding box center [441, 242] width 695 height 46
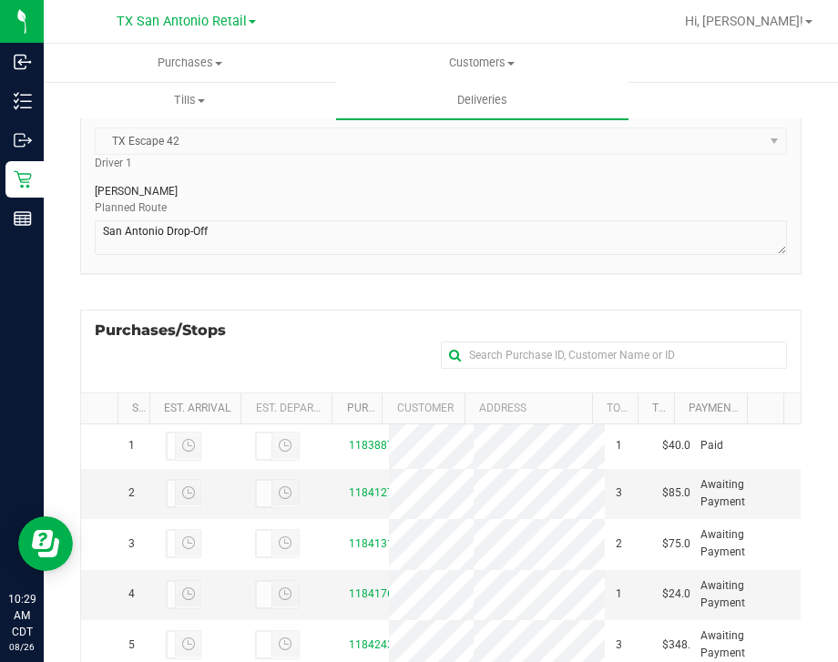
scroll to position [427, 0]
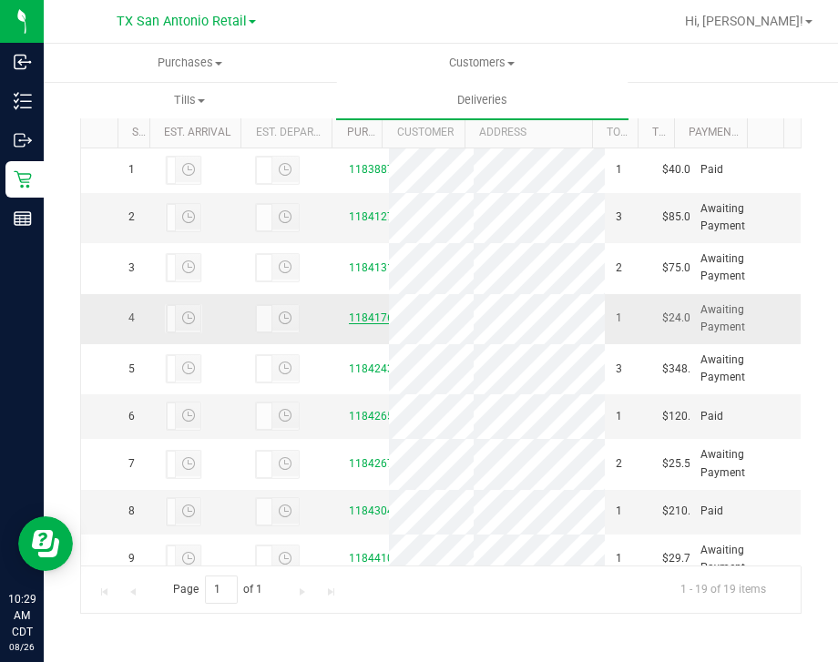
click at [349, 324] on link "11841769" at bounding box center [374, 317] width 51 height 13
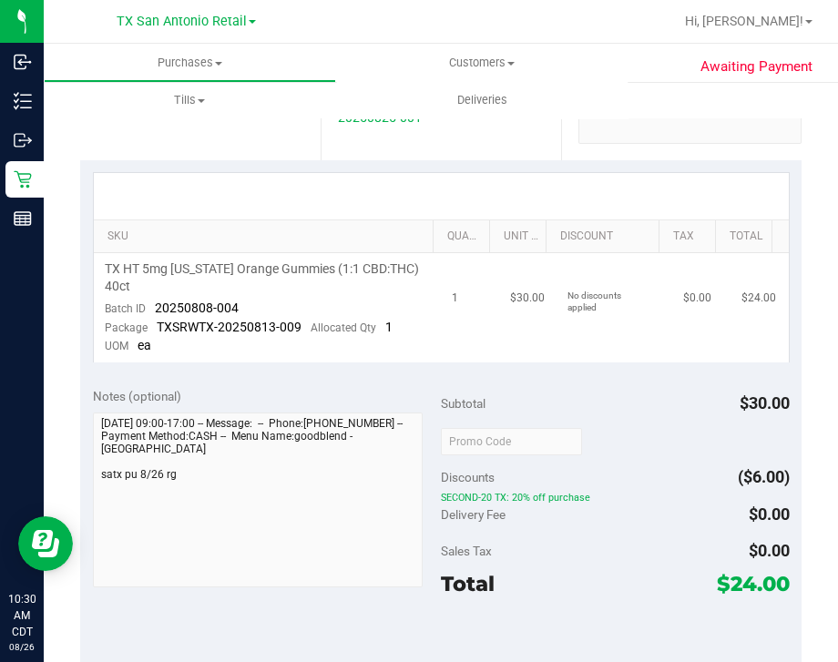
scroll to position [341, 0]
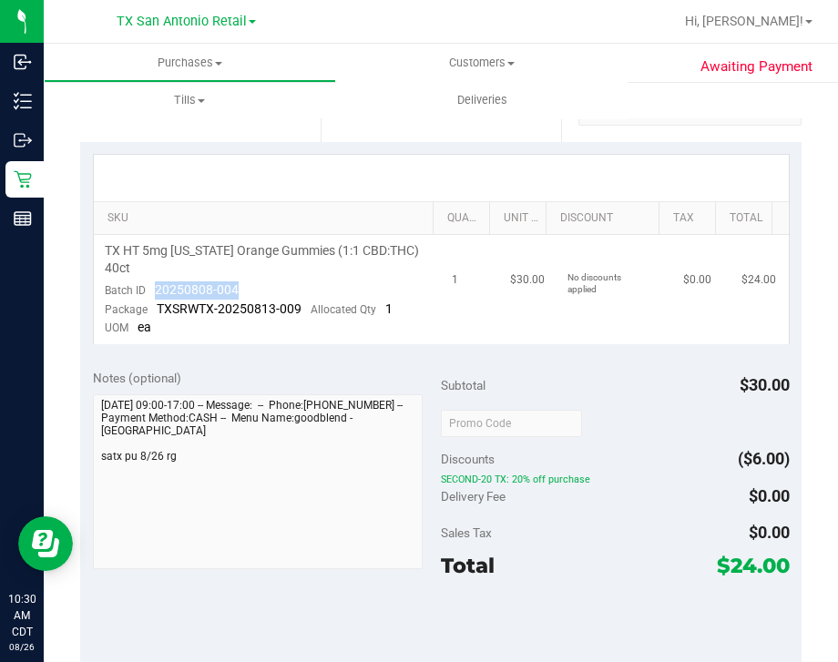
drag, startPoint x: 259, startPoint y: 289, endPoint x: 148, endPoint y: 291, distance: 111.1
click at [148, 291] on td "TX HT 5mg Texas Orange Gummies (1:1 CBD:THC) 40ct Batch ID 20250808-004 Package…" at bounding box center [268, 289] width 348 height 109
click at [655, 189] on div at bounding box center [441, 178] width 695 height 46
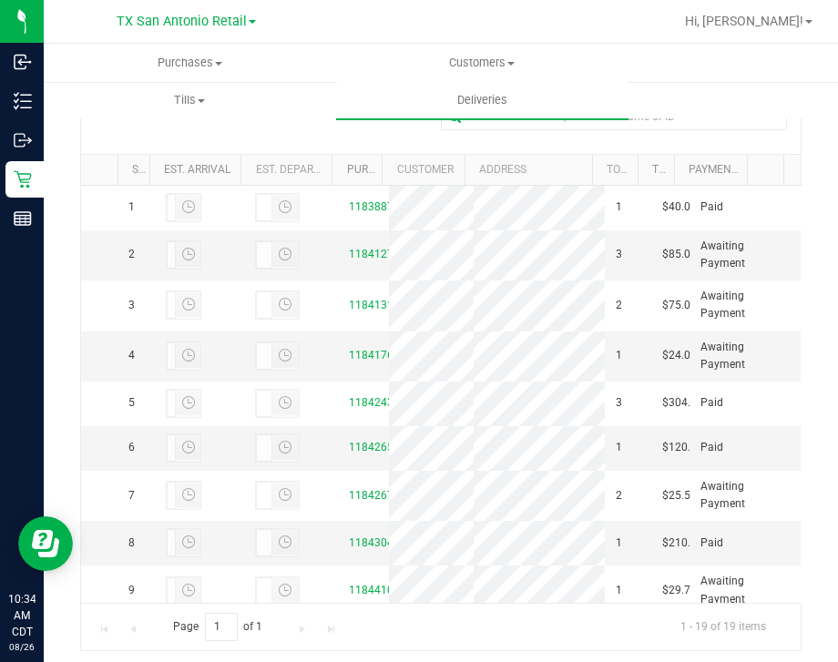
scroll to position [415, 0]
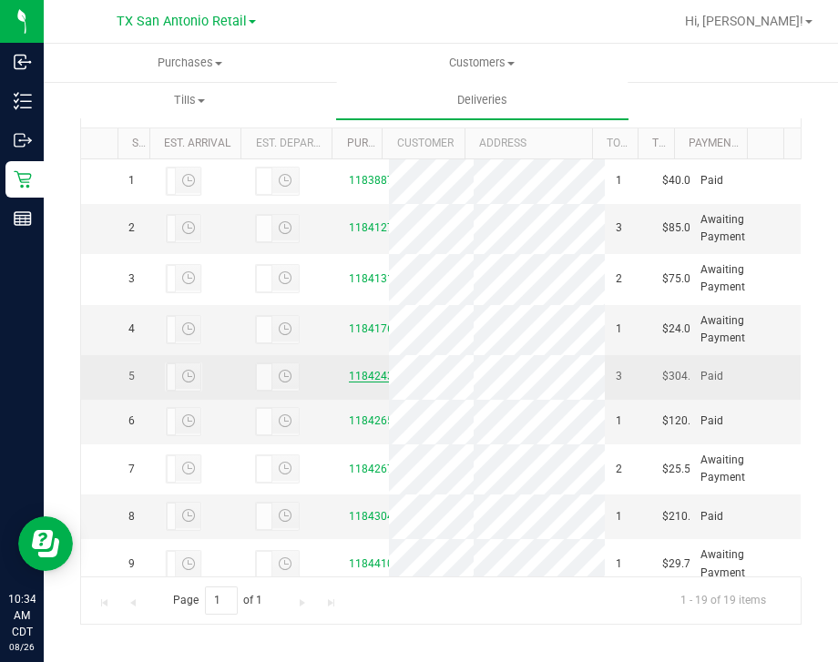
click at [349, 382] on link "11842431" at bounding box center [374, 376] width 51 height 13
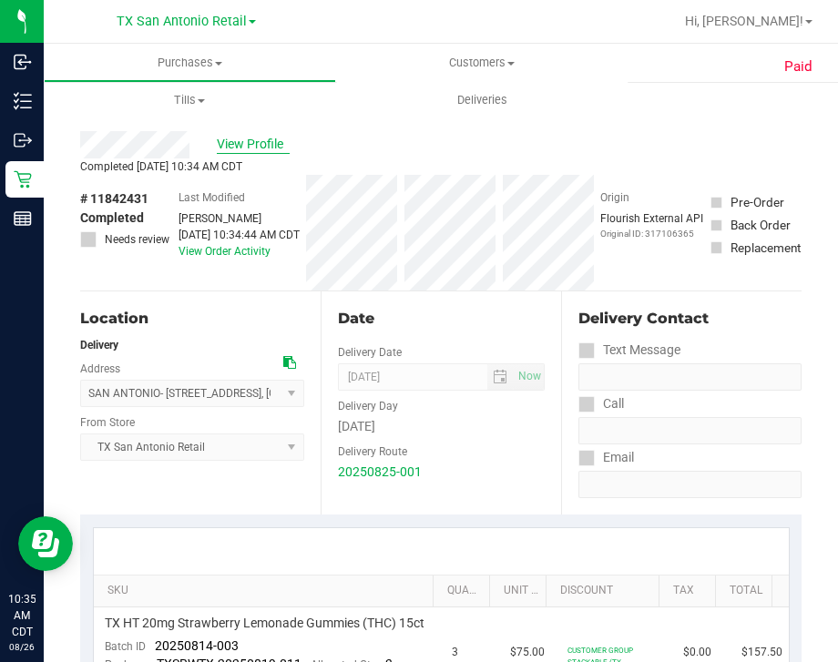
click at [259, 138] on span "View Profile" at bounding box center [253, 144] width 73 height 19
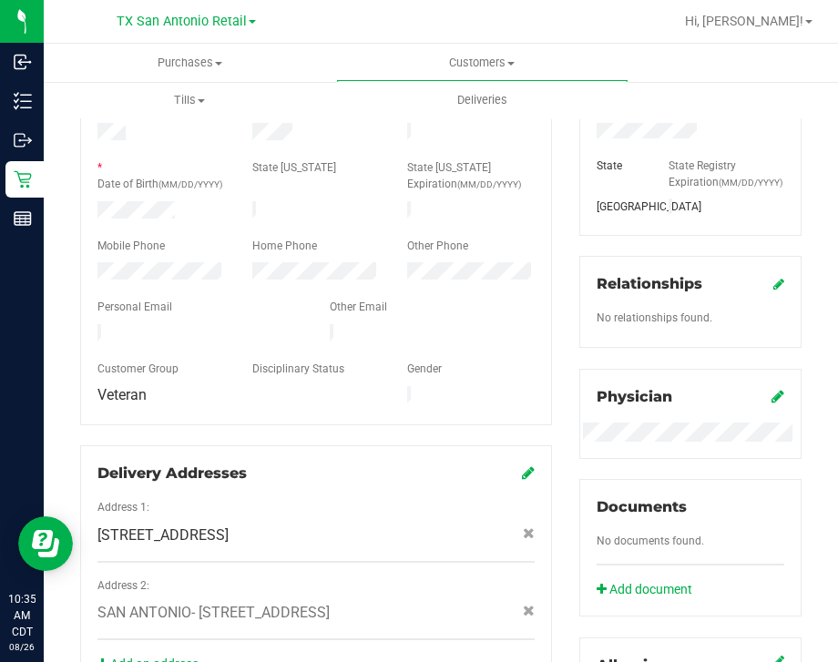
scroll to position [685, 0]
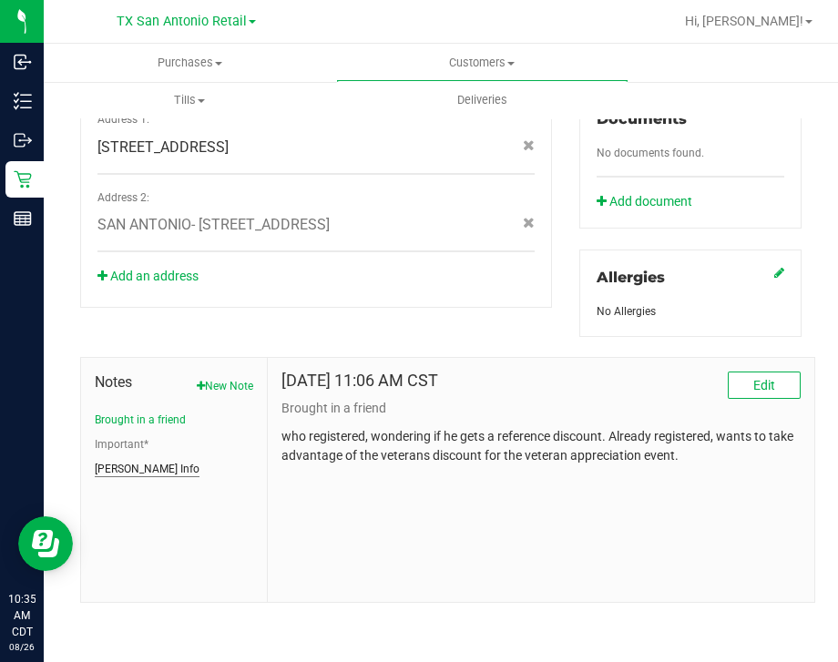
click at [112, 466] on button "Curt Info" at bounding box center [147, 469] width 105 height 16
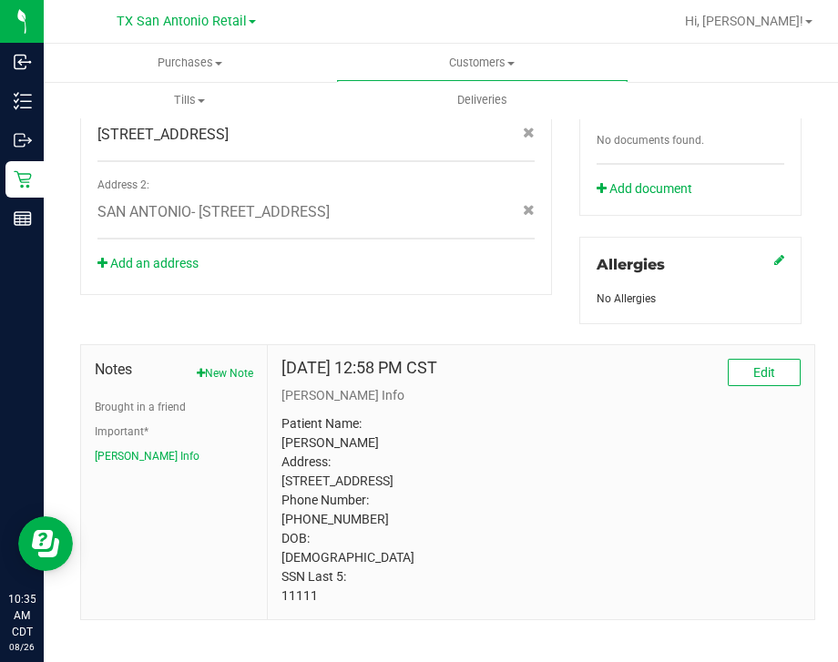
click at [598, 524] on p "Patient Name: Paul Rivera Address: 12230 Upton park San Antonio, TX, 78253 Phon…" at bounding box center [540, 509] width 519 height 191
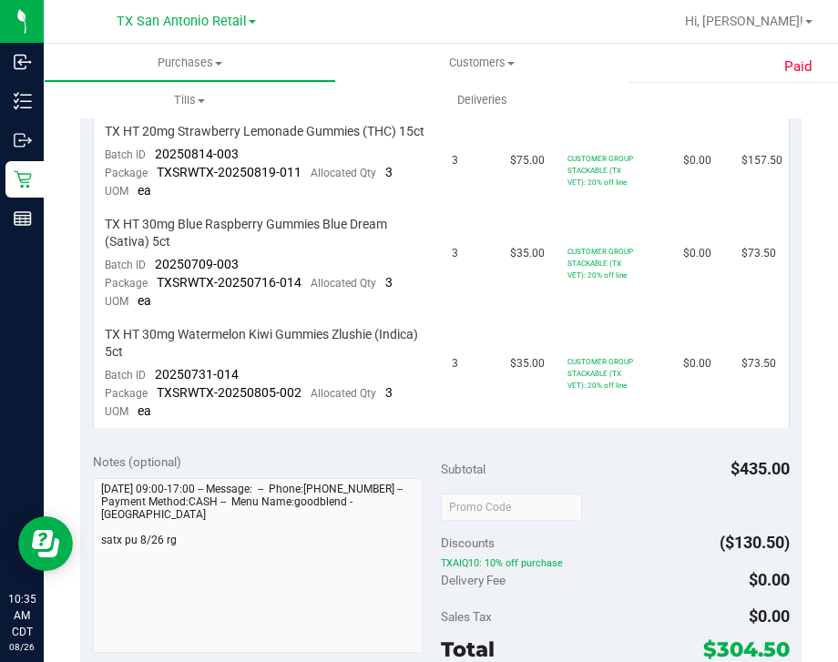
scroll to position [469, 0]
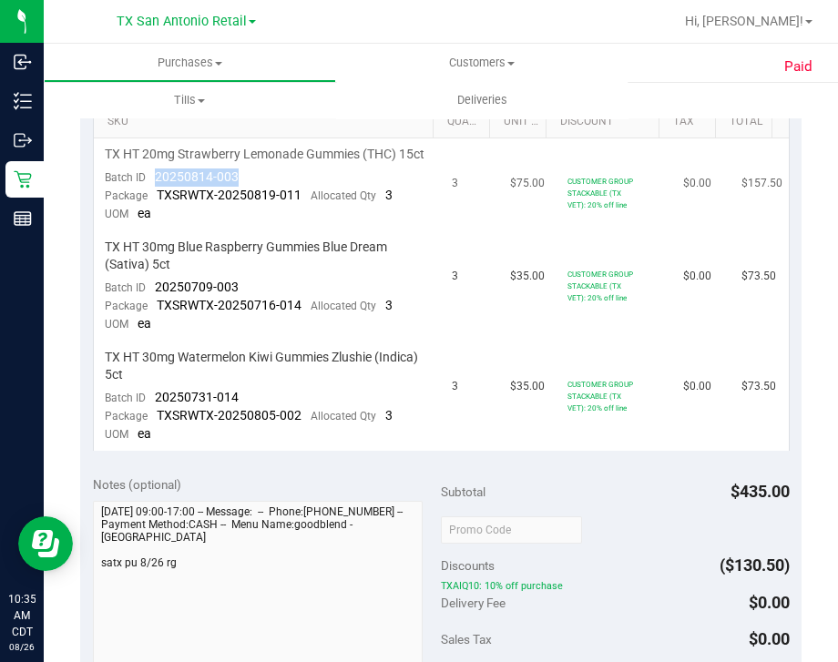
drag, startPoint x: 252, startPoint y: 189, endPoint x: 156, endPoint y: 198, distance: 97.0
click at [156, 198] on td "TX HT 20mg Strawberry Lemonade Gummies (THC) 15ct Batch ID 20250814-003 Package…" at bounding box center [268, 184] width 348 height 93
drag, startPoint x: 245, startPoint y: 299, endPoint x: 155, endPoint y: 302, distance: 90.2
click at [155, 302] on td "TX HT 30mg Blue Raspberry Gummies Blue Dream (Sativa) 5ct Batch ID 20250709-003…" at bounding box center [268, 286] width 348 height 110
drag, startPoint x: 244, startPoint y: 412, endPoint x: 149, endPoint y: 416, distance: 94.8
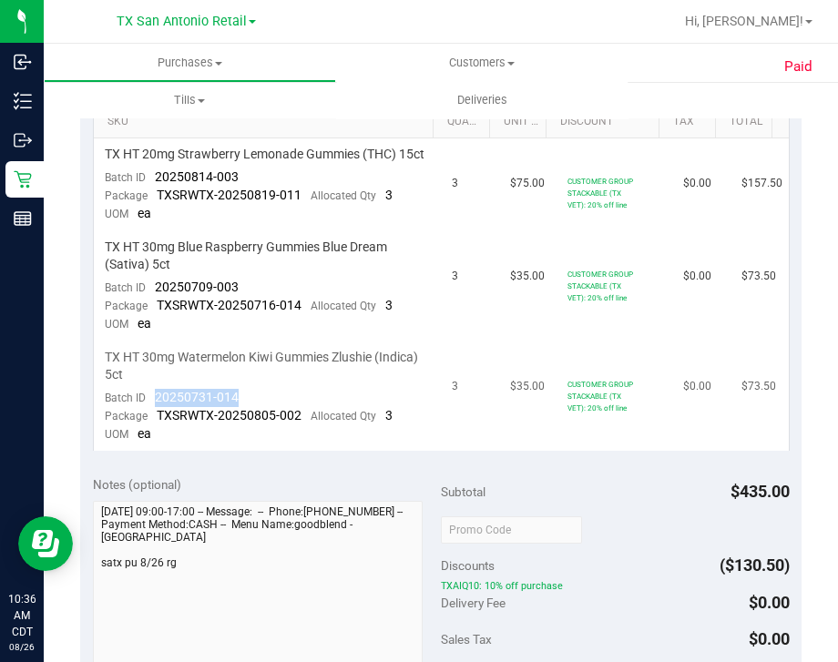
click at [149, 416] on td "TX HT 30mg Watermelon Kiwi Gummies Zlushie (Indica) 5ct Batch ID 20250731-014 P…" at bounding box center [268, 395] width 348 height 109
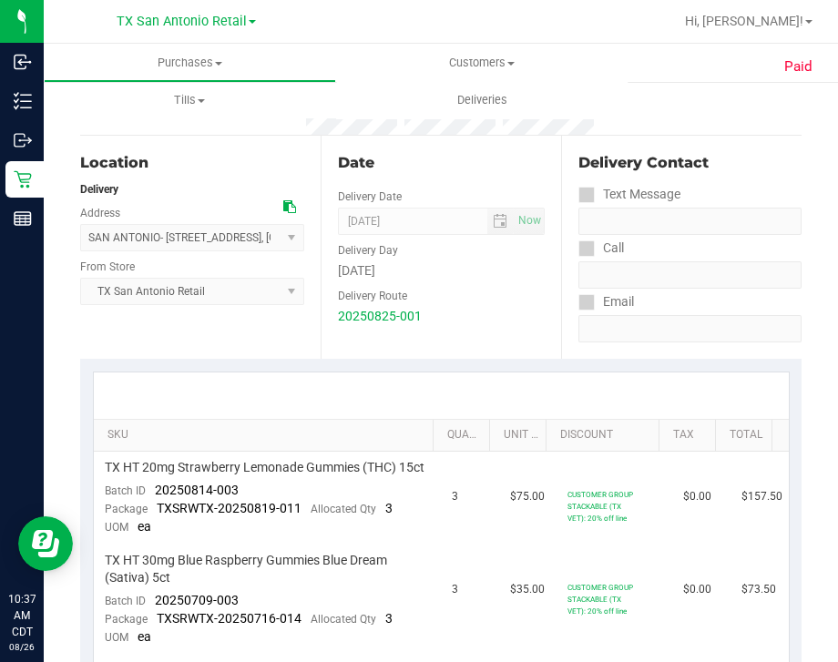
scroll to position [0, 0]
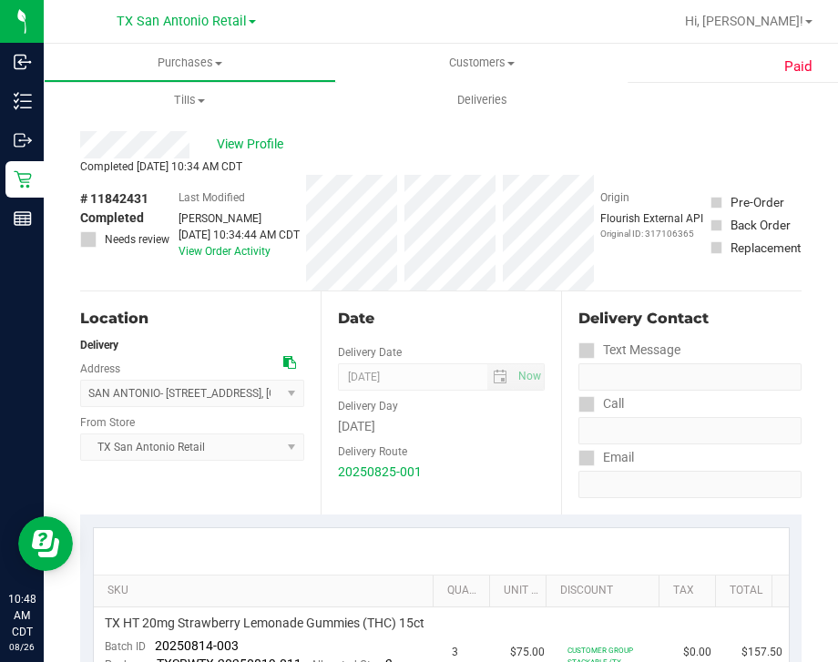
click at [505, 172] on div "Completed Aug 26, 2025 10:34 AM CDT" at bounding box center [440, 166] width 721 height 16
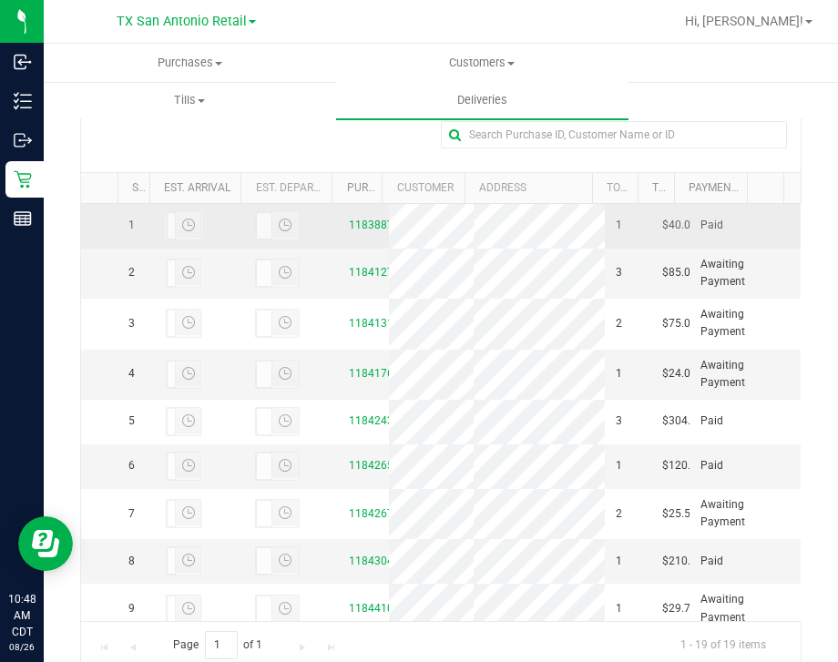
scroll to position [427, 0]
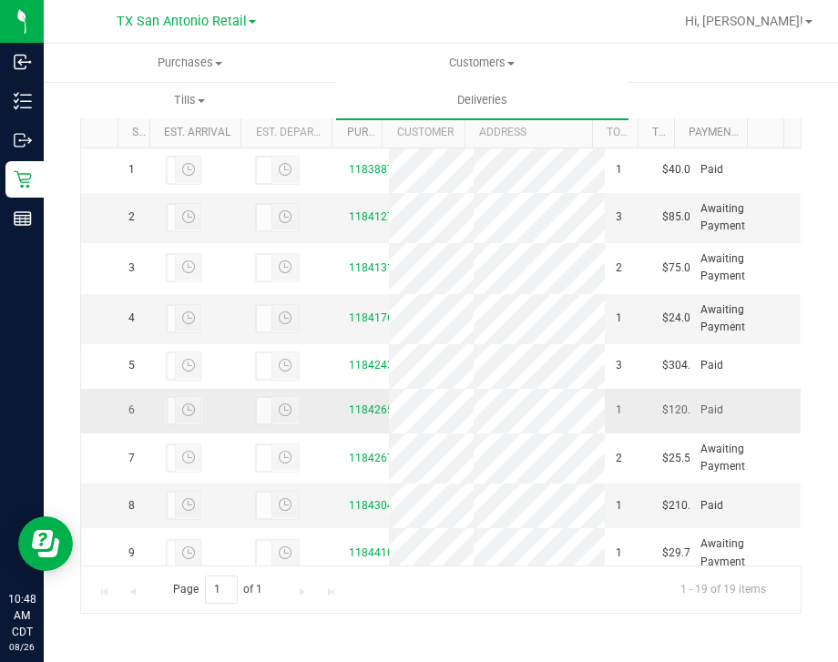
click at [338, 433] on td "11842651" at bounding box center [364, 411] width 52 height 45
click at [349, 416] on link "11842651" at bounding box center [374, 409] width 51 height 13
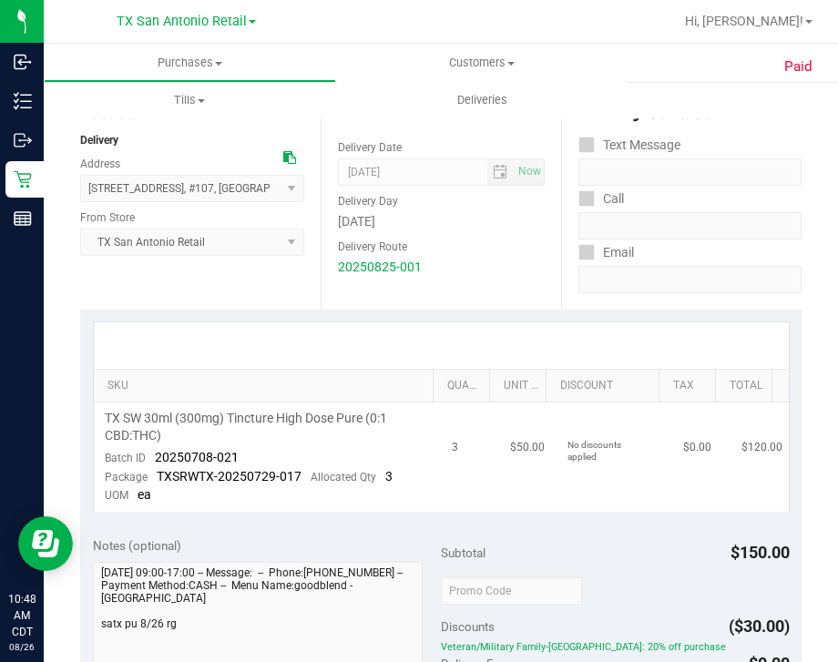
scroll to position [227, 0]
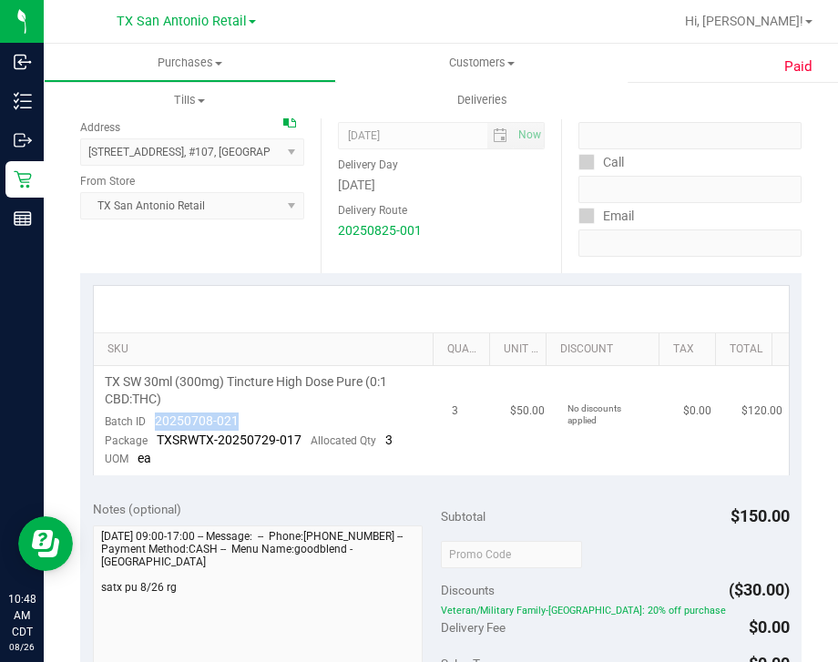
drag, startPoint x: 257, startPoint y: 424, endPoint x: 148, endPoint y: 423, distance: 109.3
click at [148, 423] on td "TX SW 30ml (300mg) Tincture High Dose Pure (0:1 CBD:THC) Batch ID 20250708-021 …" at bounding box center [268, 420] width 348 height 109
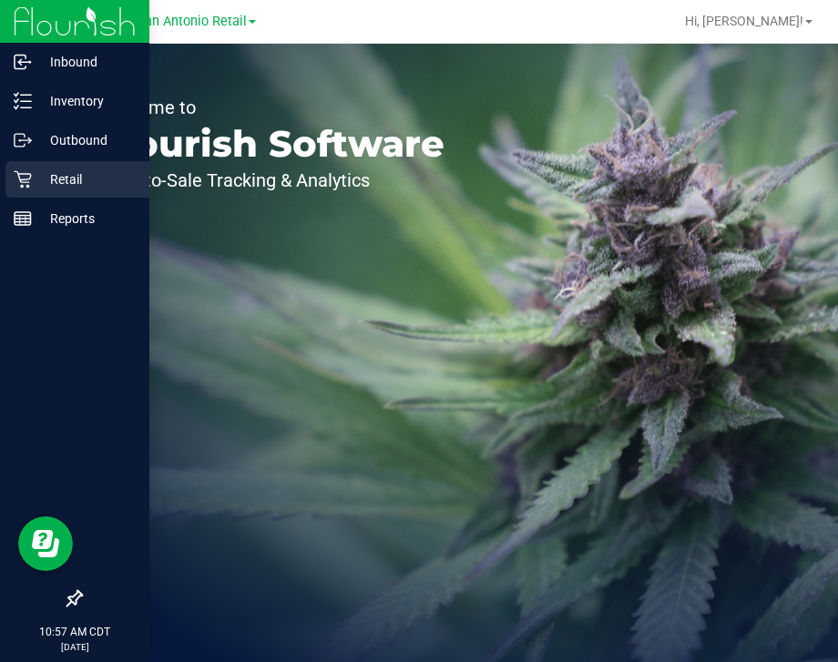
click at [68, 186] on p "Retail" at bounding box center [86, 179] width 109 height 22
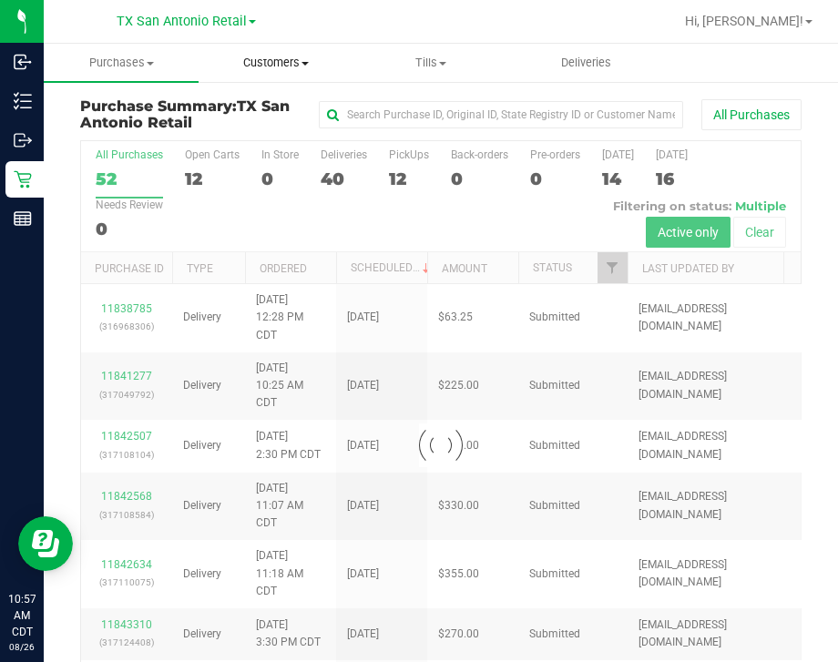
click at [255, 61] on span "Customers" at bounding box center [275, 63] width 153 height 16
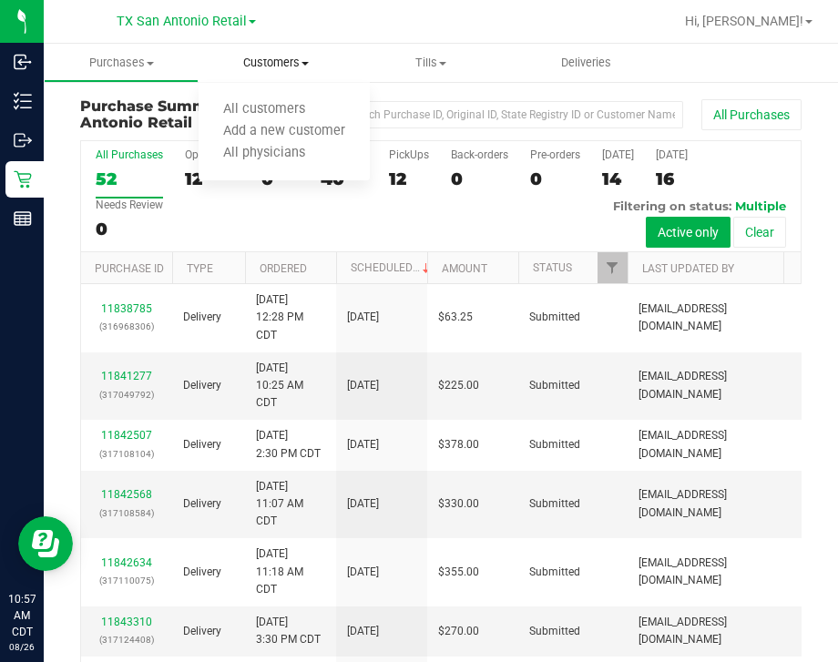
click at [249, 95] on ul "All customers Add a new customer All physicians" at bounding box center [284, 132] width 171 height 98
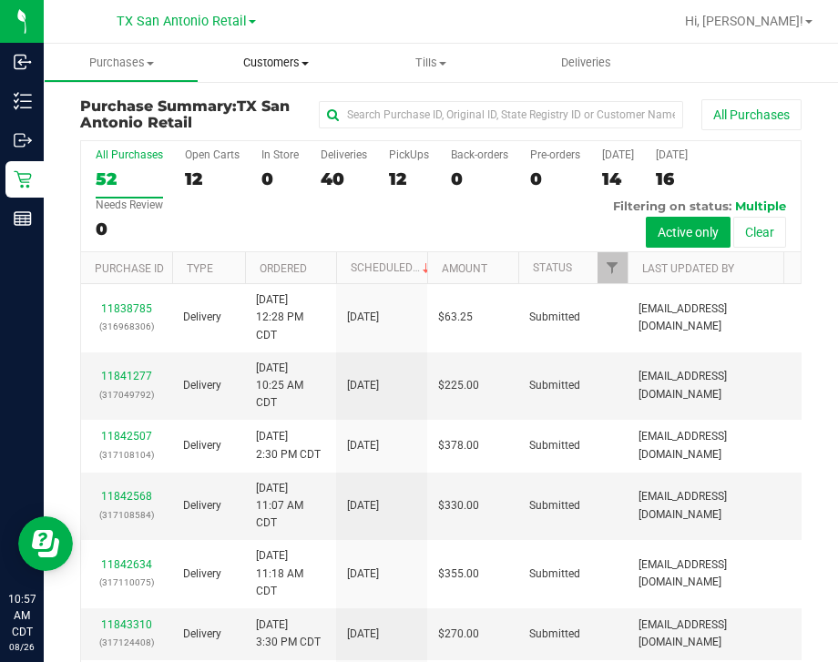
click at [250, 107] on span "All customers" at bounding box center [264, 109] width 131 height 15
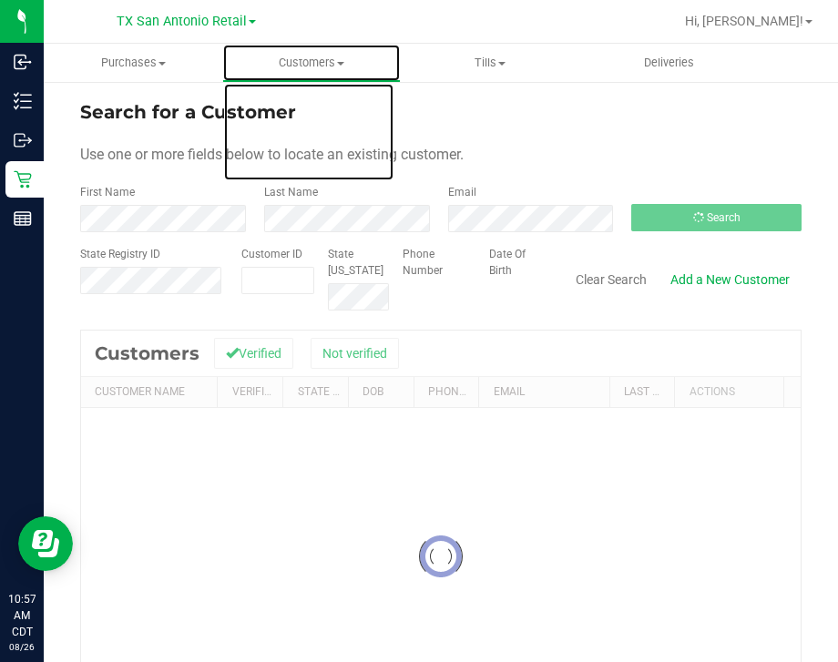
click at [270, 64] on span "Customers" at bounding box center [311, 63] width 177 height 16
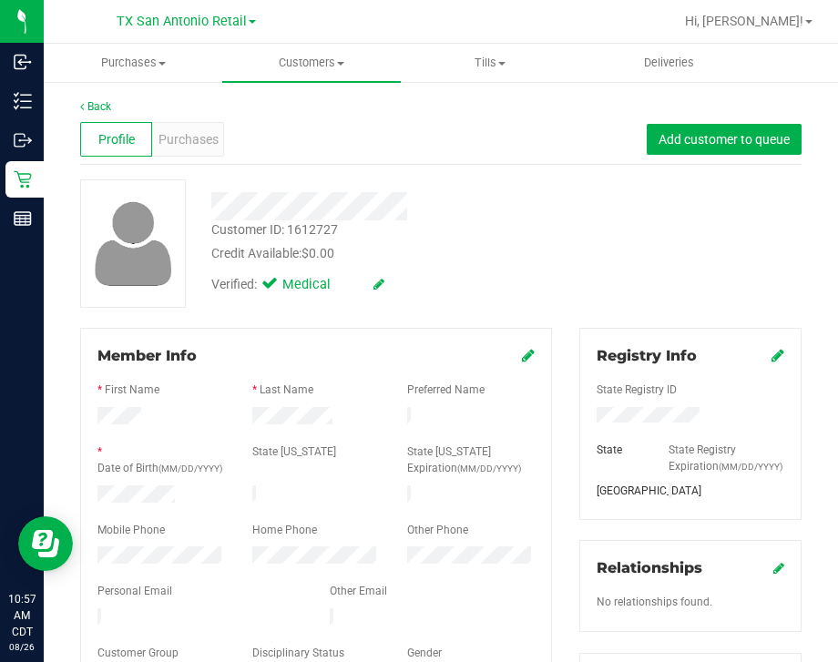
click at [616, 404] on div at bounding box center [690, 405] width 188 height 5
click at [616, 406] on div "State Registry ID State State Registry Expiration (MM/DD/YYYY) TX" at bounding box center [690, 434] width 188 height 135
click at [187, 141] on span "Purchases" at bounding box center [188, 139] width 60 height 19
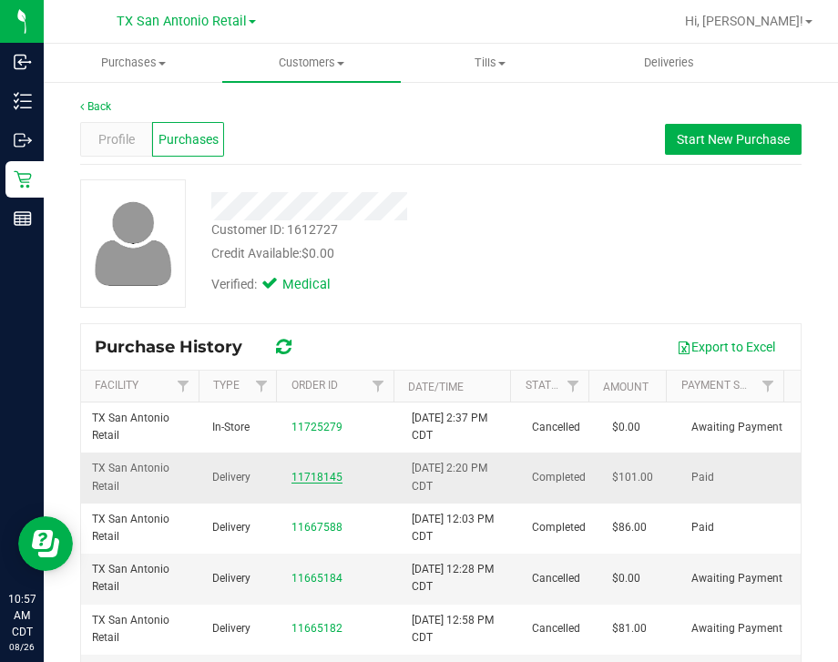
click at [311, 478] on link "11718145" at bounding box center [316, 477] width 51 height 13
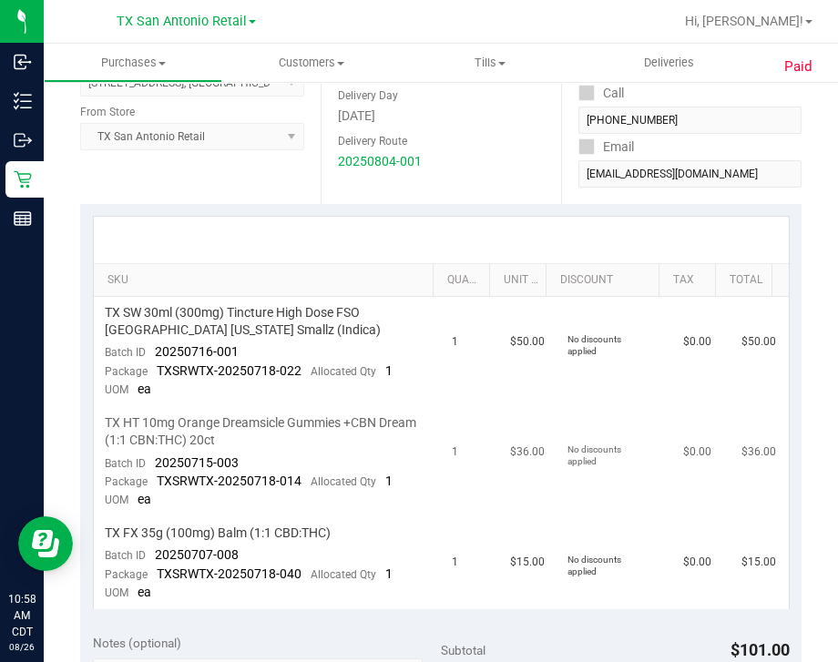
scroll to position [341, 0]
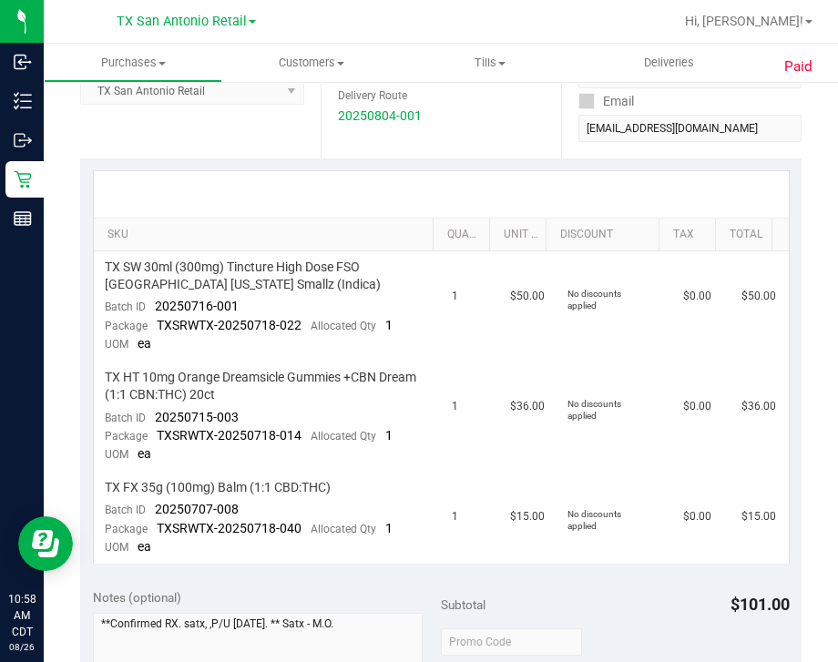
click at [298, 248] on th "SKU" at bounding box center [263, 235] width 339 height 33
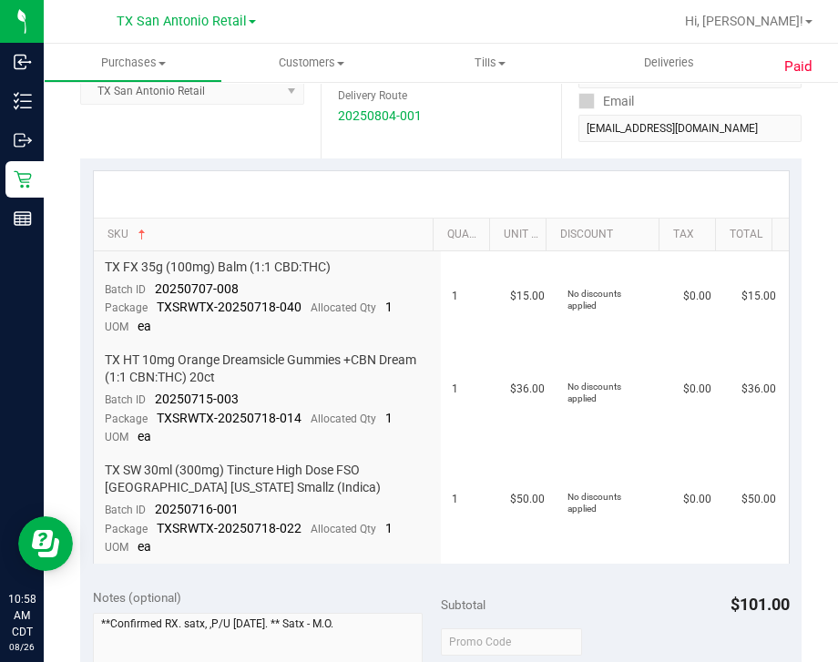
click at [274, 183] on div at bounding box center [441, 194] width 695 height 46
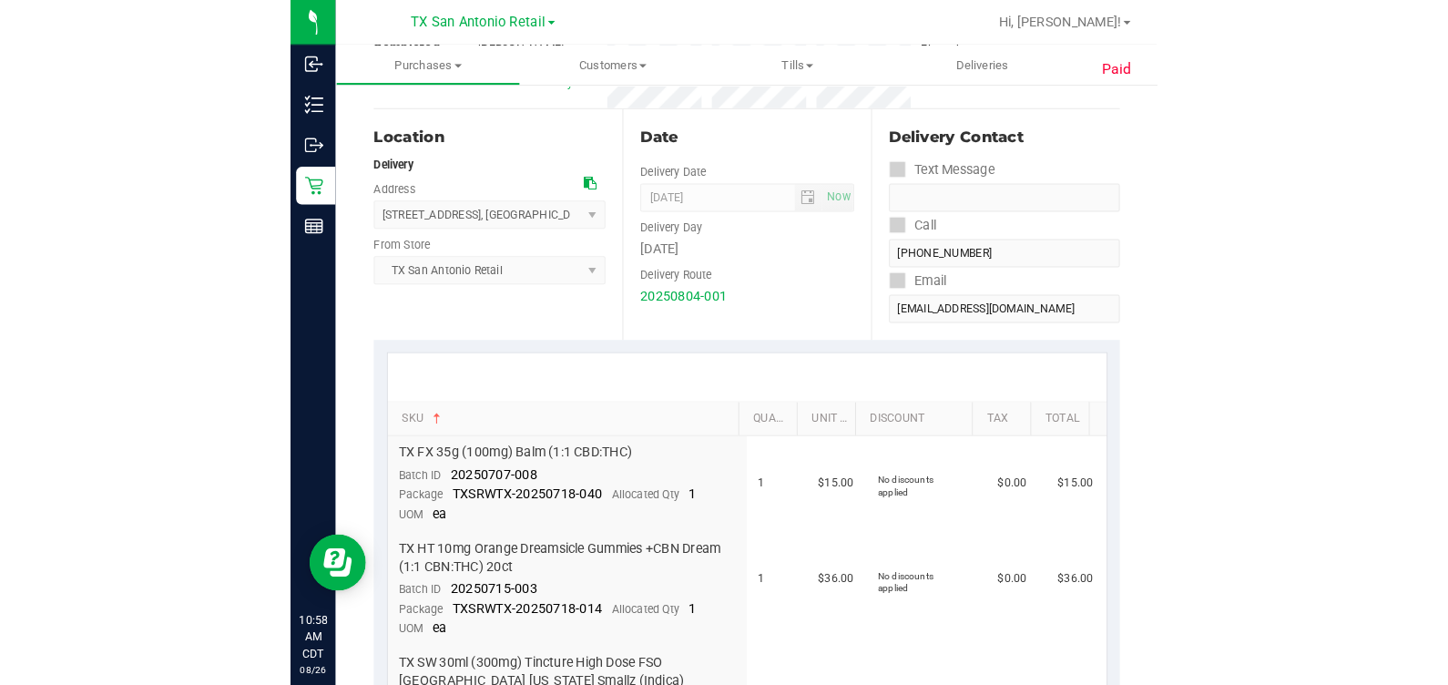
scroll to position [0, 0]
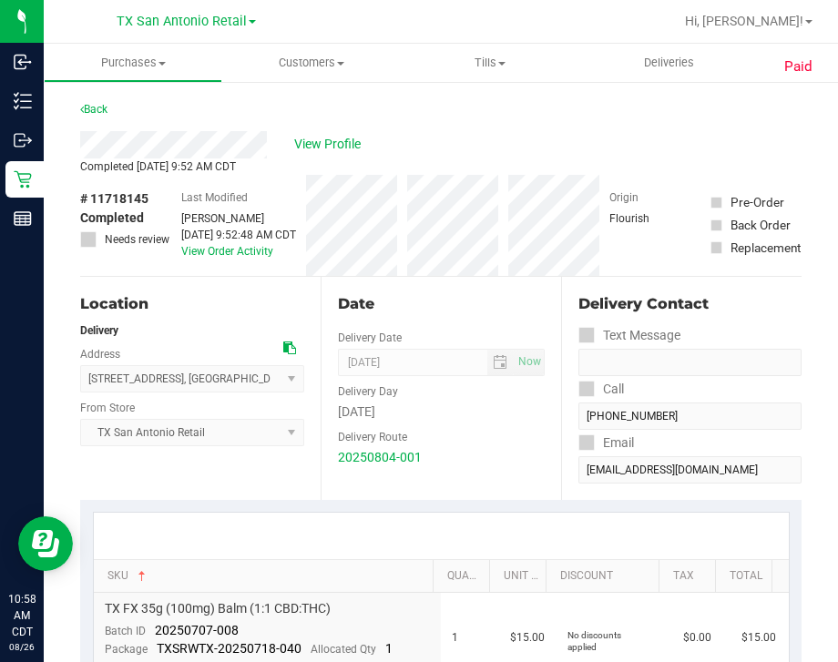
click at [242, 449] on div "Location Delivery Address 18720 Stone Oak Pkwy , San Antonio , TX 78258 Select …" at bounding box center [200, 388] width 240 height 223
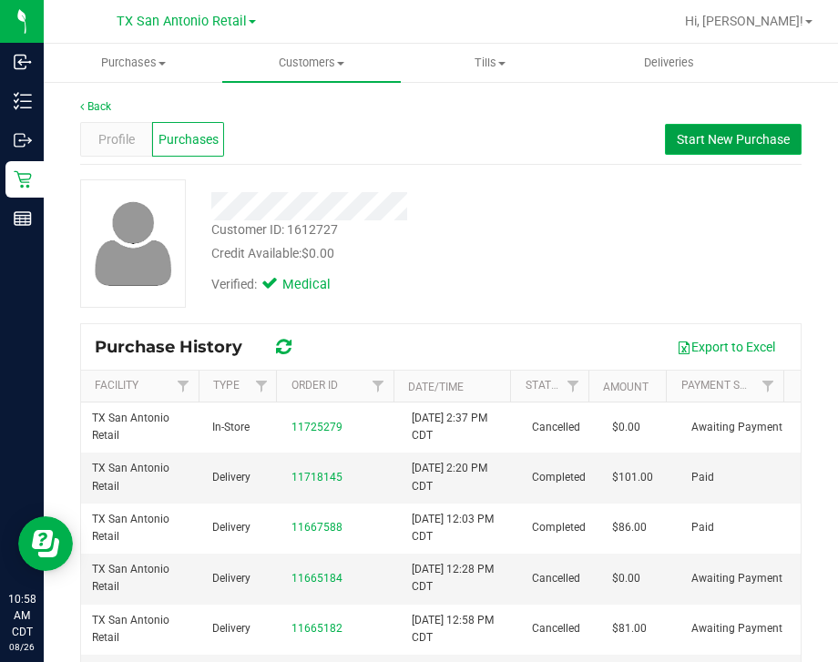
click at [739, 124] on button "Start New Purchase" at bounding box center [733, 139] width 137 height 31
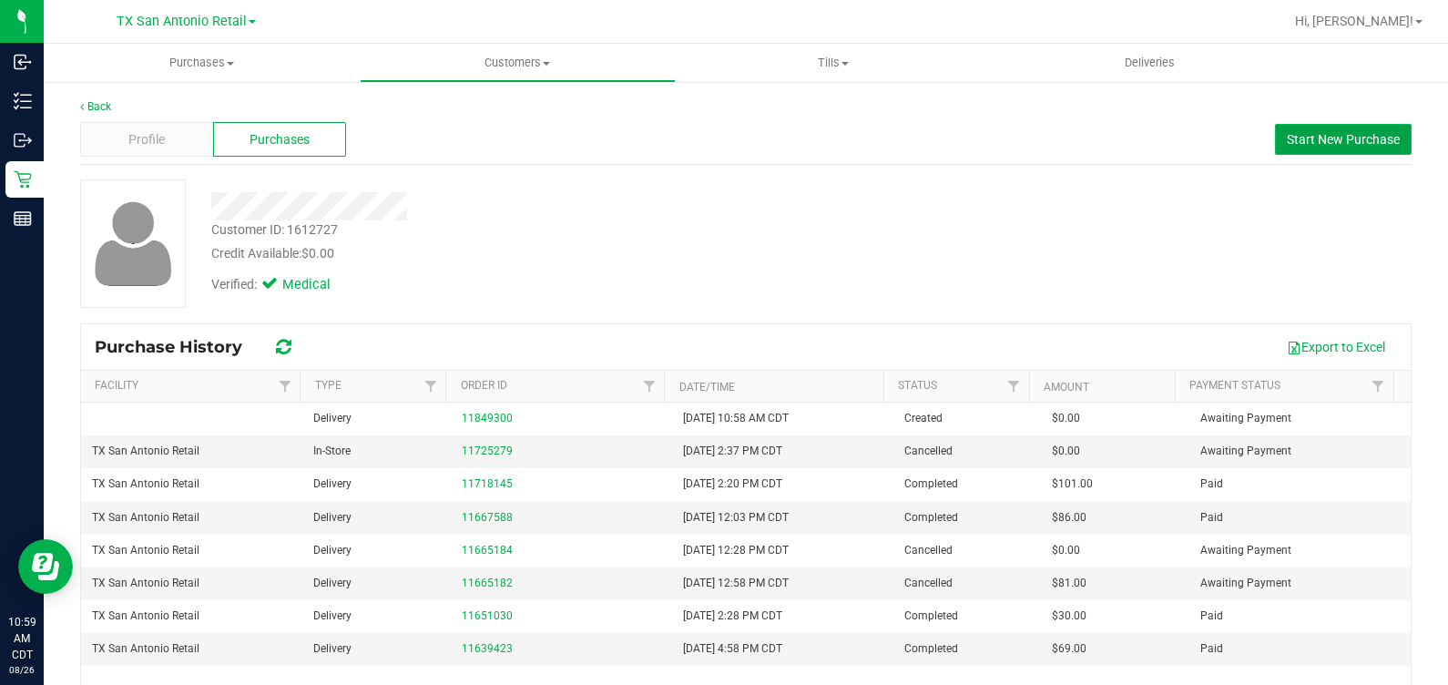
drag, startPoint x: 1348, startPoint y: 139, endPoint x: 1310, endPoint y: 135, distance: 37.6
click at [1347, 140] on span "Start New Purchase" at bounding box center [1343, 139] width 113 height 15
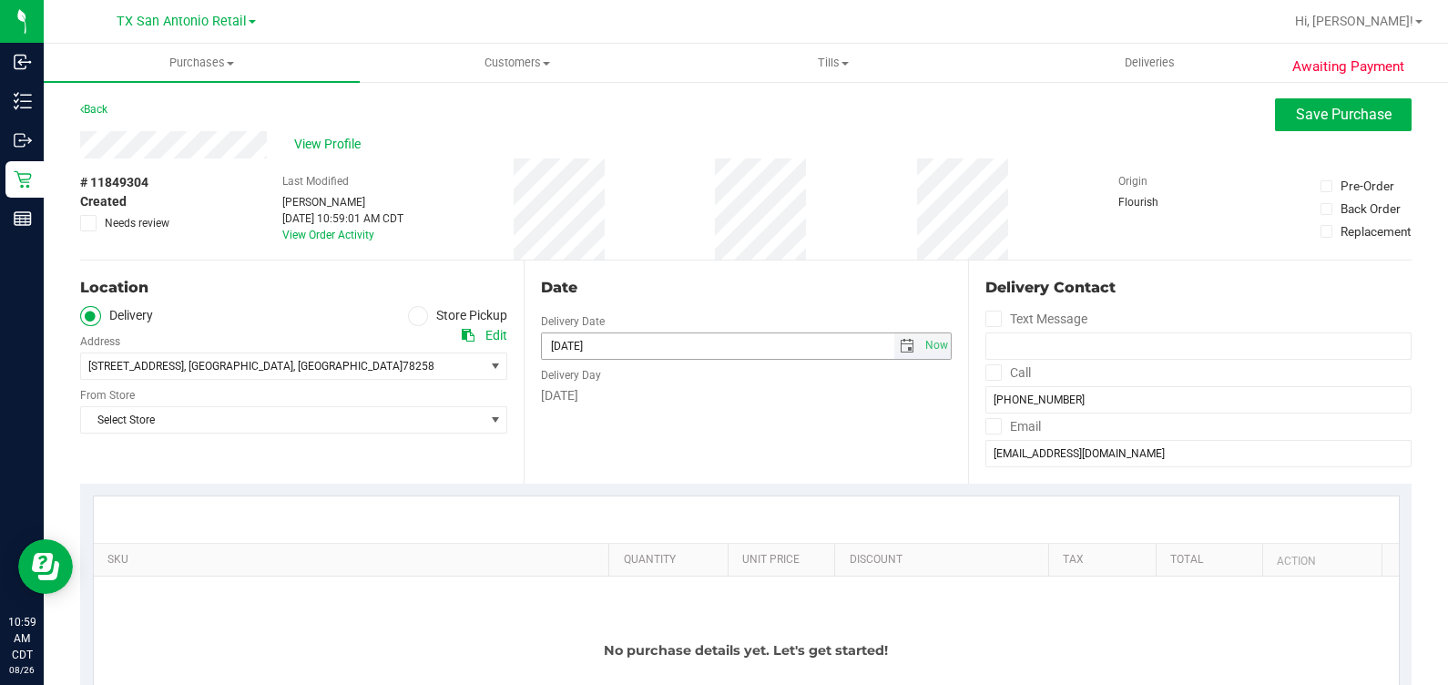
click at [894, 349] on span "select" at bounding box center [907, 345] width 26 height 25
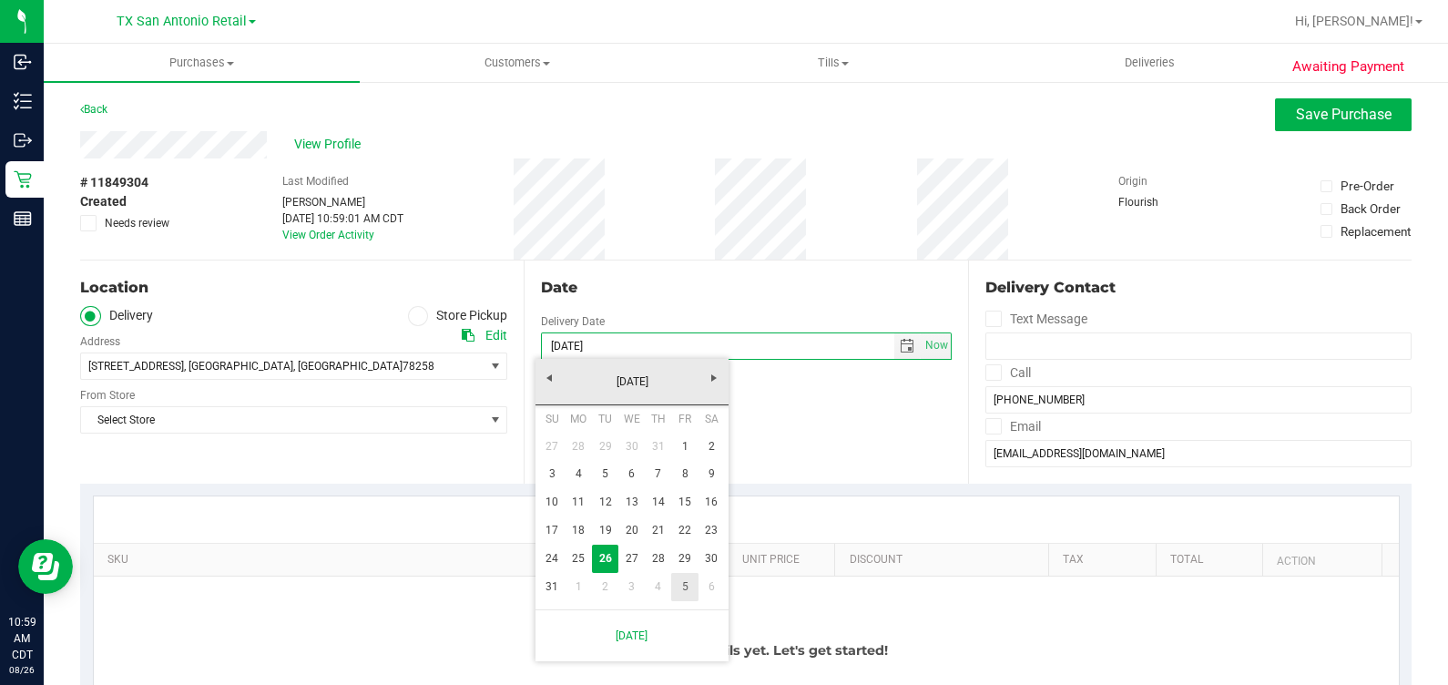
click at [692, 591] on link "5" at bounding box center [684, 587] width 26 height 28
type input "09/05/2025"
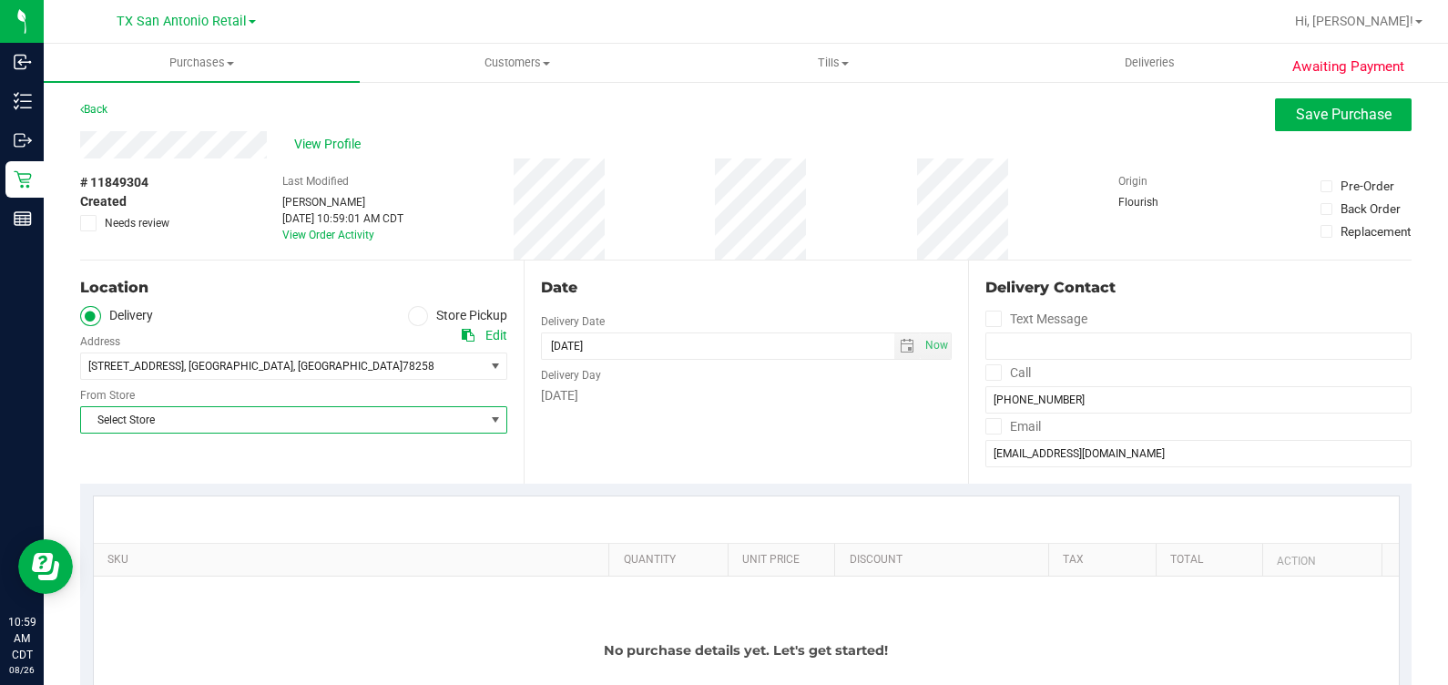
click at [302, 423] on span "Select Store" at bounding box center [282, 419] width 403 height 25
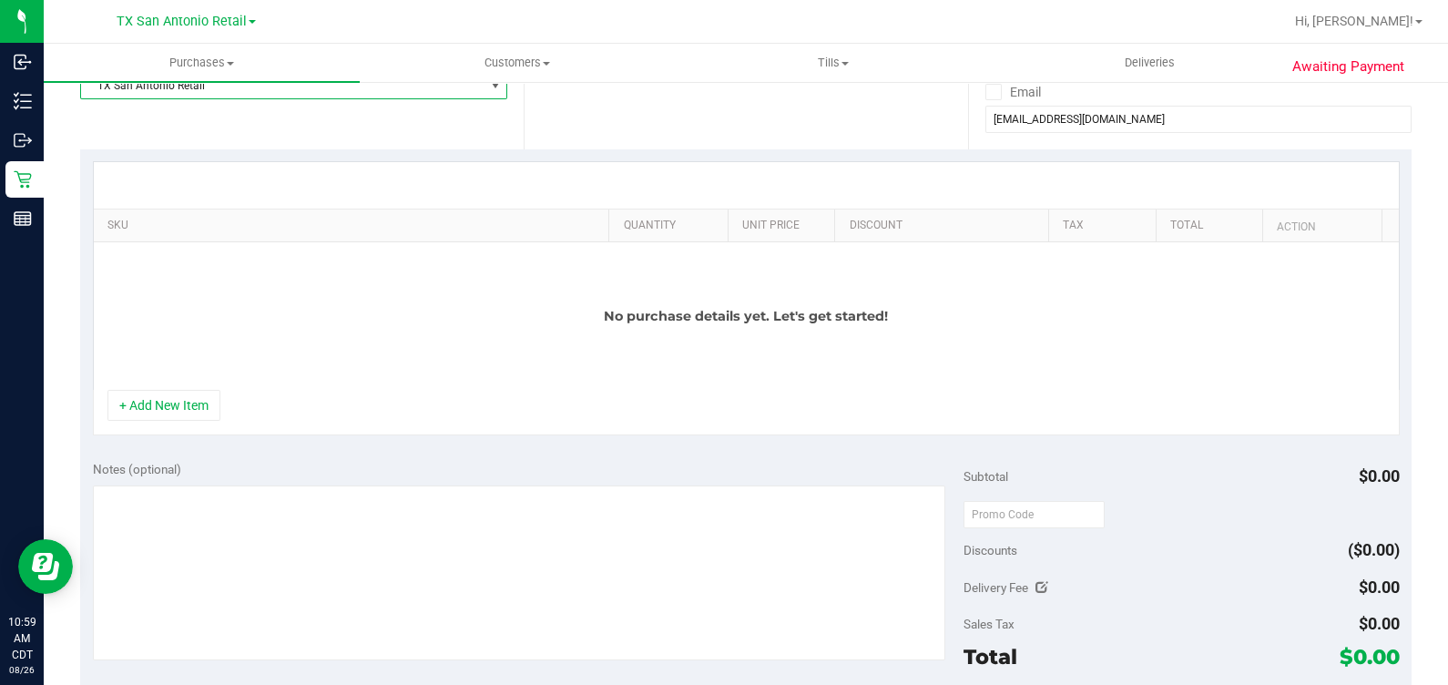
scroll to position [341, 0]
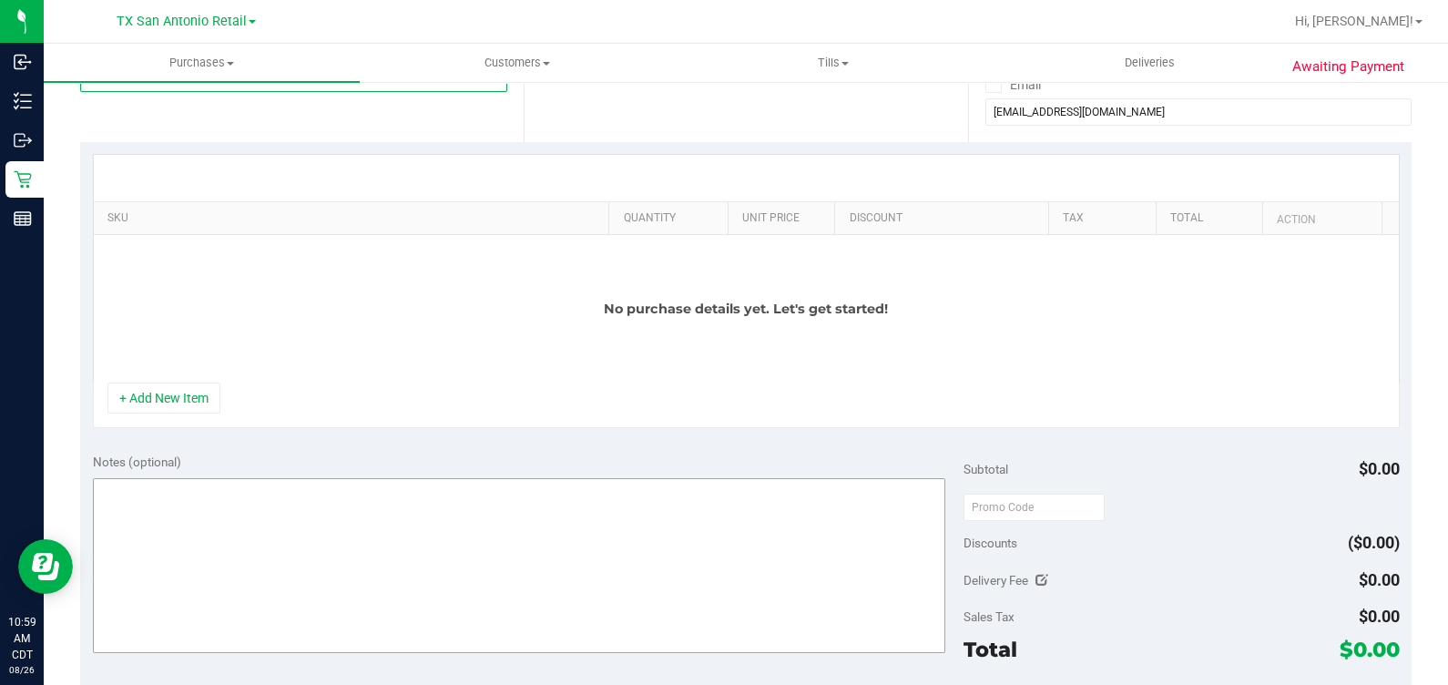
click at [204, 384] on button "+ Add New Item" at bounding box center [163, 397] width 113 height 31
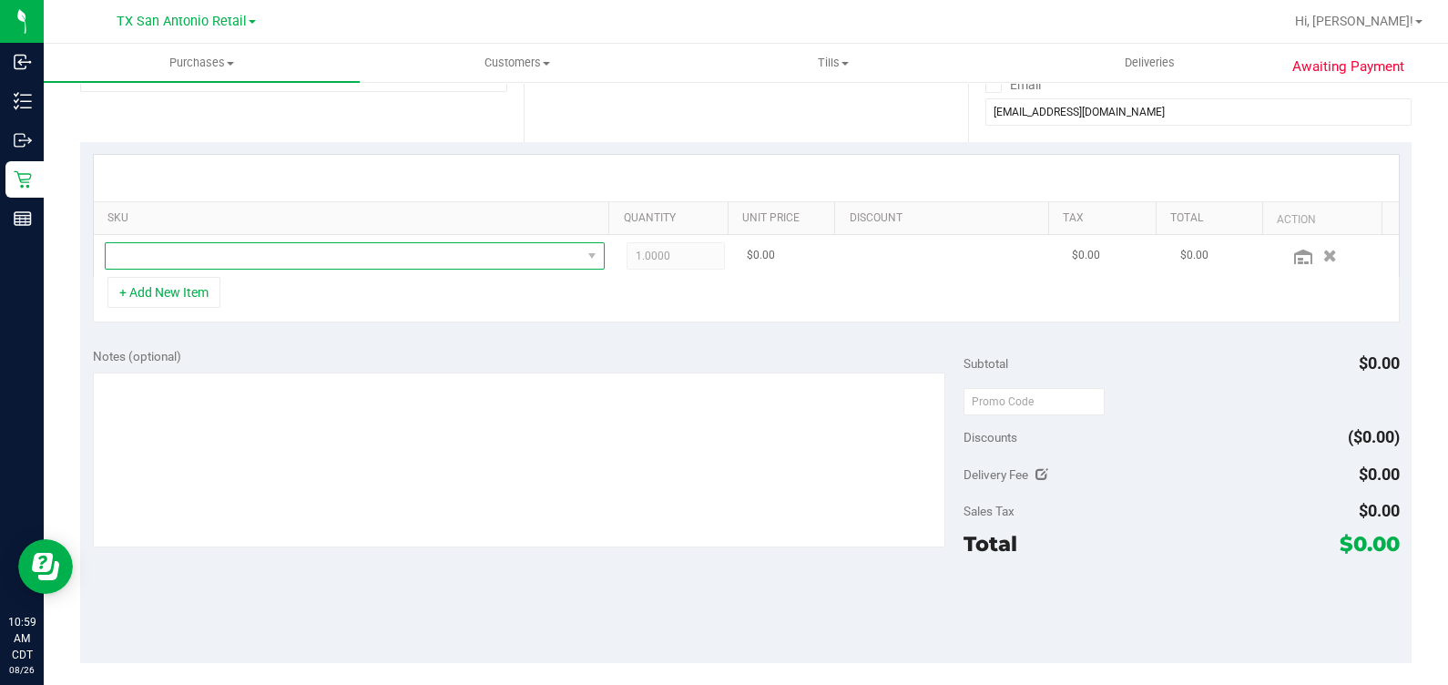
click at [291, 260] on span "NO DATA FOUND" at bounding box center [343, 255] width 475 height 25
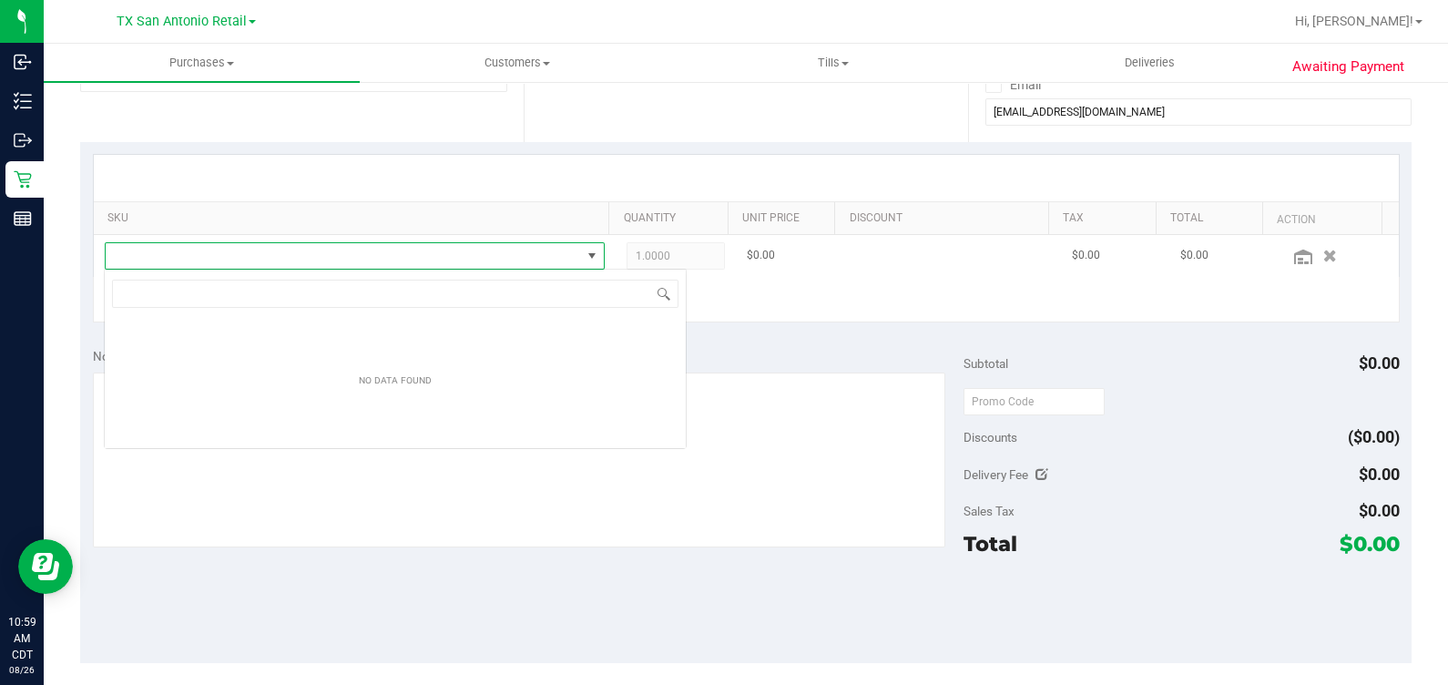
scroll to position [26, 486]
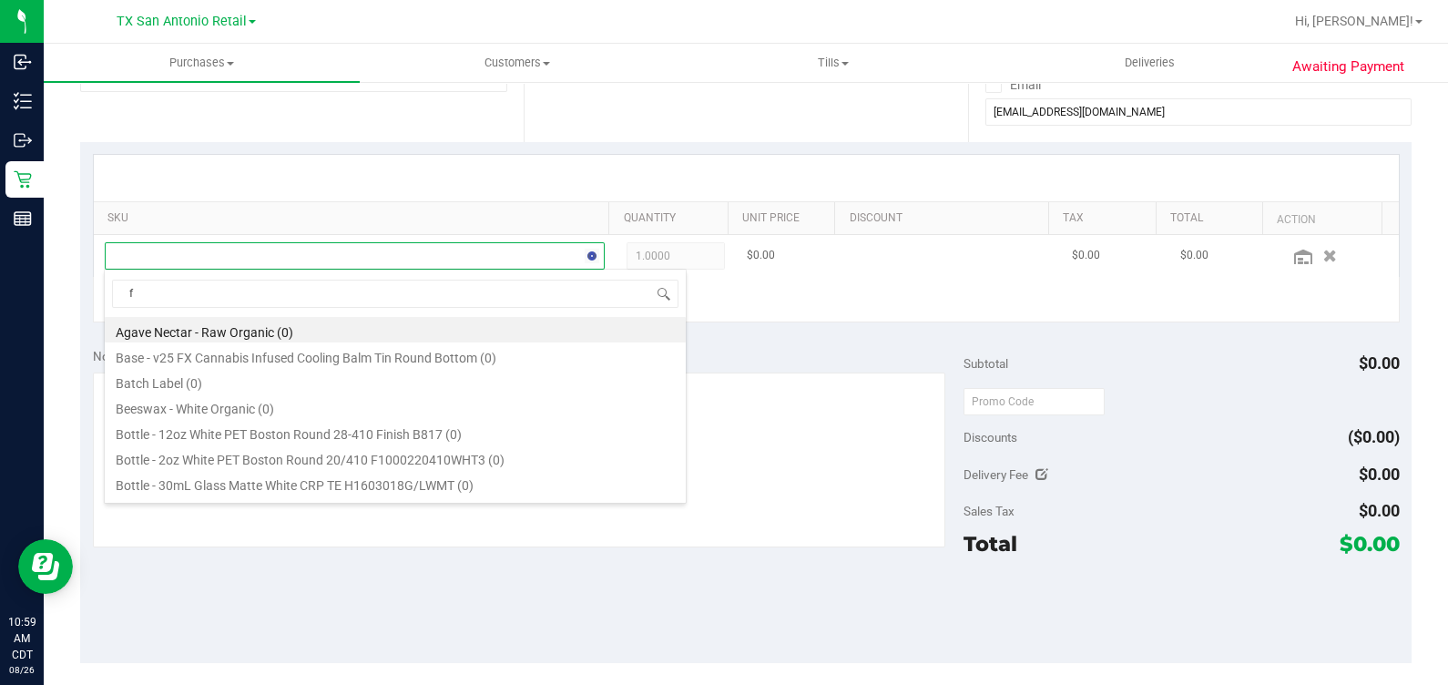
type input "fx"
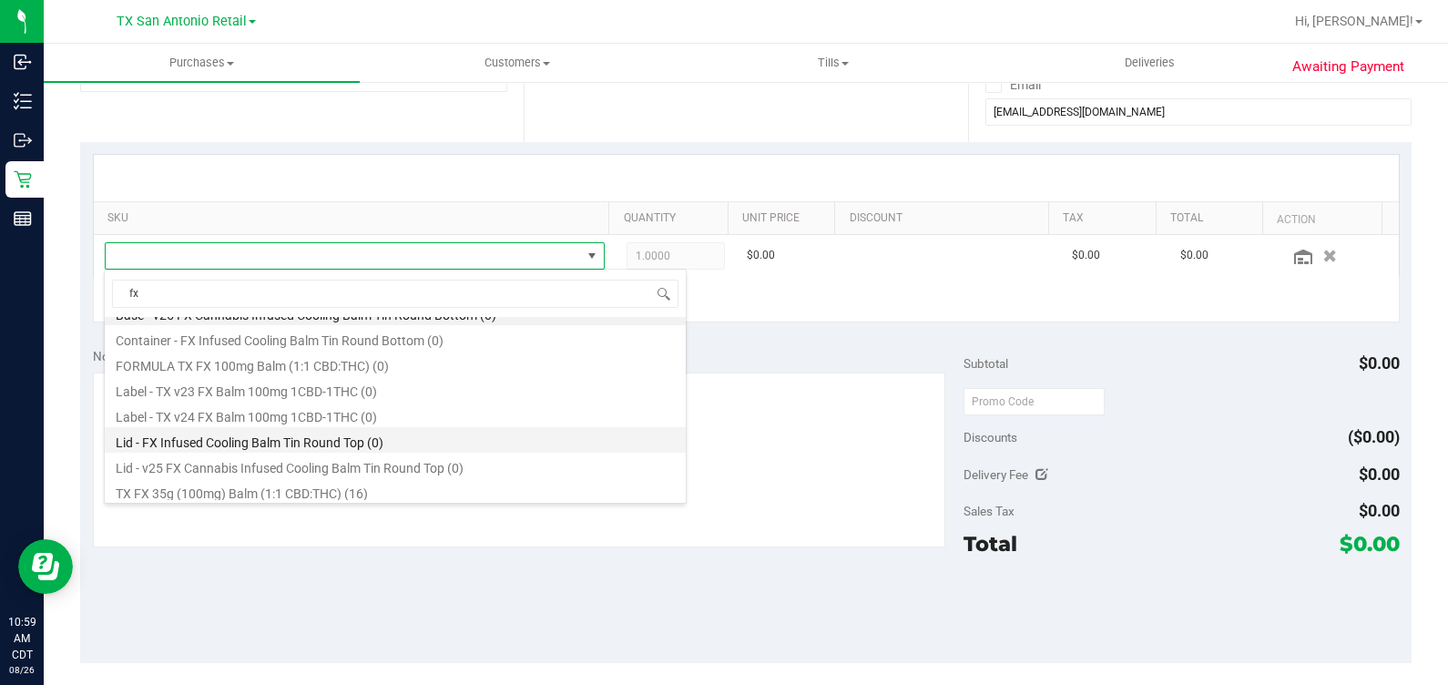
scroll to position [22, 0]
click at [299, 490] on li "TX FX 35g (100mg) Balm (1:1 CBD:THC) (16)" at bounding box center [395, 486] width 581 height 25
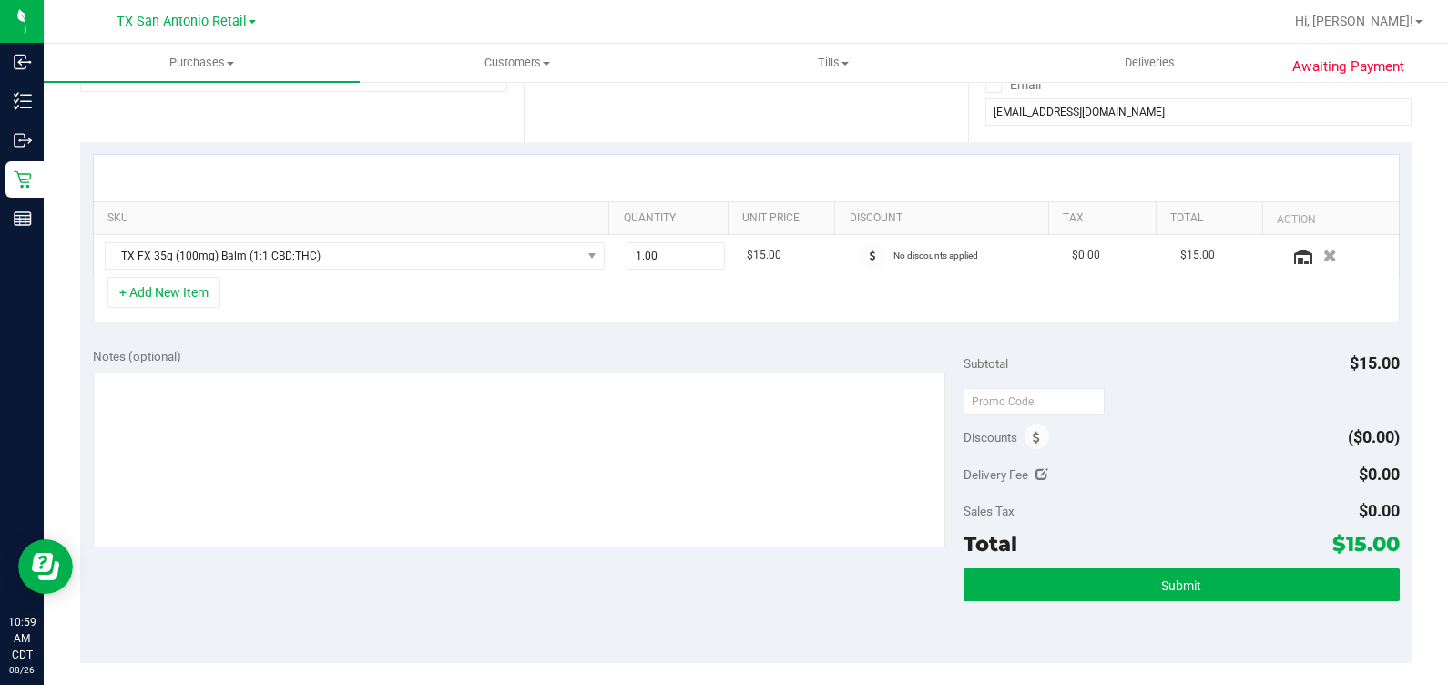
click at [184, 311] on div "+ Add New Item" at bounding box center [746, 300] width 1307 height 46
click at [183, 305] on button "+ Add New Item" at bounding box center [163, 292] width 113 height 31
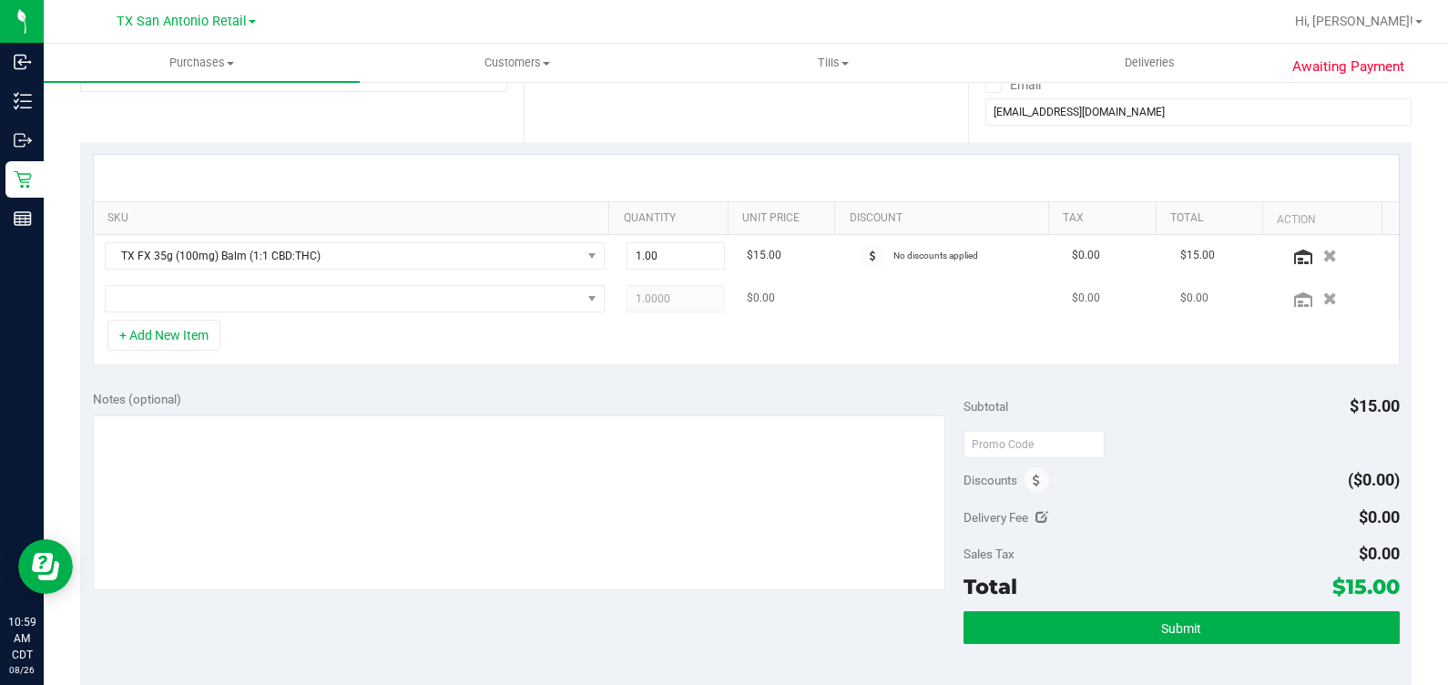
click at [315, 313] on td at bounding box center [355, 299] width 522 height 42
click at [310, 291] on span "NO DATA FOUND" at bounding box center [343, 298] width 475 height 25
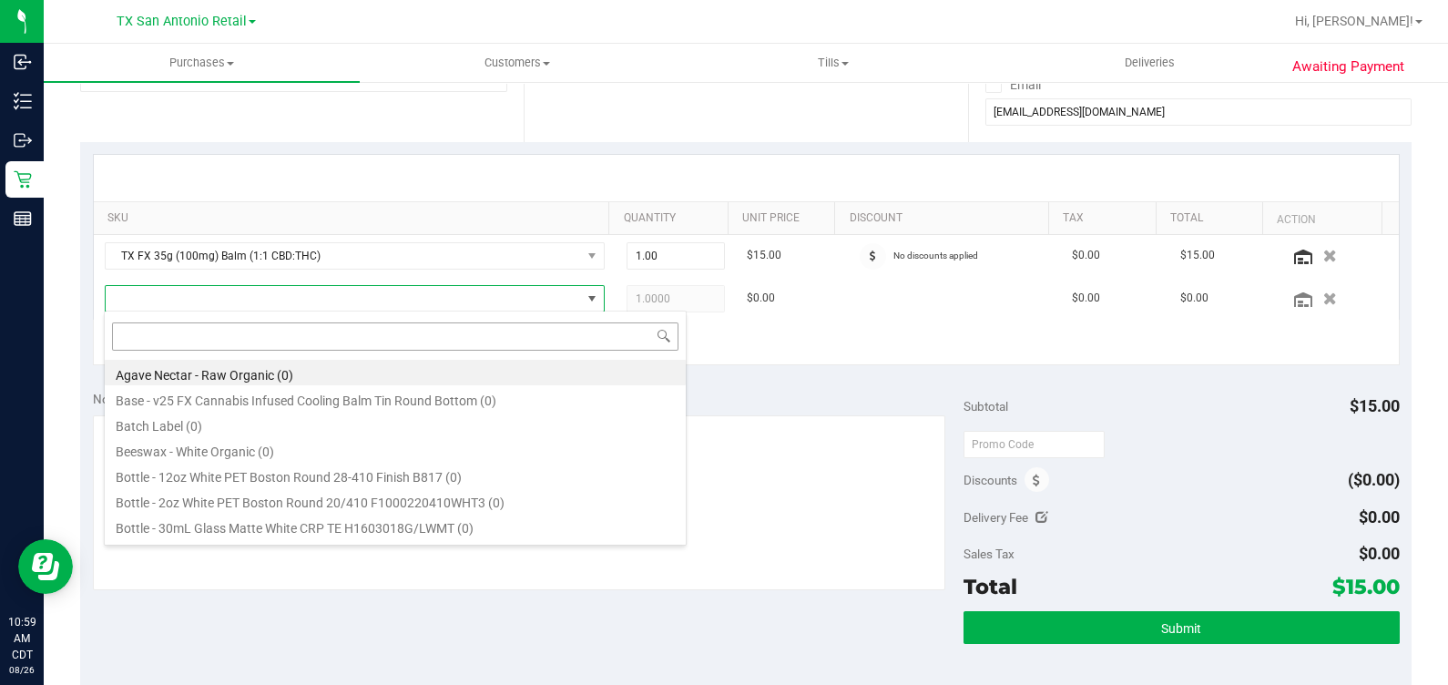
scroll to position [26, 486]
type input "dreamsicle"
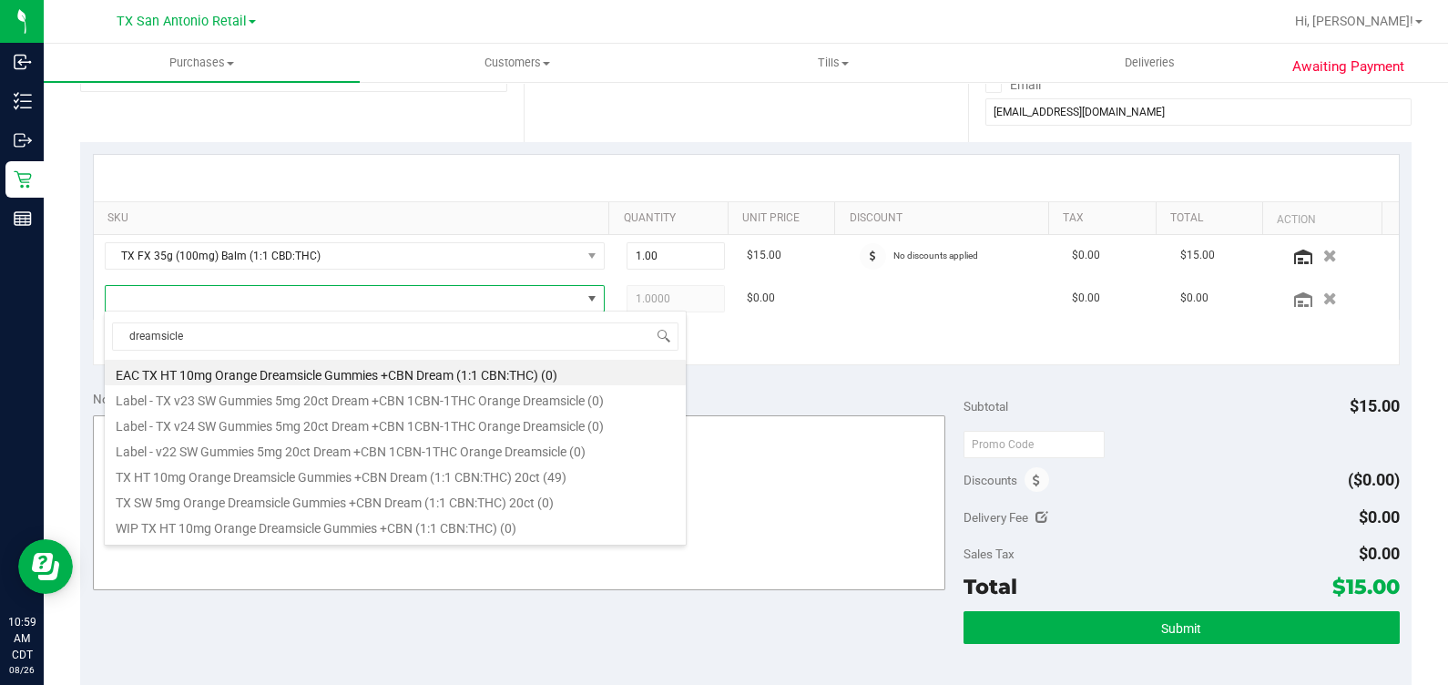
click at [465, 478] on li "TX HT 10mg Orange Dreamsicle Gummies +CBN Dream (1:1 CBN:THC) 20ct (49)" at bounding box center [395, 474] width 581 height 25
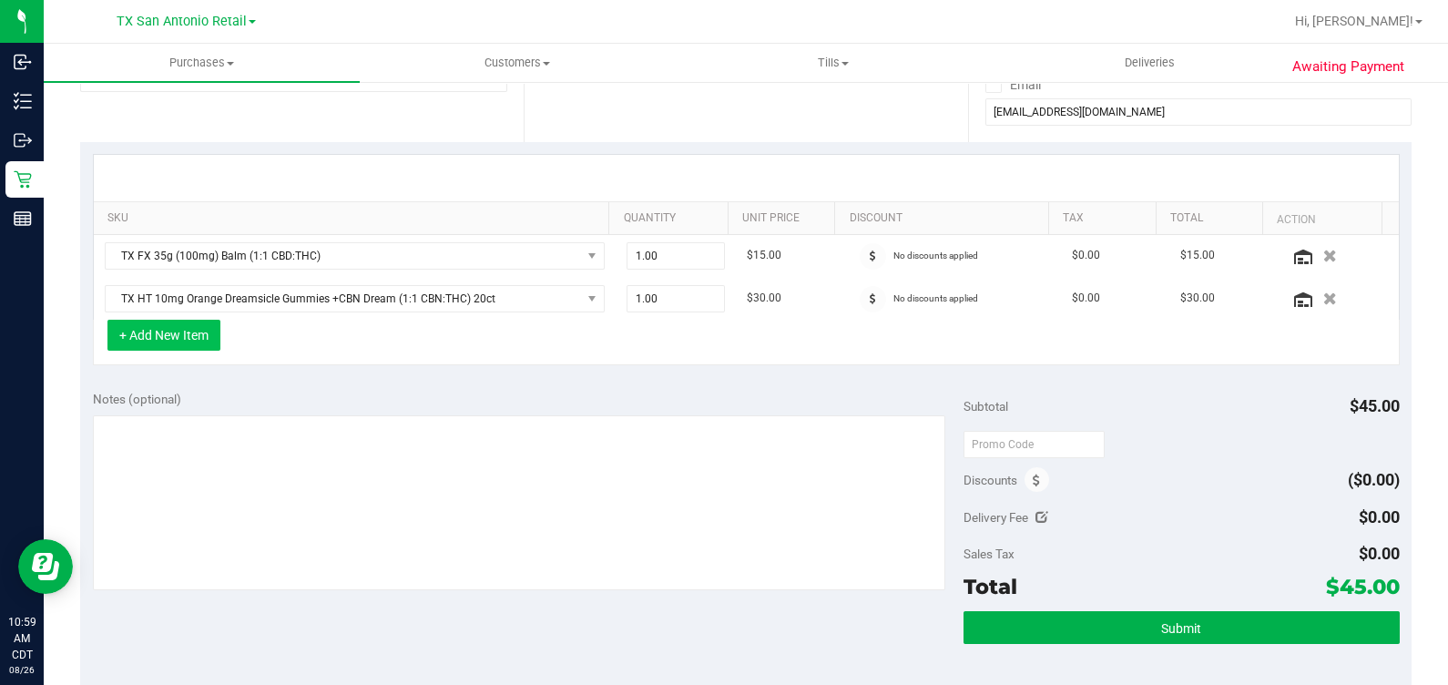
click at [165, 332] on button "+ Add New Item" at bounding box center [163, 335] width 113 height 31
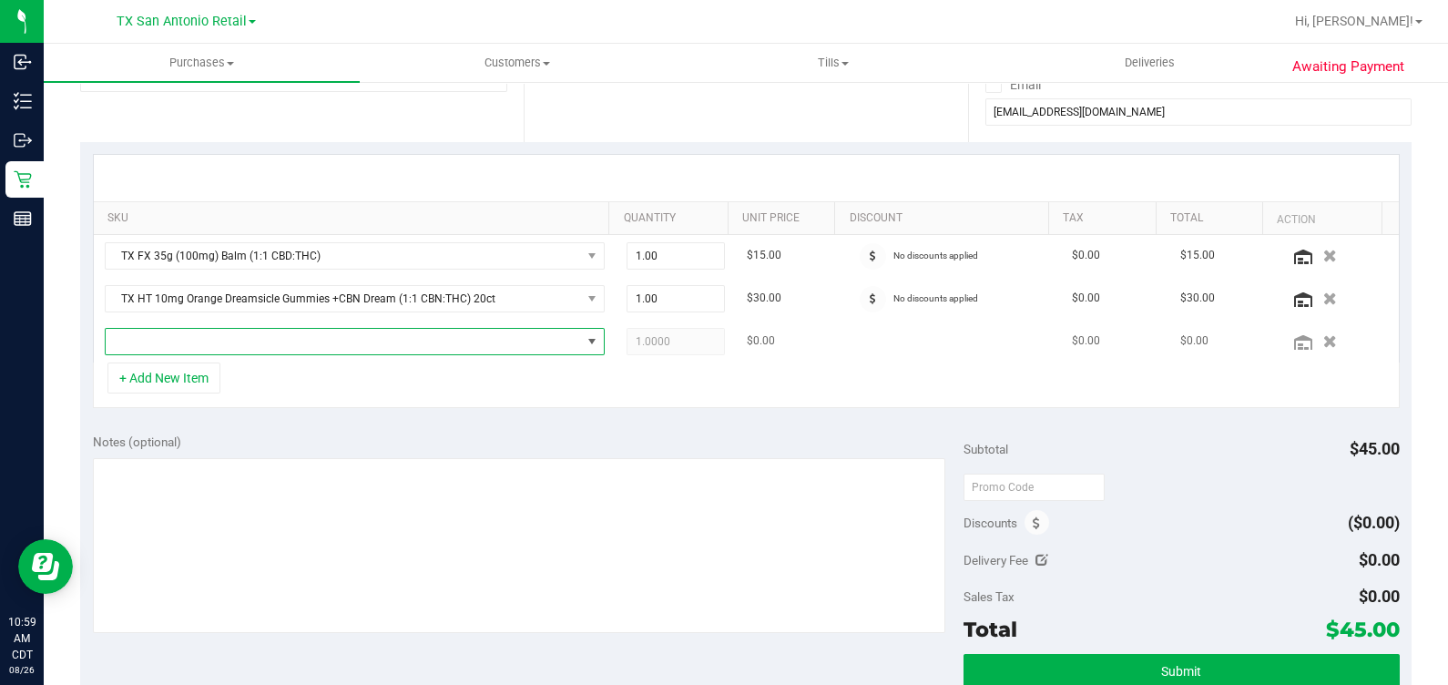
click at [279, 341] on span "NO DATA FOUND" at bounding box center [343, 341] width 475 height 25
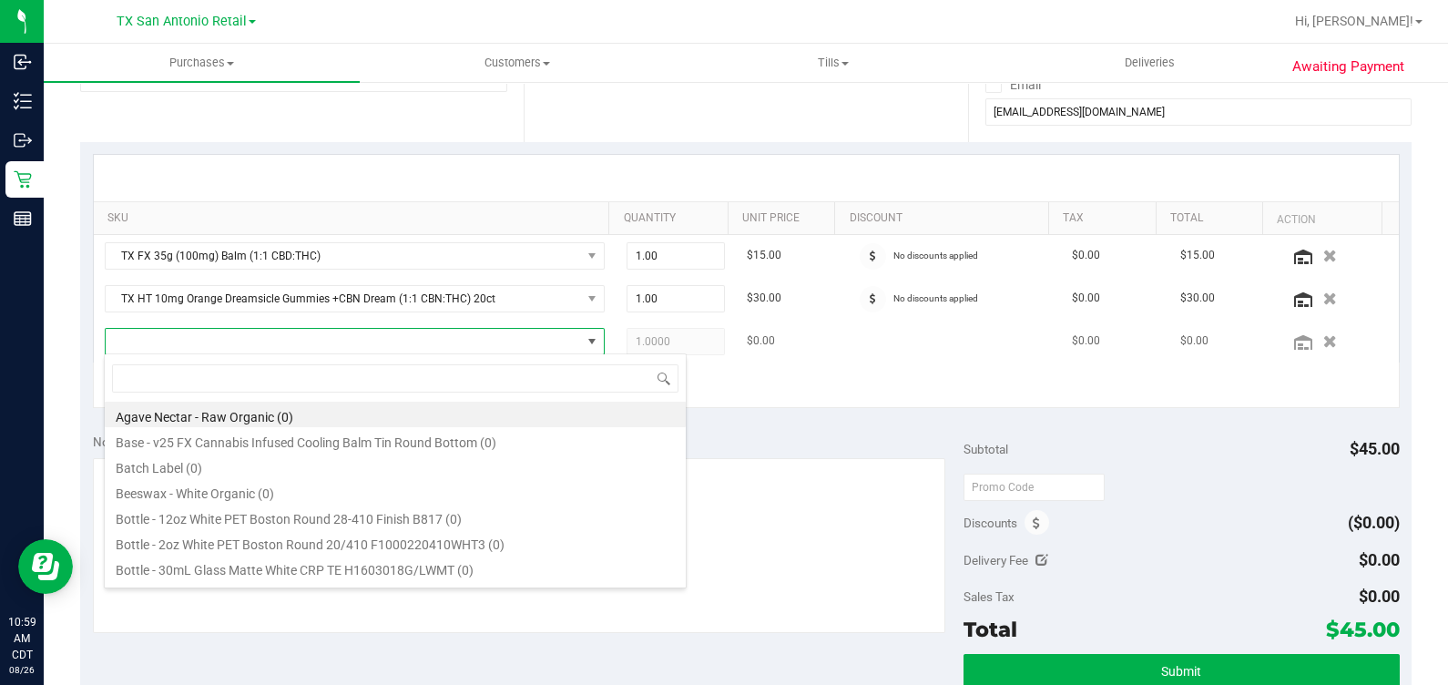
scroll to position [26, 478]
type input "fso"
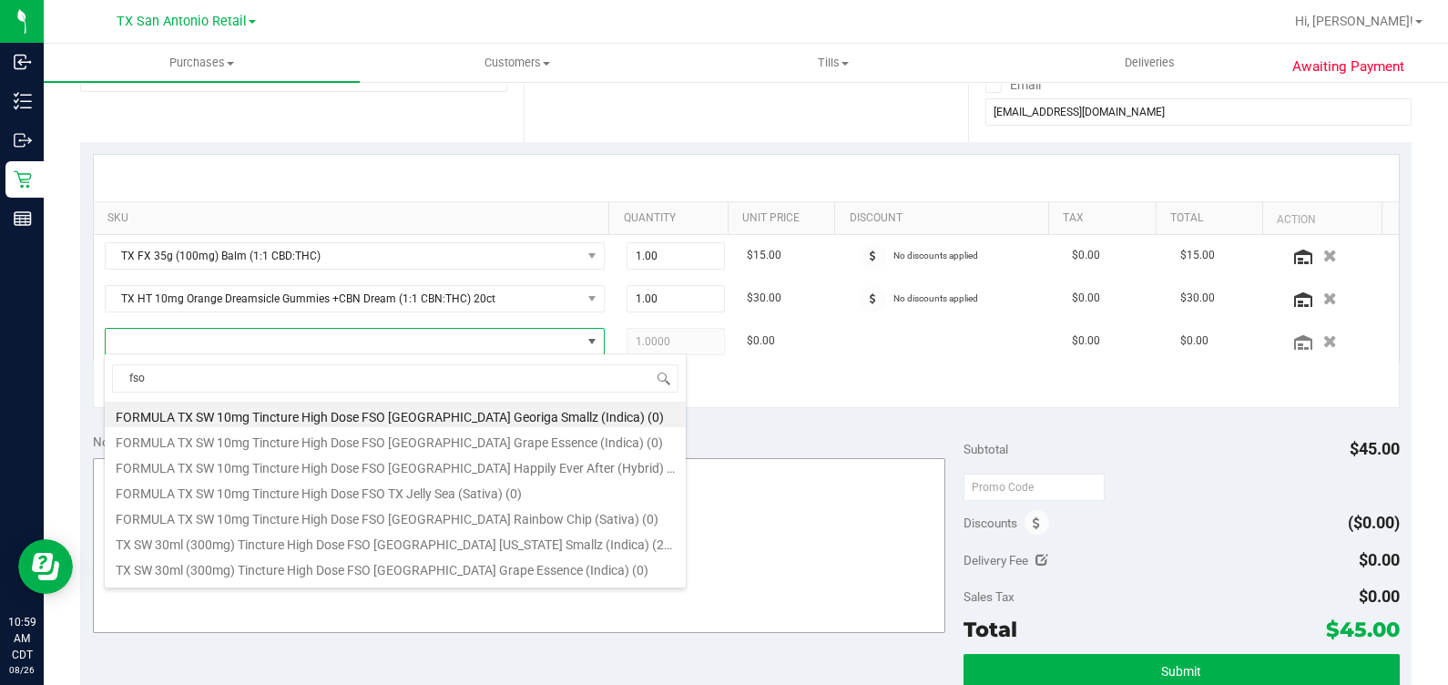
click at [358, 542] on li "TX SW 30ml (300mg) Tincture High Dose FSO TX Georgia Smallz (Indica) (25)" at bounding box center [395, 541] width 581 height 25
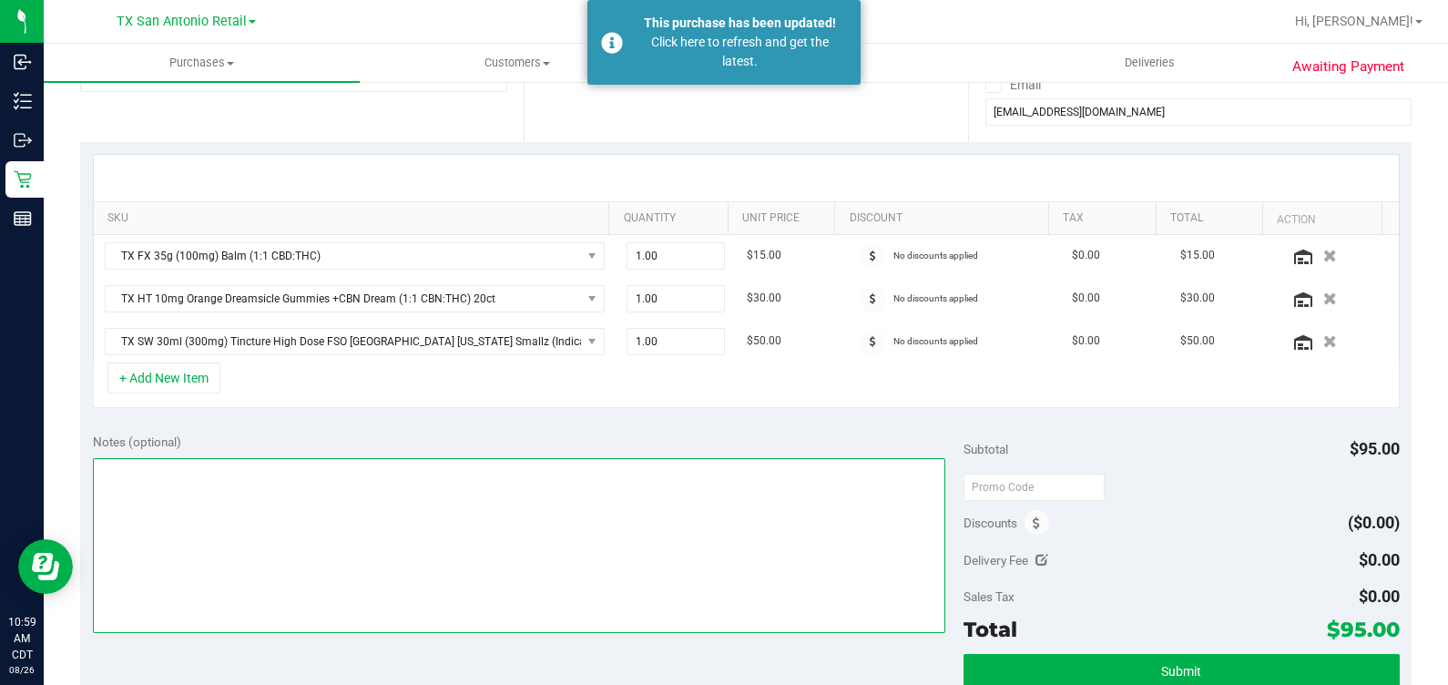
click at [646, 492] on textarea at bounding box center [519, 545] width 853 height 175
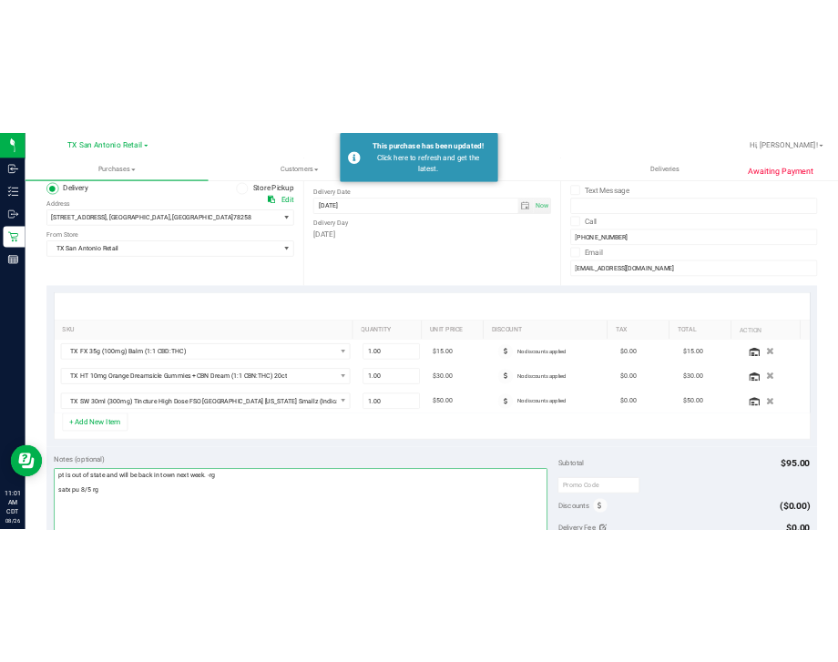
scroll to position [341, 0]
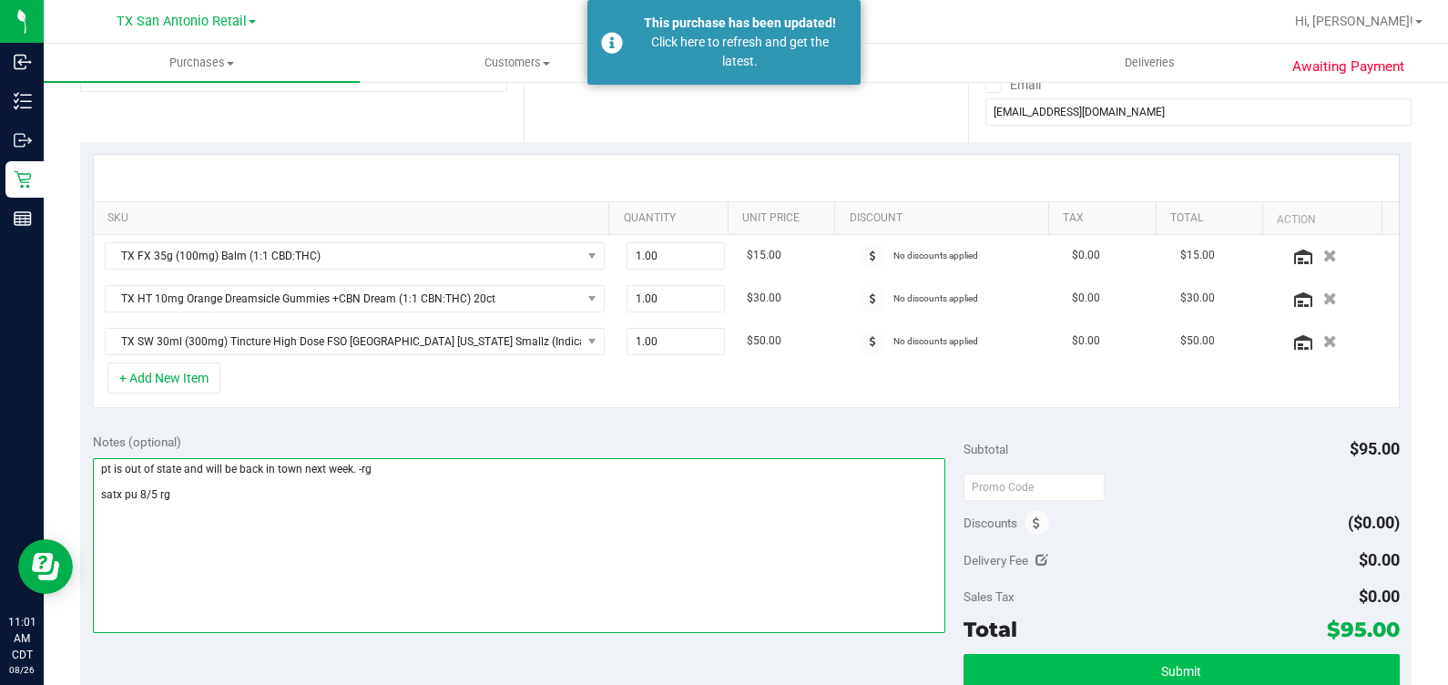
type textarea "pt is out of state and will be back in town next week. -rg satx pu 8/5 rg"
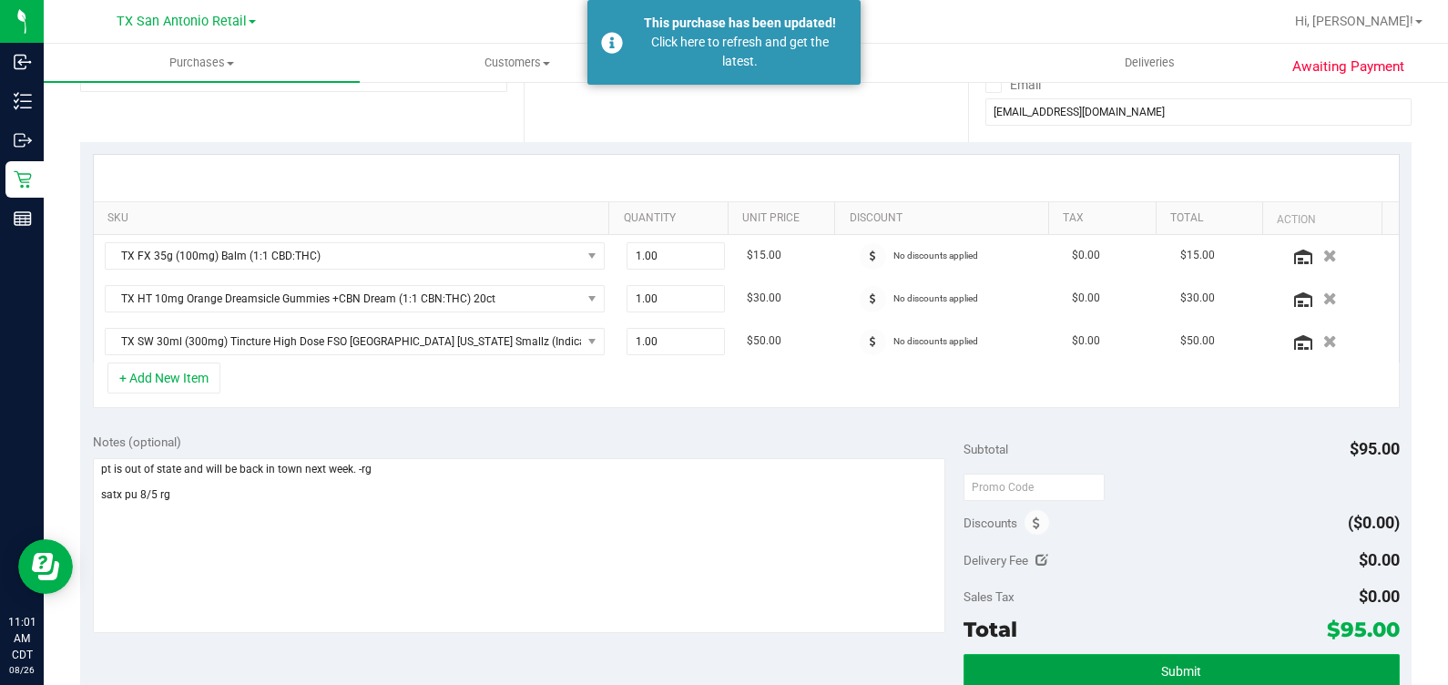
click at [1161, 657] on button "Submit" at bounding box center [1180, 670] width 435 height 33
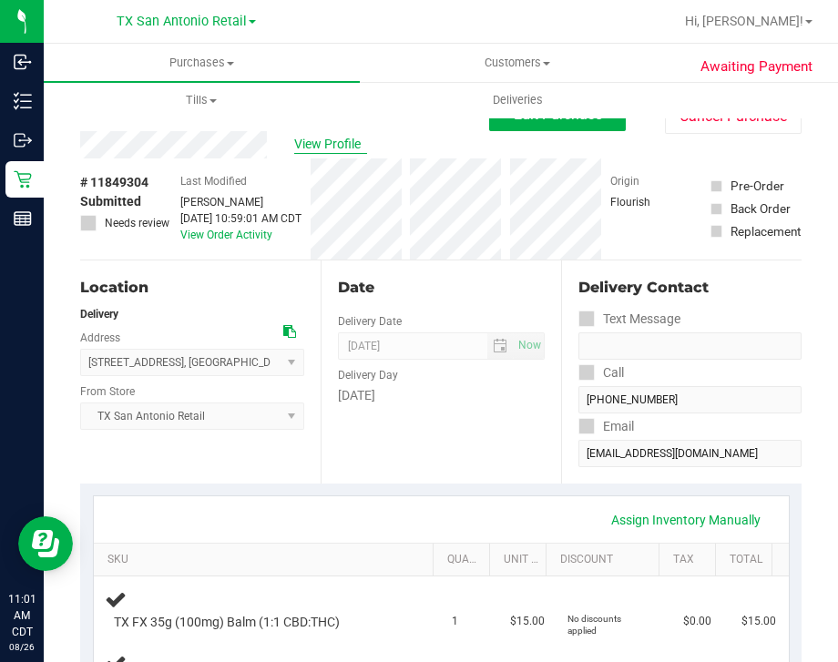
click at [302, 147] on span "View Profile" at bounding box center [330, 144] width 73 height 19
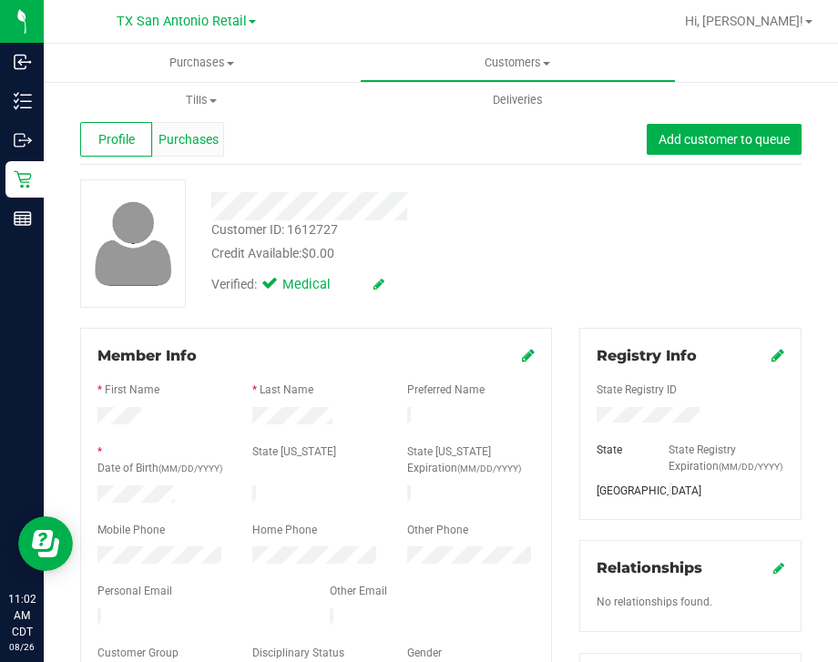
drag, startPoint x: 212, startPoint y: 175, endPoint x: 194, endPoint y: 138, distance: 40.7
click at [191, 138] on span "Purchases" at bounding box center [188, 139] width 60 height 19
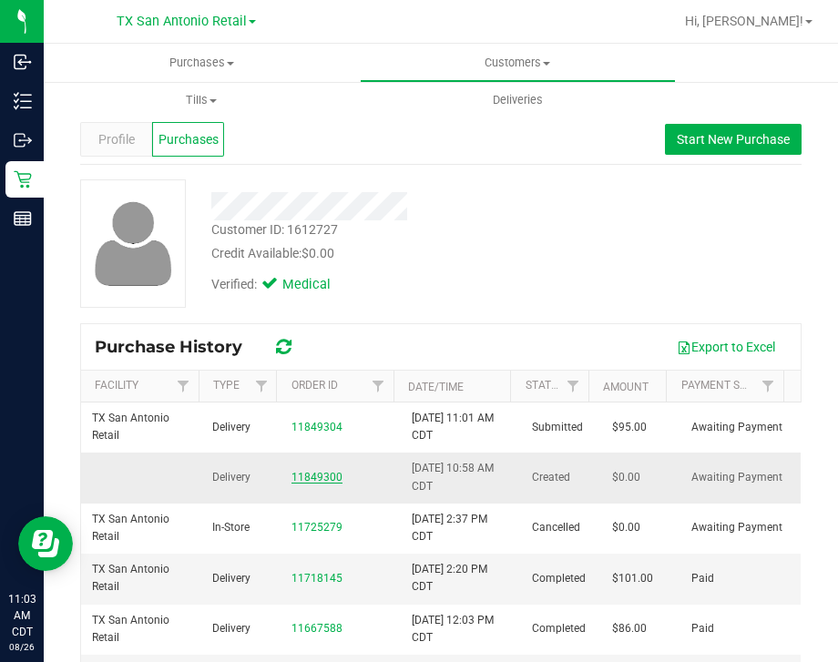
click at [318, 475] on link "11849300" at bounding box center [316, 477] width 51 height 13
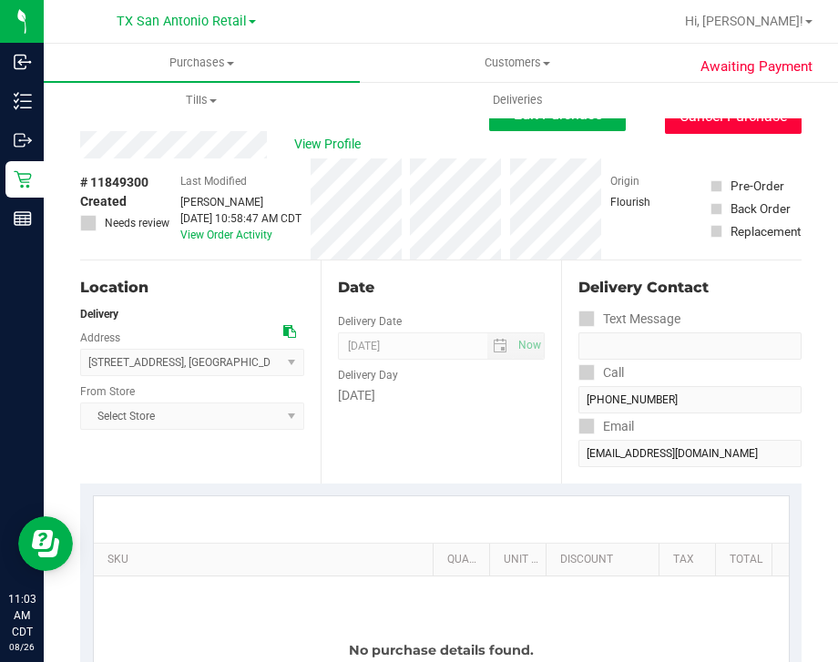
drag, startPoint x: 695, startPoint y: 129, endPoint x: 530, endPoint y: 141, distance: 165.3
click at [695, 129] on button "Cancel Purchase" at bounding box center [733, 116] width 137 height 35
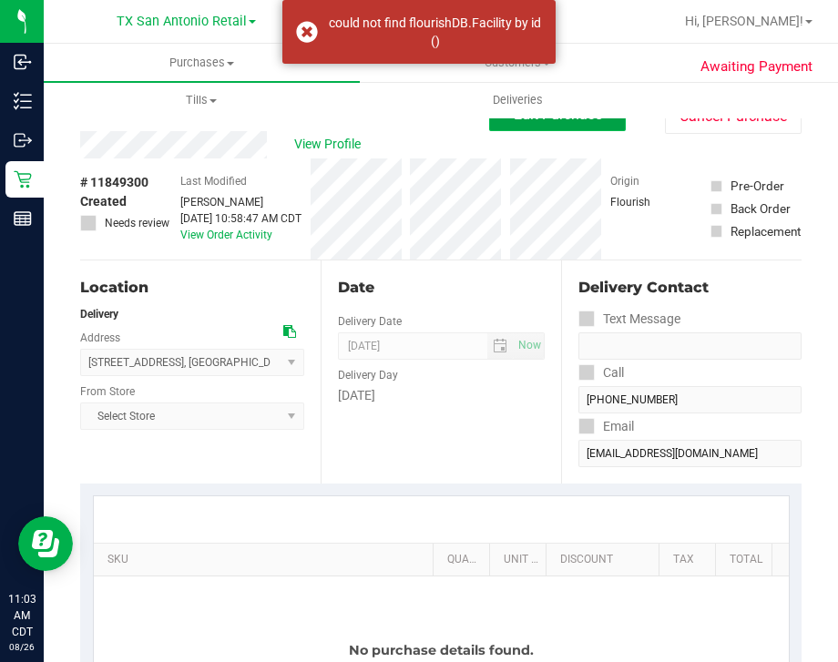
click at [508, 123] on button "Edit Purchase" at bounding box center [557, 114] width 137 height 33
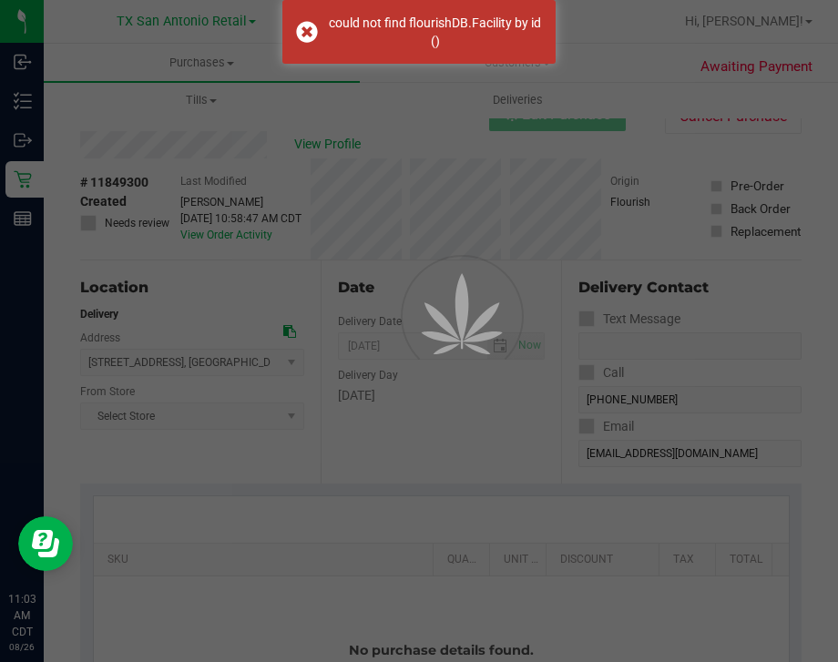
click at [107, 412] on div at bounding box center [419, 331] width 838 height 662
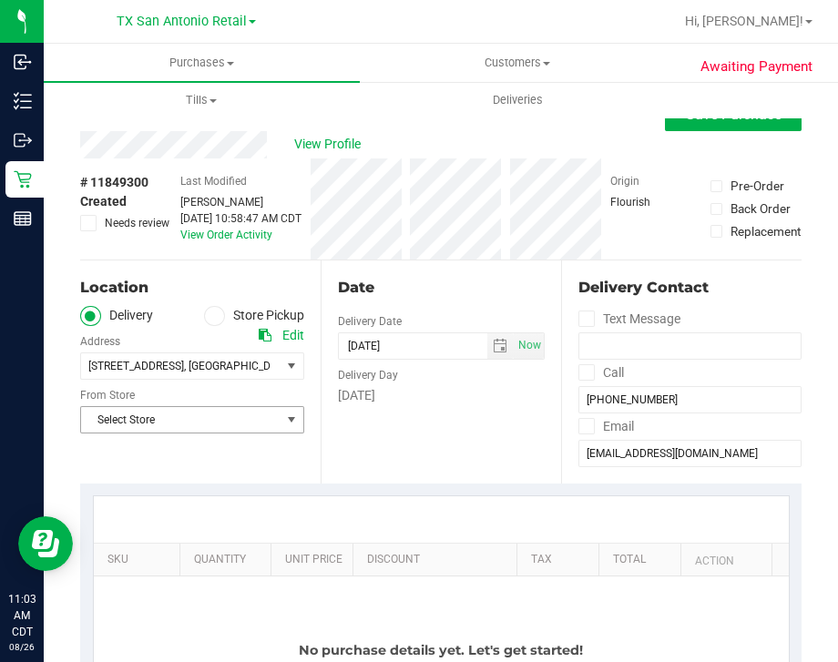
drag, startPoint x: 97, startPoint y: 416, endPoint x: 87, endPoint y: 423, distance: 11.9
click at [96, 418] on span "Select Store" at bounding box center [180, 419] width 199 height 25
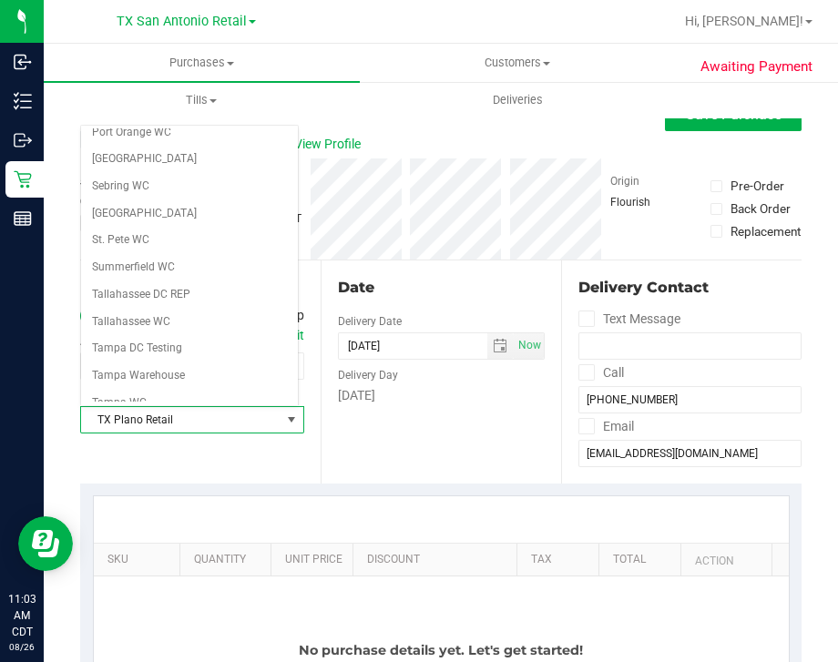
scroll to position [1170, 0]
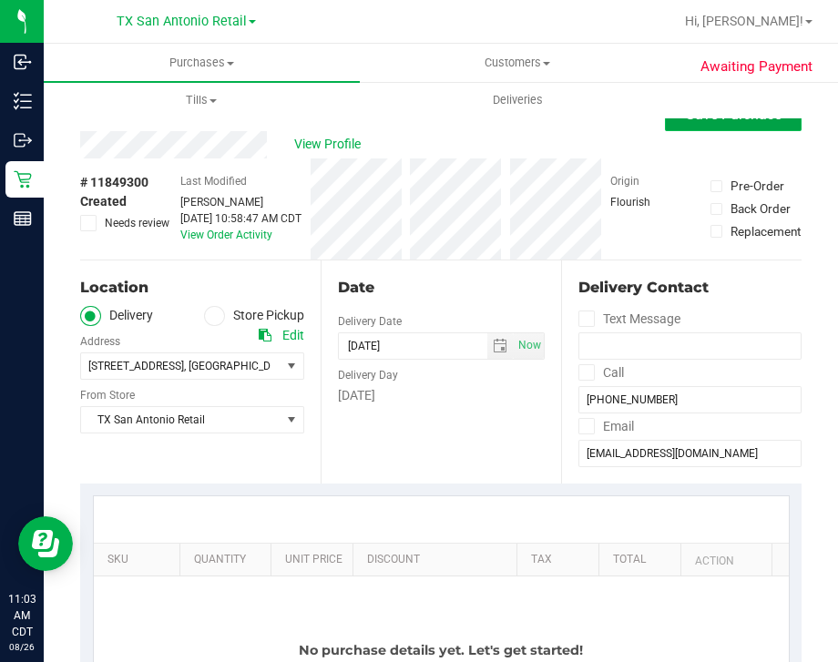
click at [752, 127] on button "Save Purchase" at bounding box center [733, 114] width 137 height 33
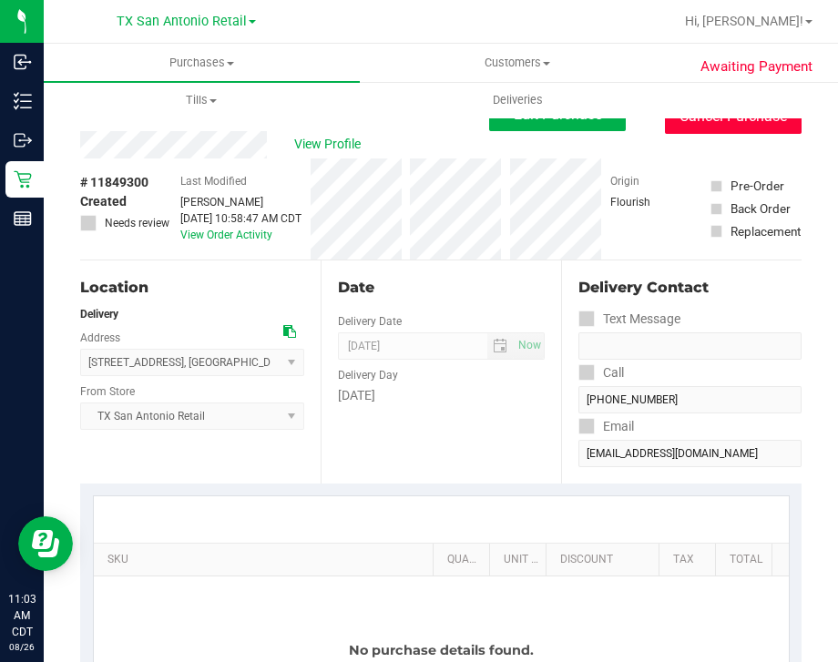
click at [729, 127] on button "Cancel Purchase" at bounding box center [733, 116] width 137 height 35
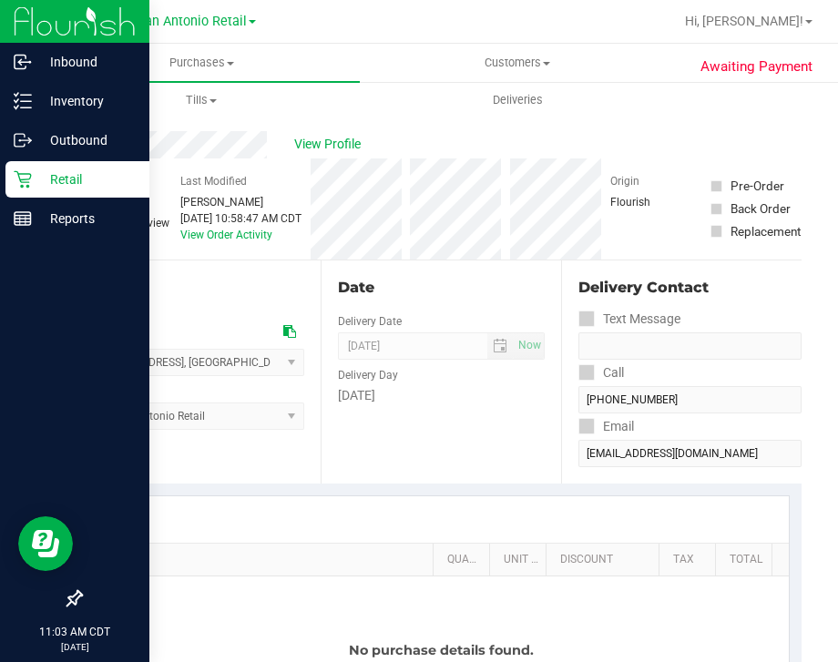
drag, startPoint x: 27, startPoint y: 185, endPoint x: 61, endPoint y: 185, distance: 33.7
click at [28, 186] on icon at bounding box center [22, 179] width 17 height 17
